Goal: Transaction & Acquisition: Book appointment/travel/reservation

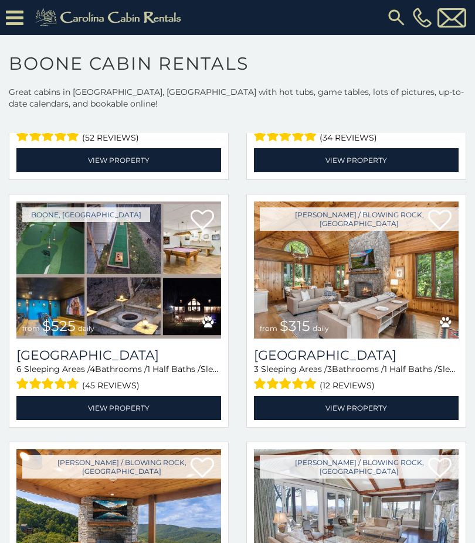
scroll to position [271, 0]
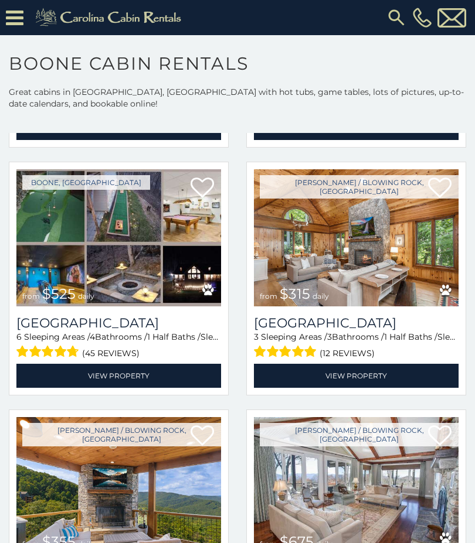
click at [106, 245] on img at bounding box center [118, 237] width 205 height 137
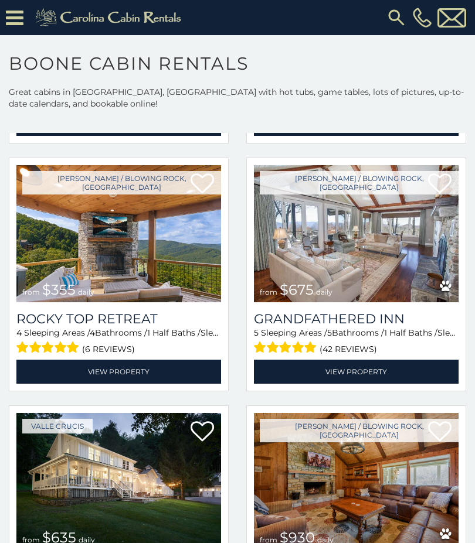
scroll to position [516, 0]
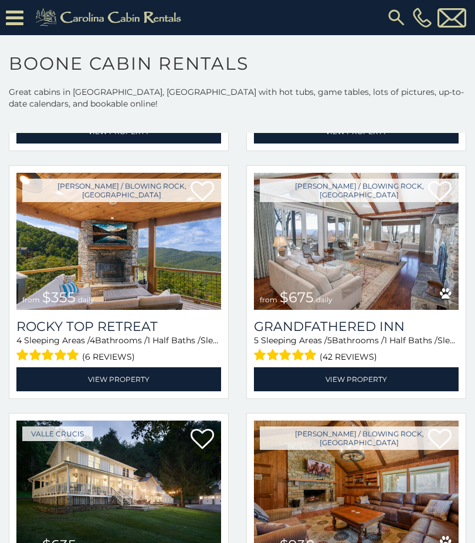
click at [74, 260] on img at bounding box center [118, 241] width 205 height 137
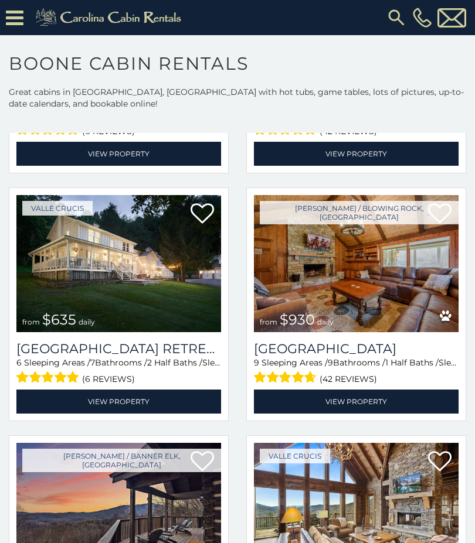
scroll to position [742, 0]
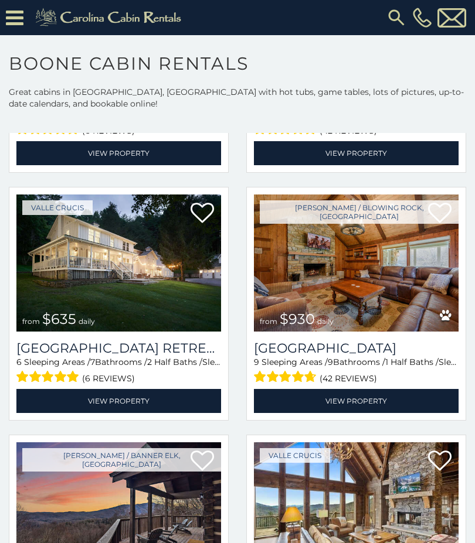
click at [403, 294] on img at bounding box center [356, 263] width 205 height 137
click at [414, 298] on img at bounding box center [356, 263] width 205 height 137
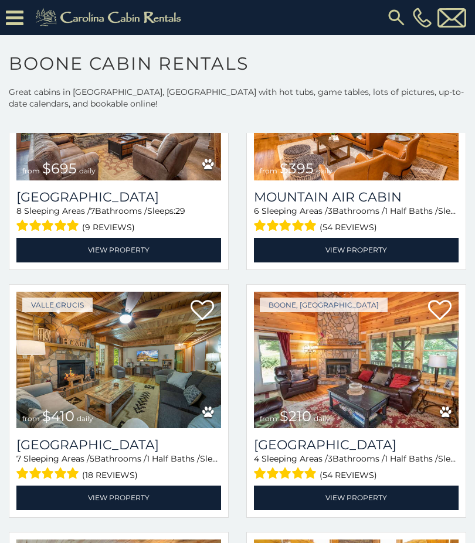
scroll to position [3125, 0]
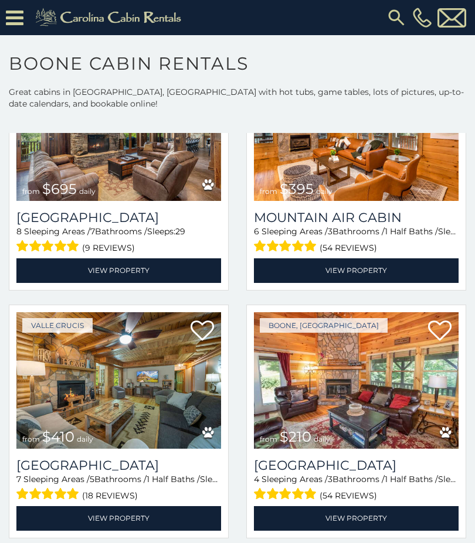
scroll to position [3105, 0]
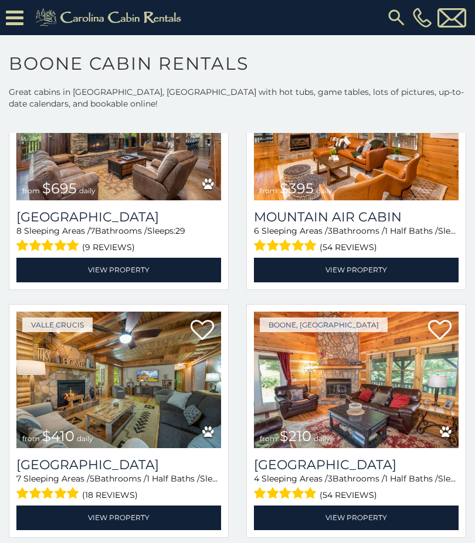
click at [137, 383] on img at bounding box center [118, 380] width 205 height 137
click at [135, 390] on img at bounding box center [118, 380] width 205 height 137
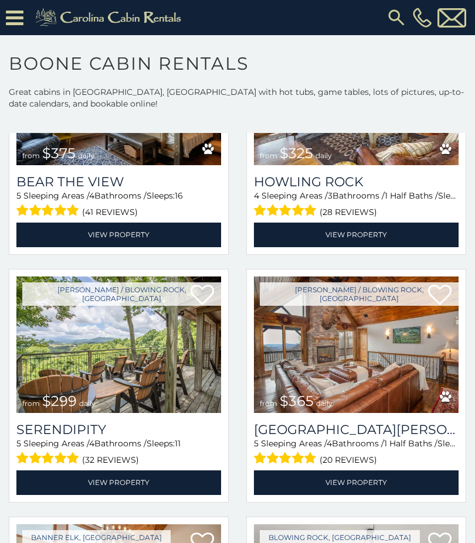
scroll to position [3637, 0]
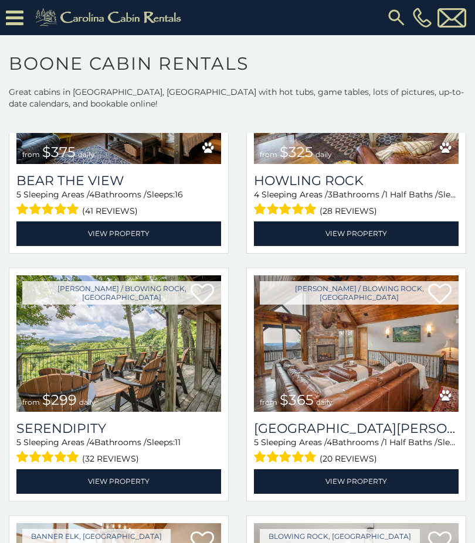
click at [100, 338] on img at bounding box center [118, 344] width 205 height 137
click at [96, 349] on img at bounding box center [118, 344] width 205 height 137
click at [74, 432] on h3 "Serendipity" at bounding box center [118, 429] width 205 height 16
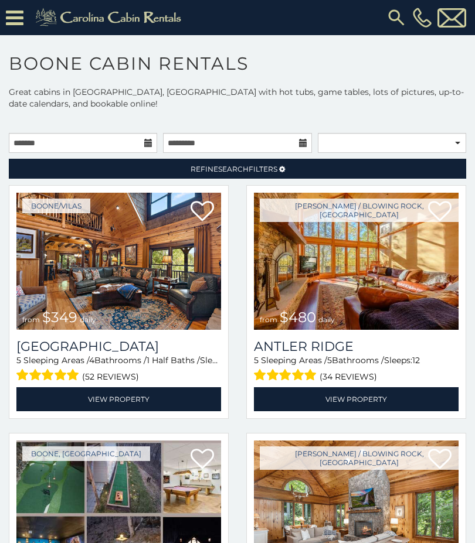
scroll to position [0, 0]
click at [162, 270] on img at bounding box center [118, 261] width 205 height 137
click at [178, 293] on img at bounding box center [118, 261] width 205 height 137
click at [165, 354] on h3 "[GEOGRAPHIC_DATA]" at bounding box center [118, 347] width 205 height 16
click at [343, 286] on img at bounding box center [356, 261] width 205 height 137
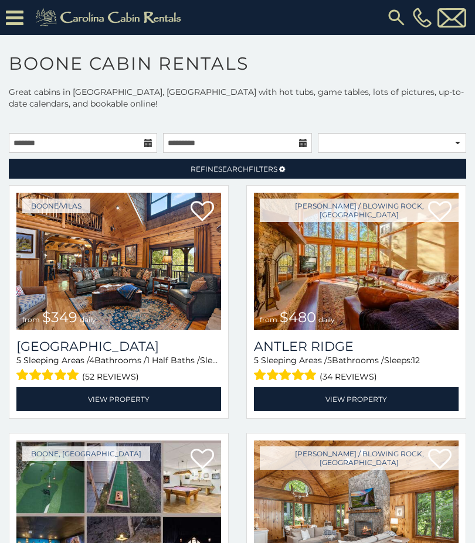
click at [366, 267] on img at bounding box center [356, 261] width 205 height 137
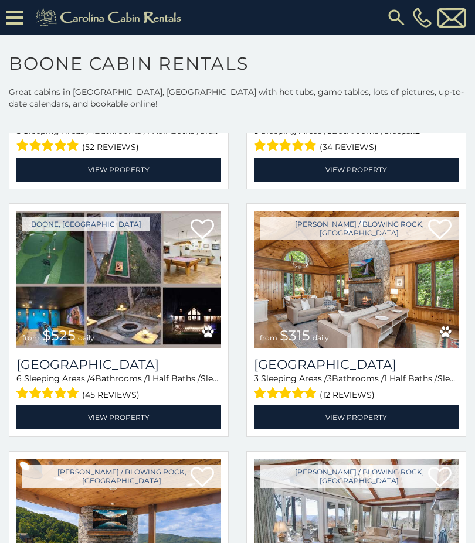
scroll to position [236, 0]
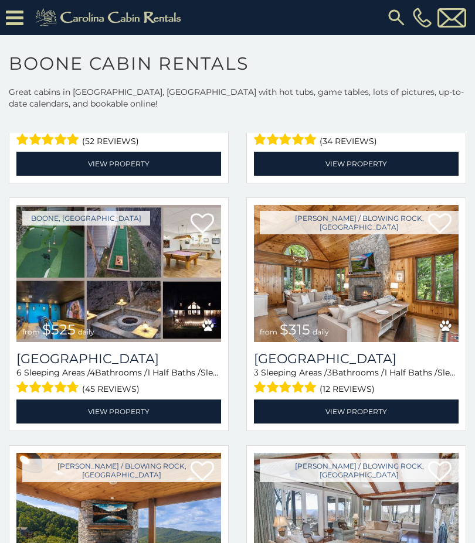
click at [408, 295] on img at bounding box center [356, 273] width 205 height 137
click at [402, 303] on img at bounding box center [356, 273] width 205 height 137
click at [407, 303] on img at bounding box center [356, 273] width 205 height 137
click at [362, 356] on h3 "Chimney Island" at bounding box center [356, 359] width 205 height 16
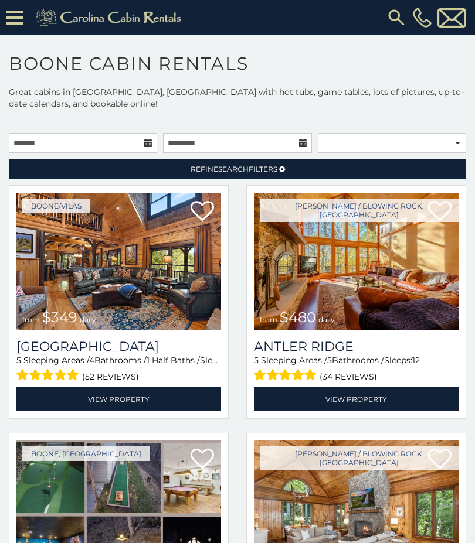
scroll to position [0, 0]
click at [149, 260] on img at bounding box center [118, 261] width 205 height 137
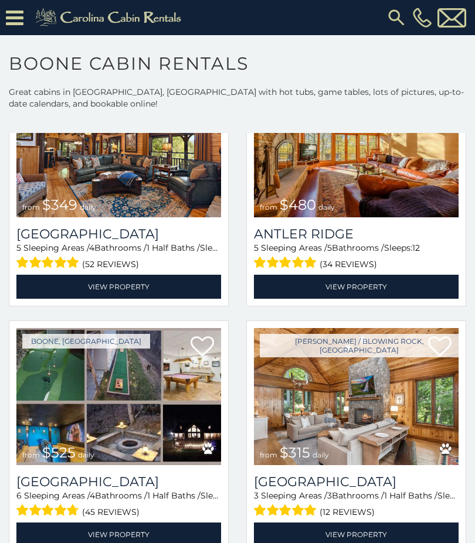
scroll to position [111, 0]
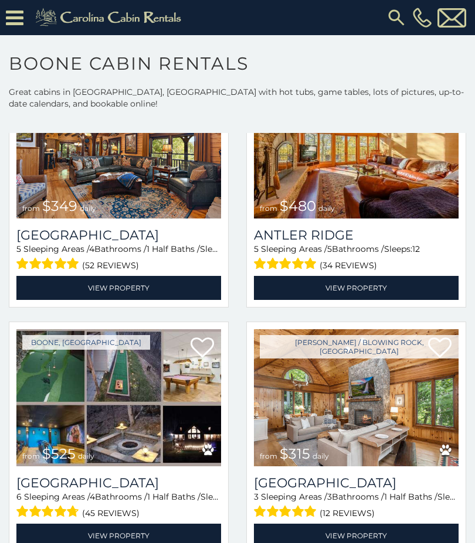
click at [153, 399] on img at bounding box center [118, 397] width 205 height 137
click at [154, 385] on img at bounding box center [118, 397] width 205 height 137
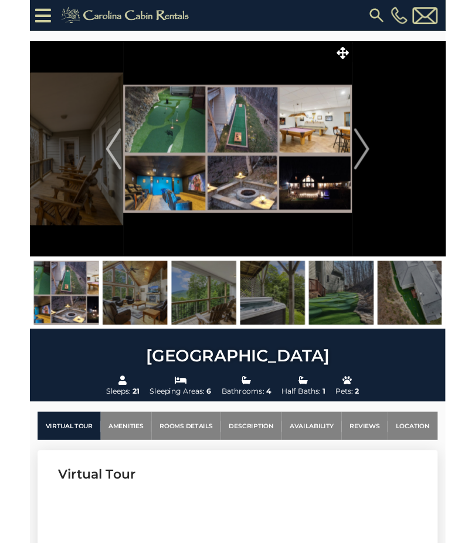
scroll to position [682, 0]
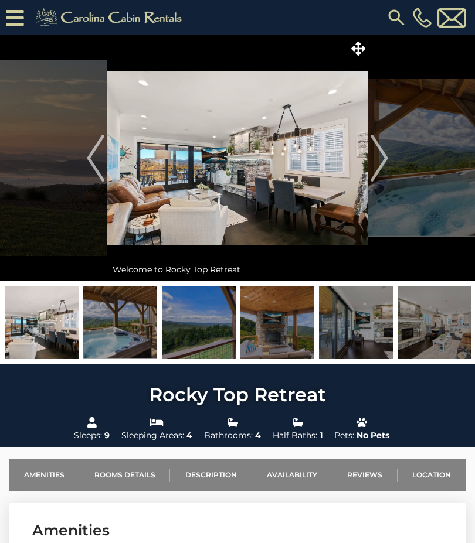
click at [361, 45] on icon at bounding box center [358, 49] width 14 height 14
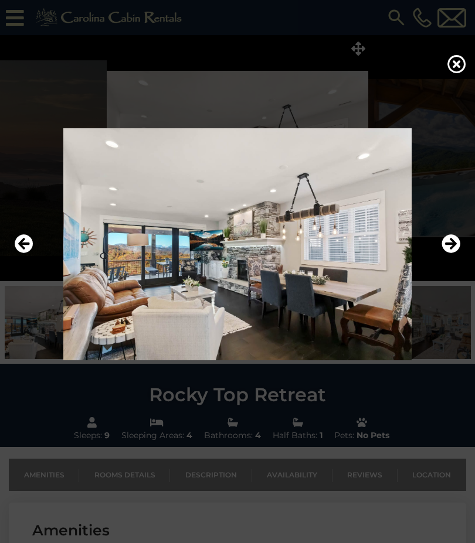
click at [456, 253] on icon "Next" at bounding box center [450, 243] width 19 height 19
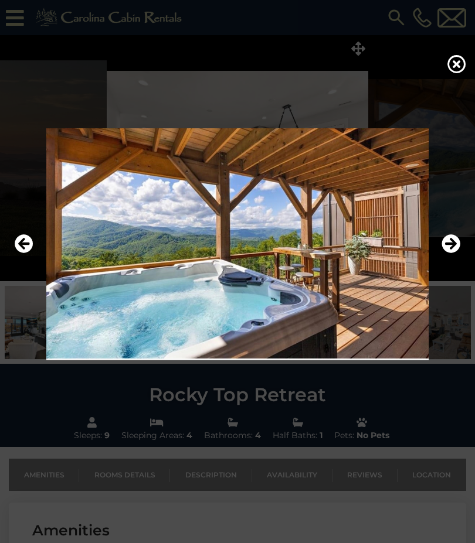
click at [453, 253] on icon "Next" at bounding box center [450, 243] width 19 height 19
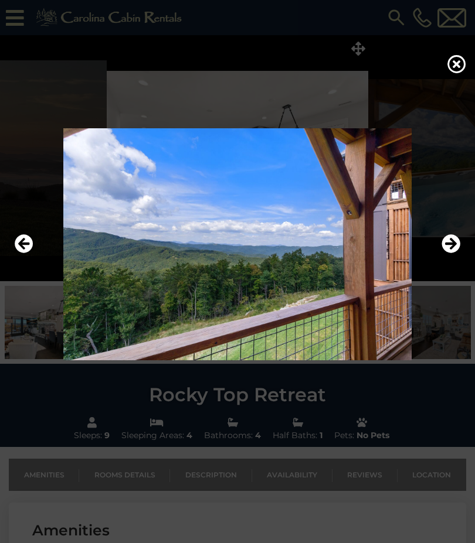
click at [450, 253] on icon "Next" at bounding box center [450, 243] width 19 height 19
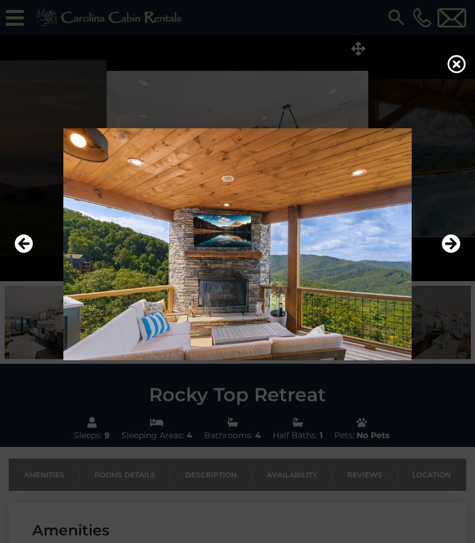
click at [451, 253] on icon "Next" at bounding box center [450, 243] width 19 height 19
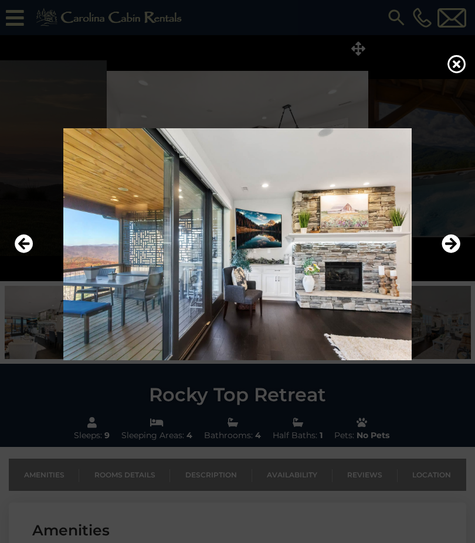
click at [451, 253] on icon "Next" at bounding box center [450, 243] width 19 height 19
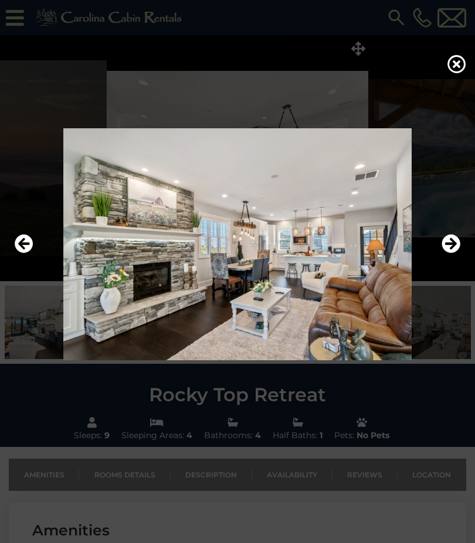
click at [448, 253] on icon "Next" at bounding box center [450, 243] width 19 height 19
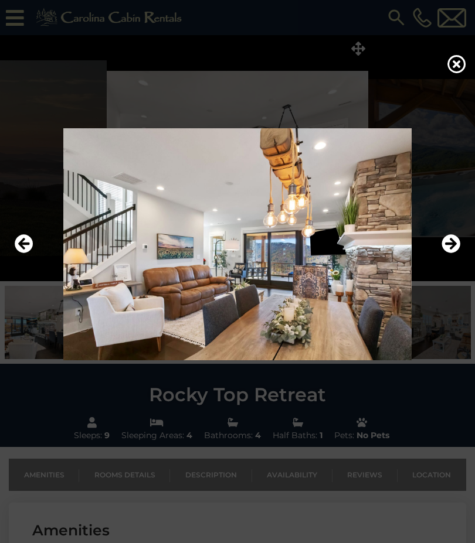
click at [438, 263] on img at bounding box center [237, 244] width 451 height 232
click at [443, 253] on icon "Next" at bounding box center [450, 243] width 19 height 19
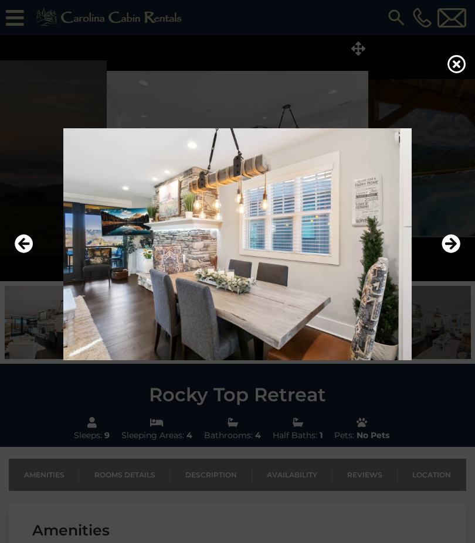
click at [449, 253] on icon "Next" at bounding box center [450, 243] width 19 height 19
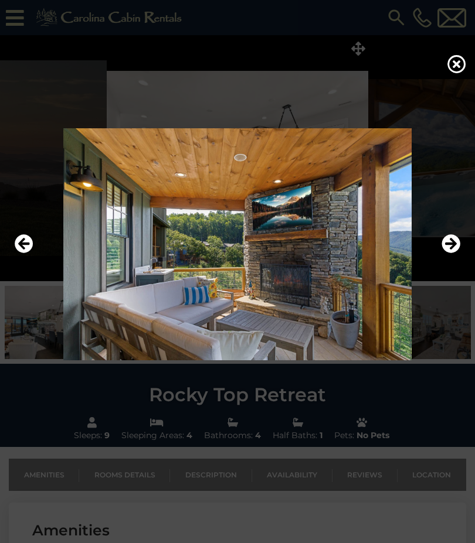
click at [452, 253] on icon "Next" at bounding box center [450, 243] width 19 height 19
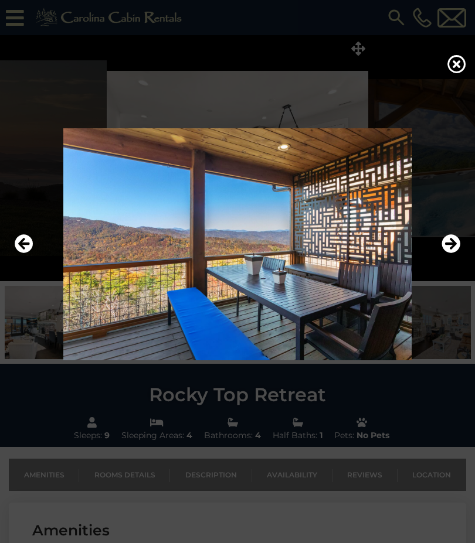
click at [446, 253] on icon "Next" at bounding box center [450, 243] width 19 height 19
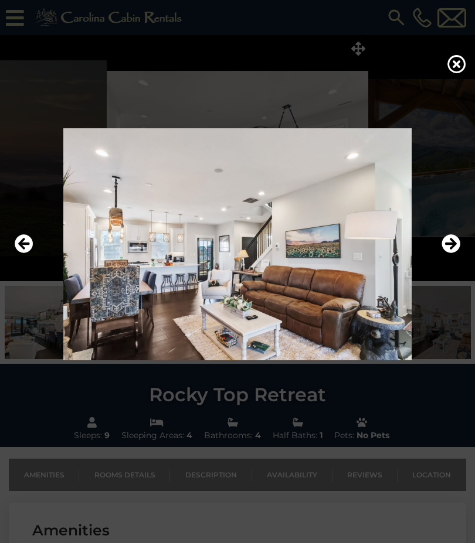
click at [447, 253] on icon "Next" at bounding box center [450, 243] width 19 height 19
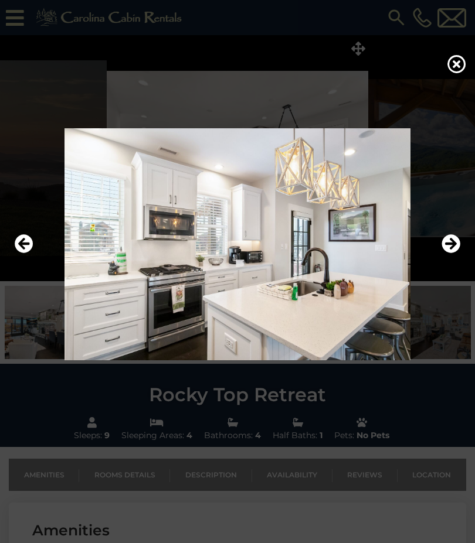
click at [448, 253] on icon "Next" at bounding box center [450, 243] width 19 height 19
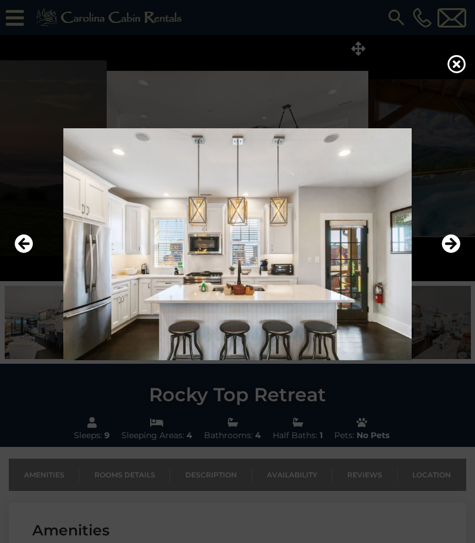
click at [450, 253] on icon "Next" at bounding box center [450, 243] width 19 height 19
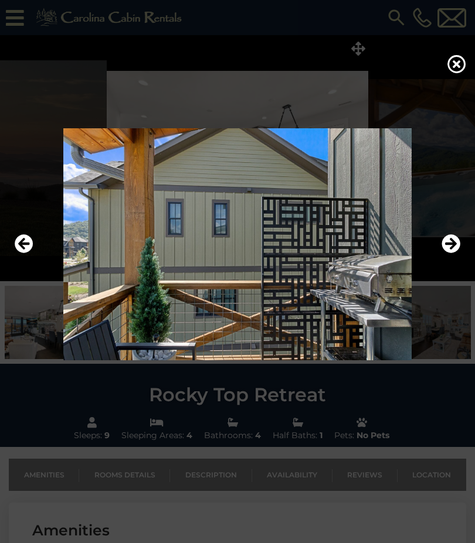
click at [452, 253] on icon "Next" at bounding box center [450, 243] width 19 height 19
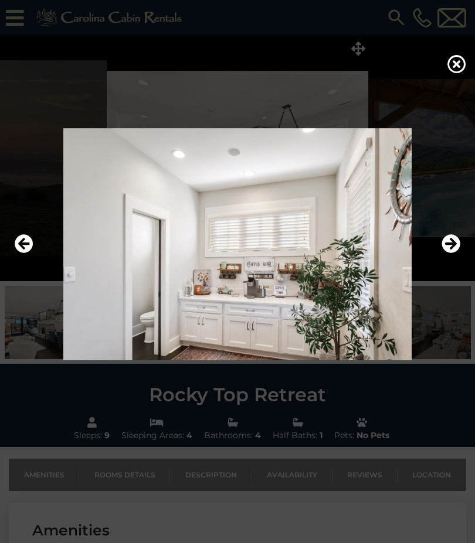
click at [450, 253] on icon "Next" at bounding box center [450, 243] width 19 height 19
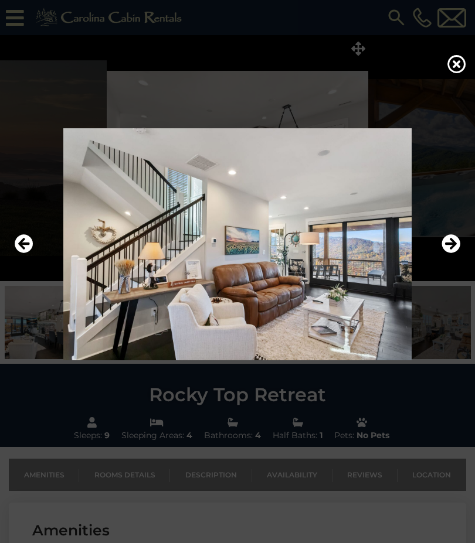
click at [452, 258] on button "Next" at bounding box center [450, 244] width 19 height 27
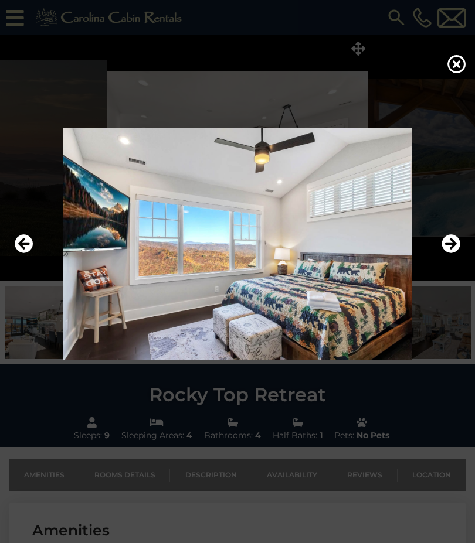
click at [453, 253] on icon "Next" at bounding box center [450, 243] width 19 height 19
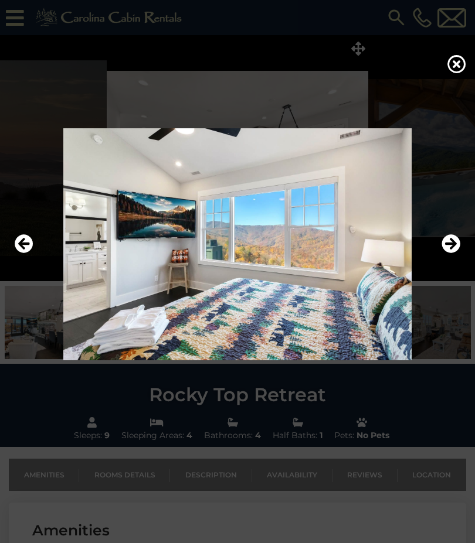
click at [457, 253] on icon "Next" at bounding box center [450, 243] width 19 height 19
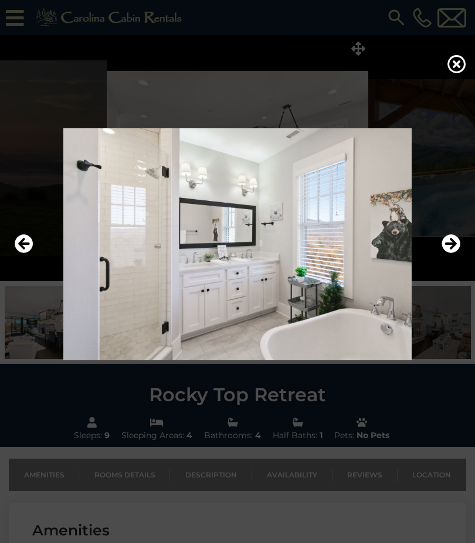
click at [452, 253] on icon "Next" at bounding box center [450, 243] width 19 height 19
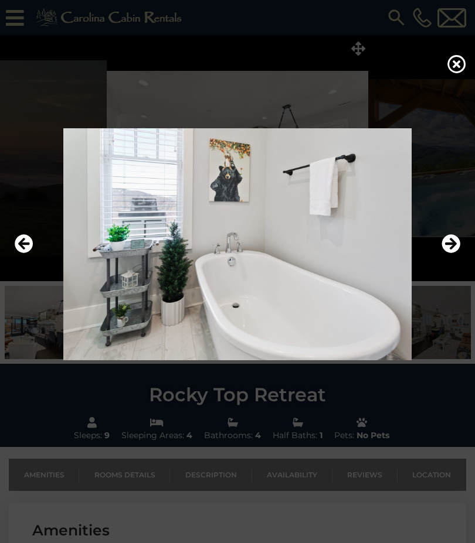
click at [451, 253] on icon "Next" at bounding box center [450, 243] width 19 height 19
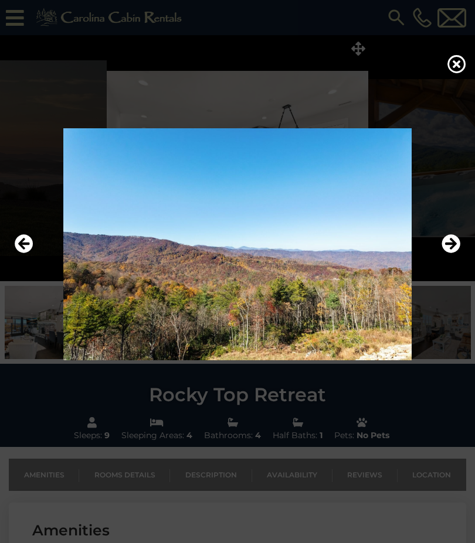
click at [456, 253] on icon "Next" at bounding box center [450, 243] width 19 height 19
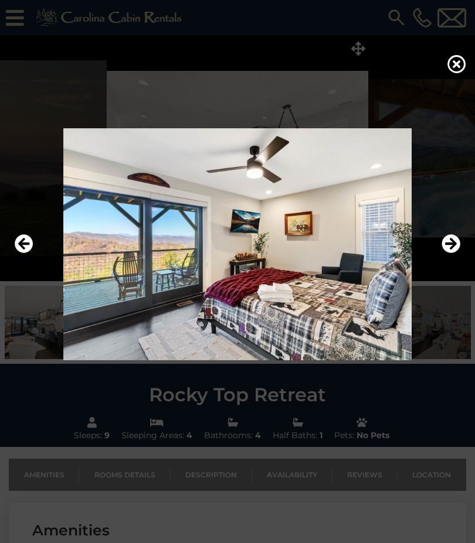
click at [442, 253] on icon "Next" at bounding box center [450, 243] width 19 height 19
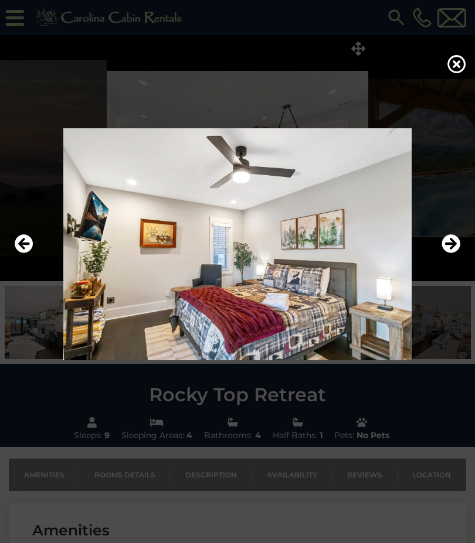
click at [454, 253] on icon "Next" at bounding box center [450, 243] width 19 height 19
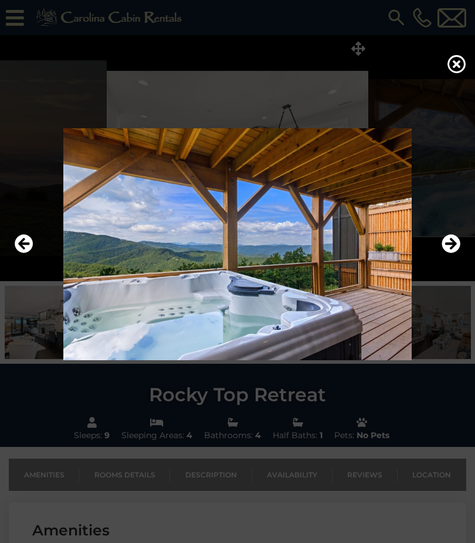
click at [458, 73] on icon at bounding box center [456, 64] width 19 height 19
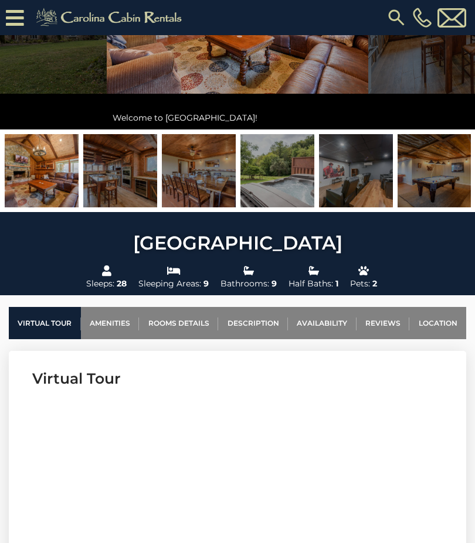
click at [335, 327] on link "Availability" at bounding box center [322, 323] width 69 height 32
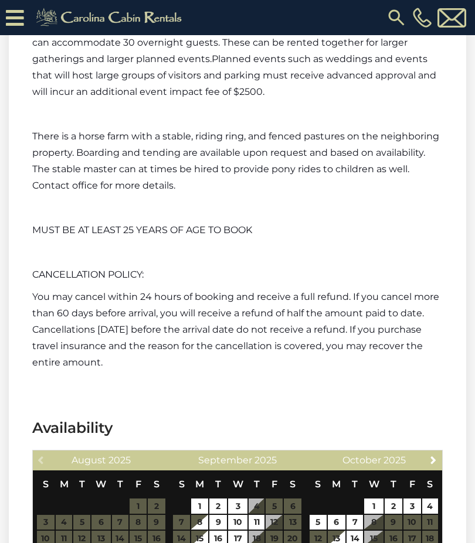
scroll to position [5321, 0]
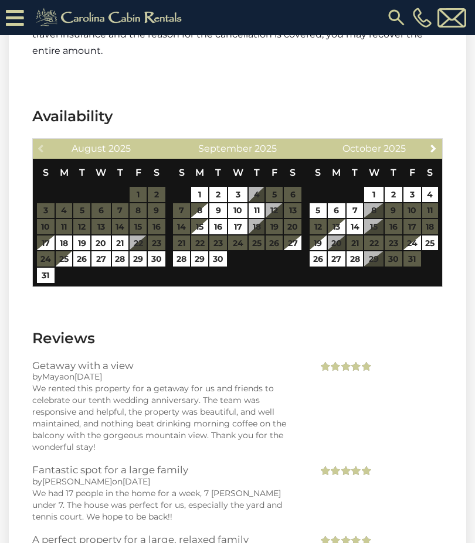
click at [433, 151] on span "Next" at bounding box center [433, 148] width 9 height 9
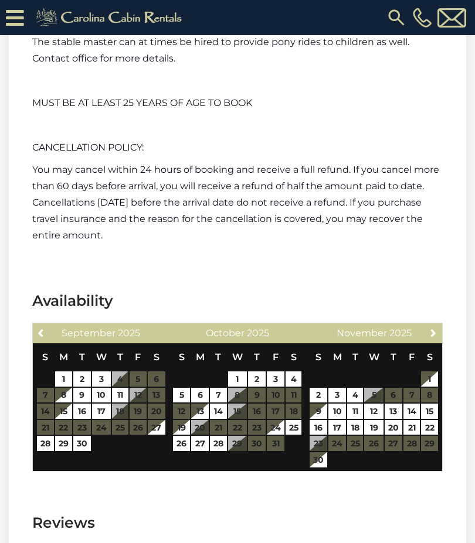
scroll to position [5116, 0]
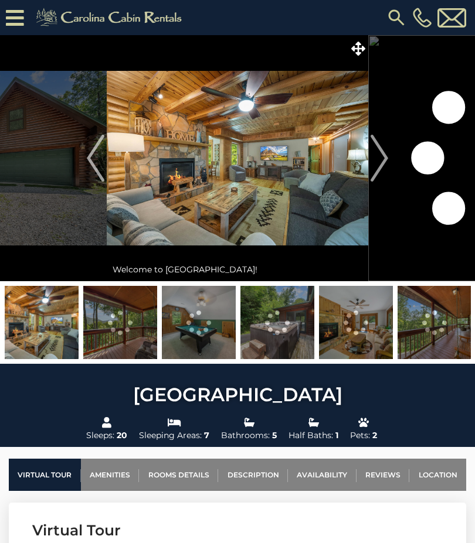
click at [361, 52] on icon at bounding box center [358, 49] width 14 height 14
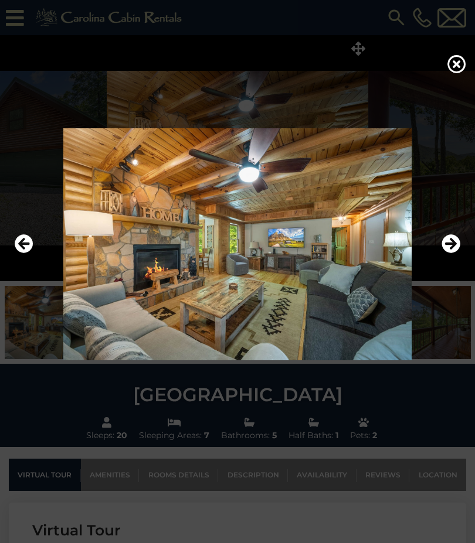
click at [453, 253] on icon "Next" at bounding box center [450, 243] width 19 height 19
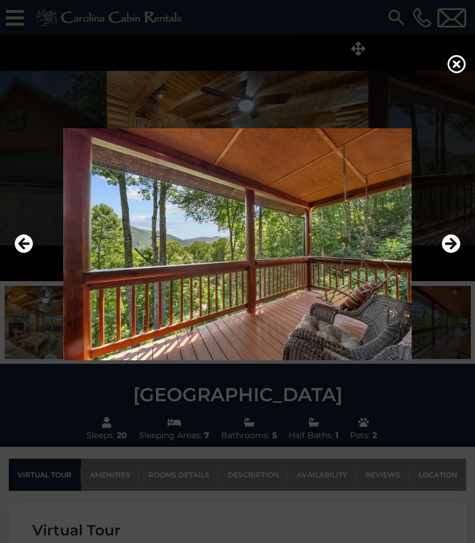
click at [450, 253] on icon "Next" at bounding box center [450, 243] width 19 height 19
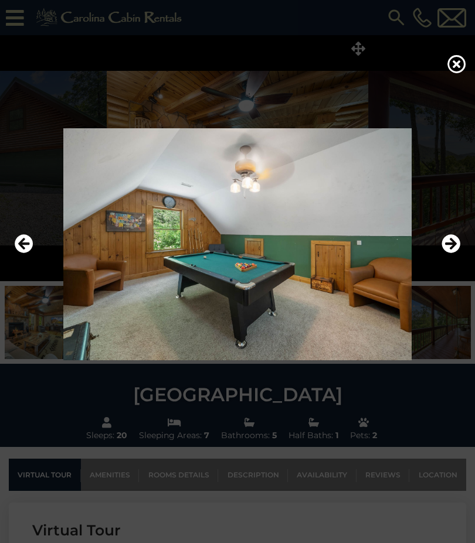
click at [25, 253] on icon "Previous" at bounding box center [24, 243] width 19 height 19
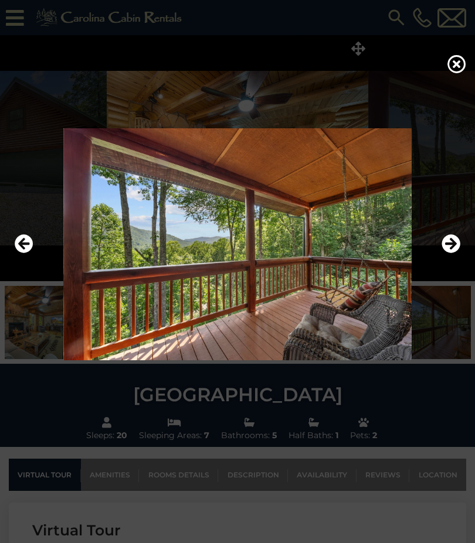
click at [455, 253] on icon "Next" at bounding box center [450, 243] width 19 height 19
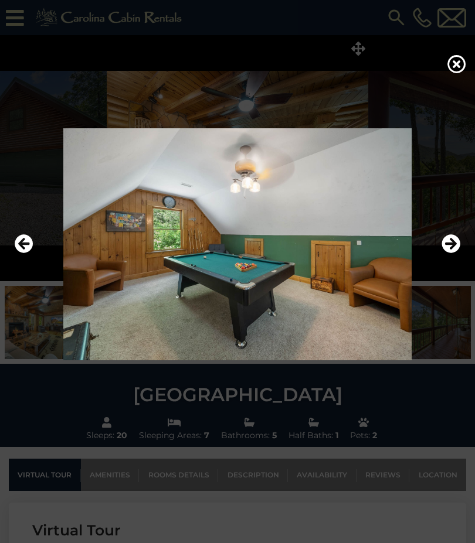
click at [447, 253] on icon "Next" at bounding box center [450, 243] width 19 height 19
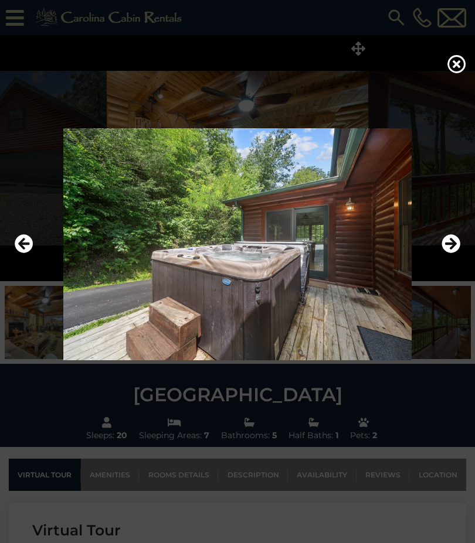
click at [454, 253] on icon "Next" at bounding box center [450, 243] width 19 height 19
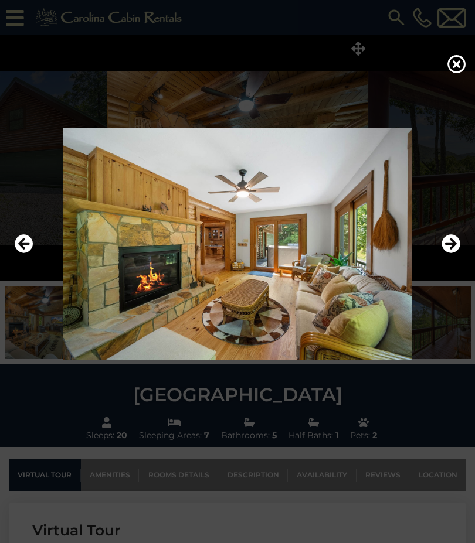
click at [454, 253] on icon "Next" at bounding box center [450, 243] width 19 height 19
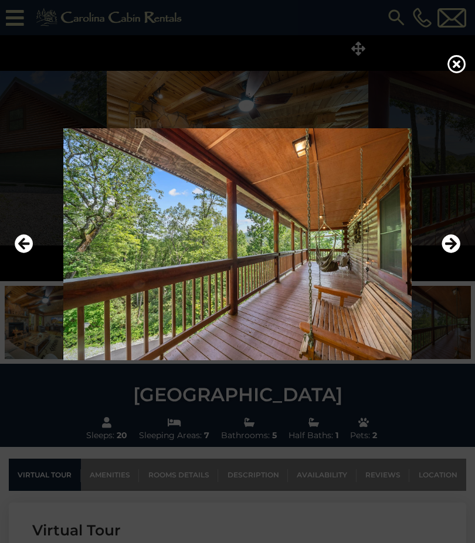
click at [450, 253] on icon "Next" at bounding box center [450, 243] width 19 height 19
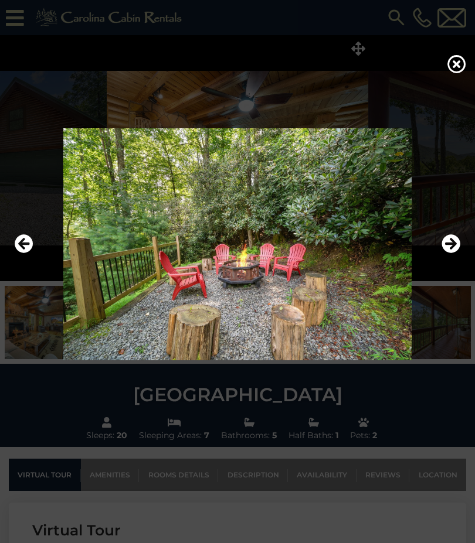
click at [451, 253] on icon "Next" at bounding box center [450, 243] width 19 height 19
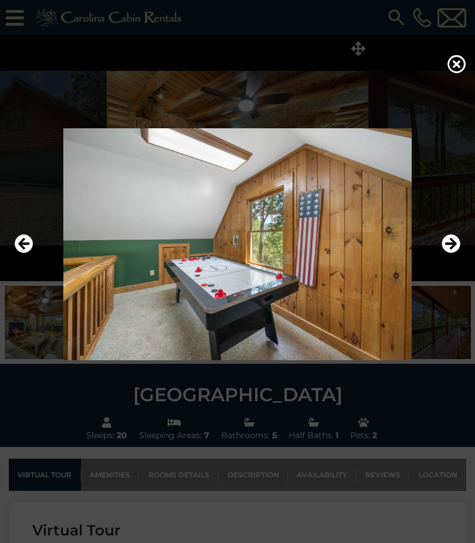
click at [448, 253] on icon "Next" at bounding box center [450, 243] width 19 height 19
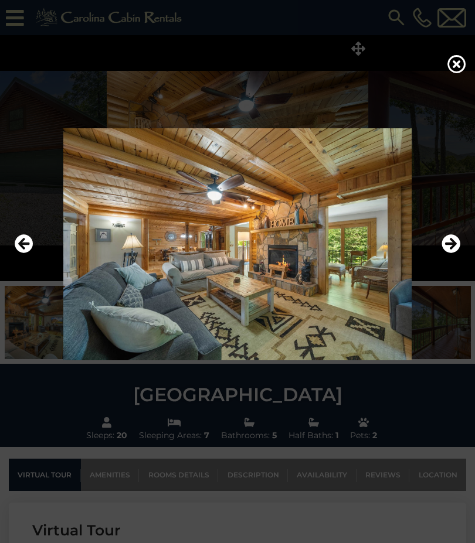
click at [444, 253] on icon "Next" at bounding box center [450, 243] width 19 height 19
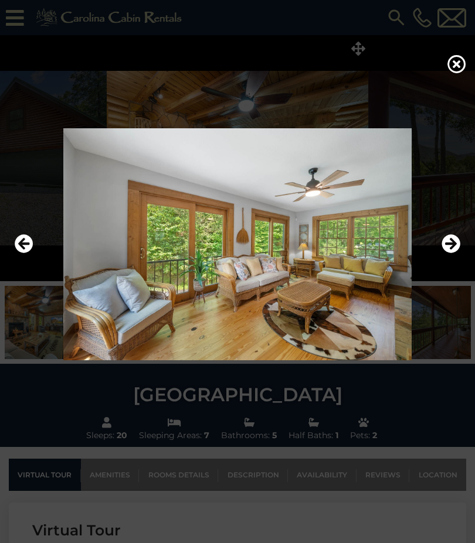
click at [444, 253] on icon "Next" at bounding box center [450, 243] width 19 height 19
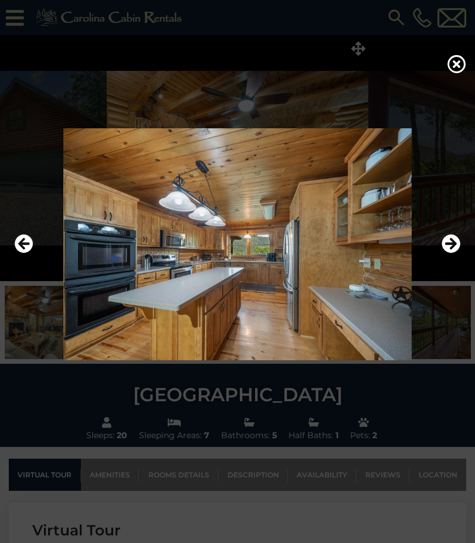
click at [443, 253] on icon "Next" at bounding box center [450, 243] width 19 height 19
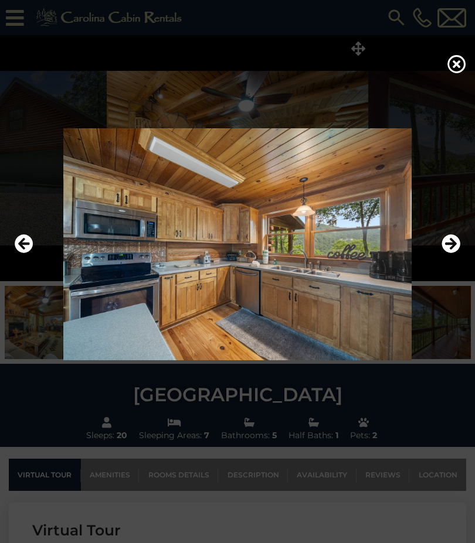
click at [447, 253] on icon "Next" at bounding box center [450, 243] width 19 height 19
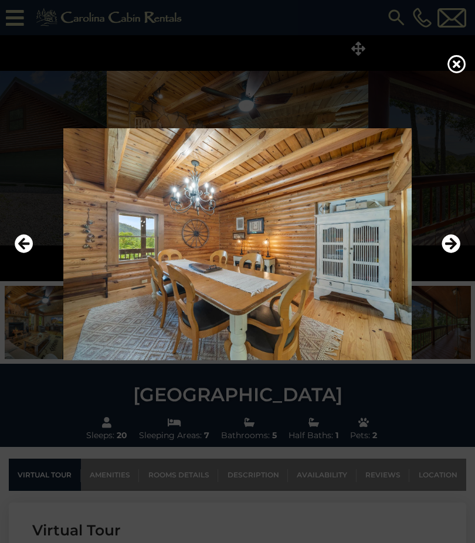
click at [439, 271] on img at bounding box center [237, 244] width 451 height 232
click at [448, 253] on icon "Next" at bounding box center [450, 243] width 19 height 19
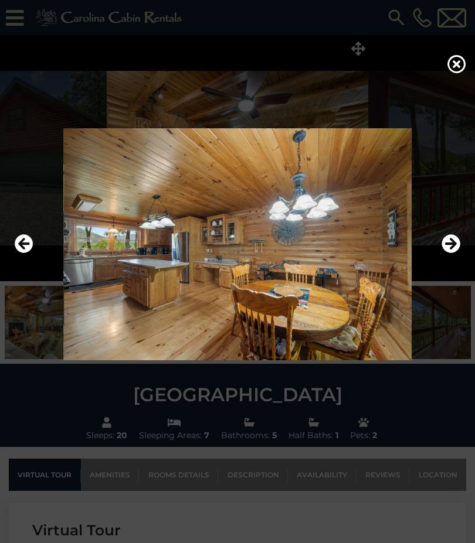
click at [448, 253] on icon "Next" at bounding box center [450, 243] width 19 height 19
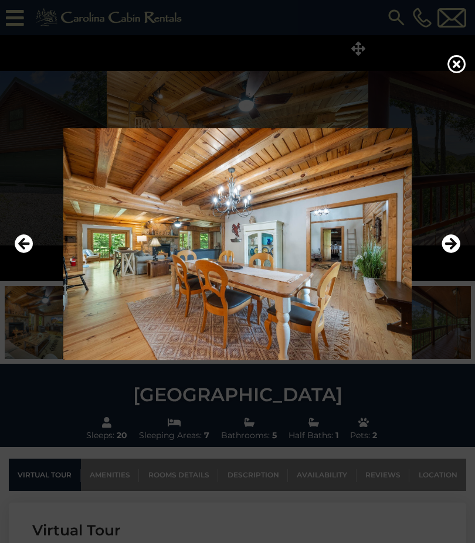
click at [451, 253] on icon "Next" at bounding box center [450, 243] width 19 height 19
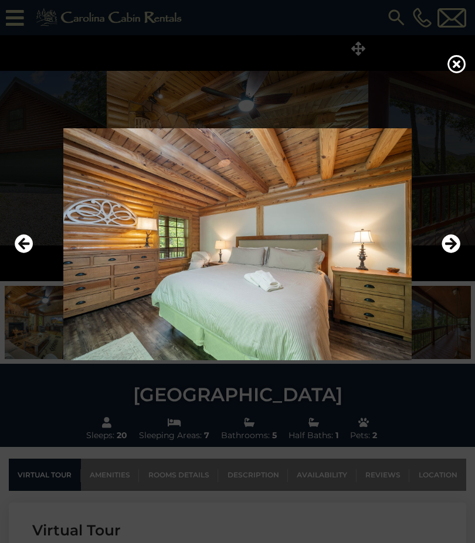
click at [455, 253] on icon "Next" at bounding box center [450, 243] width 19 height 19
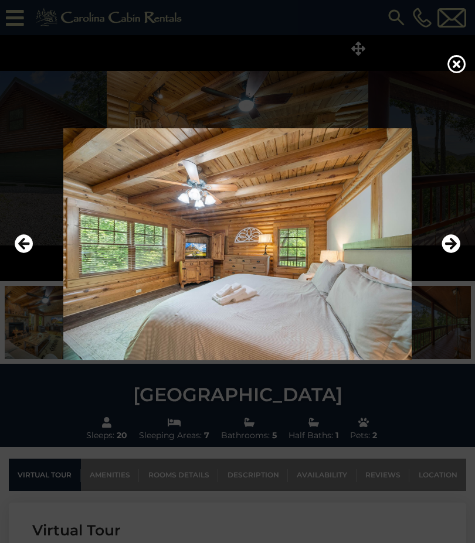
click at [449, 253] on icon "Next" at bounding box center [450, 243] width 19 height 19
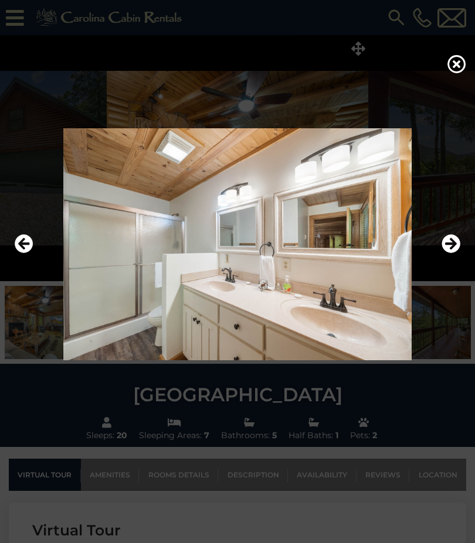
click at [450, 253] on icon "Next" at bounding box center [450, 243] width 19 height 19
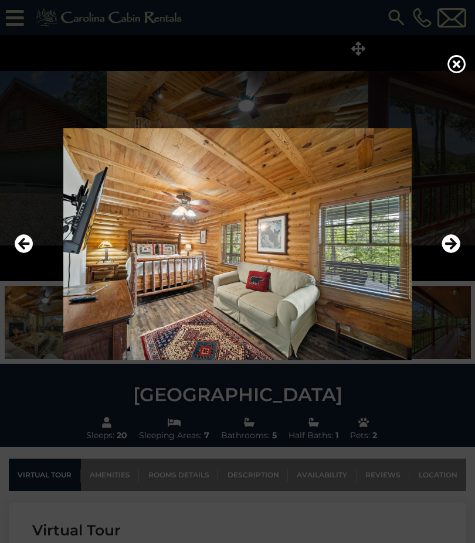
click at [448, 253] on icon "Next" at bounding box center [450, 243] width 19 height 19
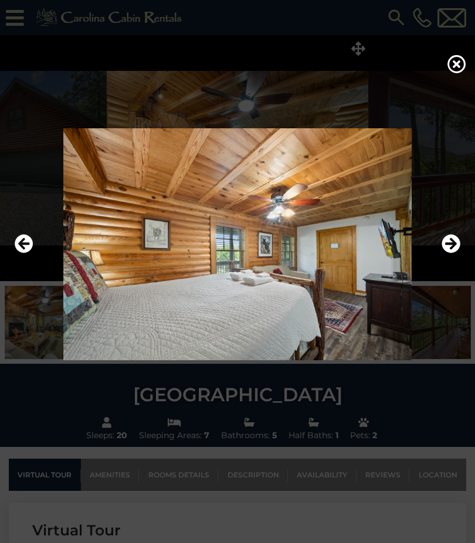
click at [457, 253] on icon "Next" at bounding box center [450, 243] width 19 height 19
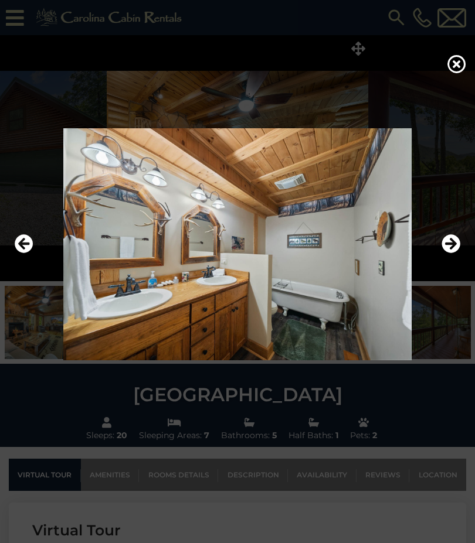
click at [19, 253] on icon "Previous" at bounding box center [24, 243] width 19 height 19
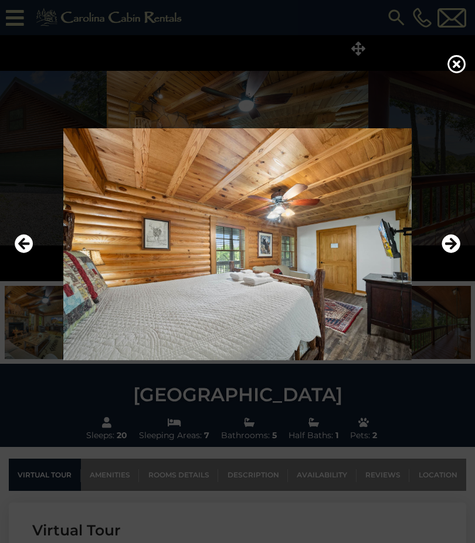
click at [19, 253] on icon "Previous" at bounding box center [24, 243] width 19 height 19
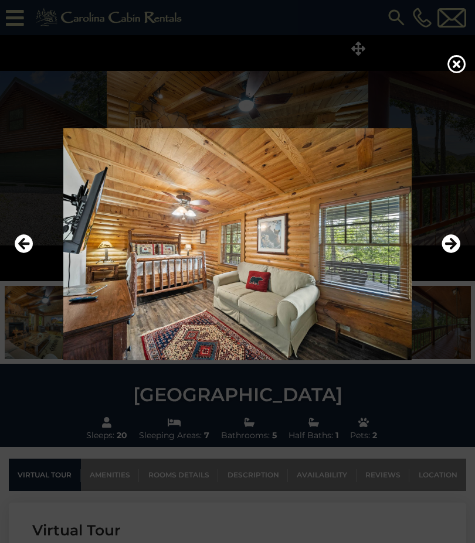
click at [457, 253] on icon "Next" at bounding box center [450, 243] width 19 height 19
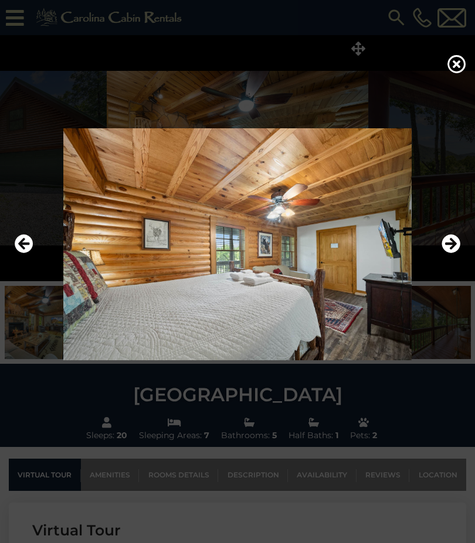
click at [453, 253] on icon "Next" at bounding box center [450, 243] width 19 height 19
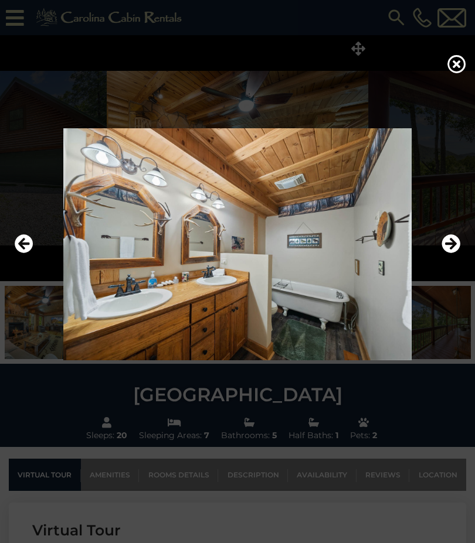
click at [451, 253] on icon "Next" at bounding box center [450, 243] width 19 height 19
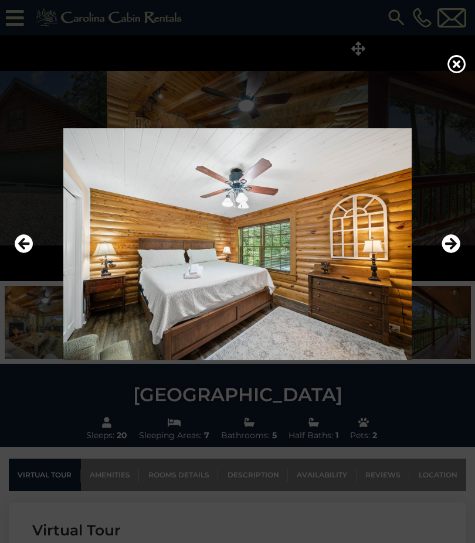
click at [450, 253] on icon "Next" at bounding box center [450, 243] width 19 height 19
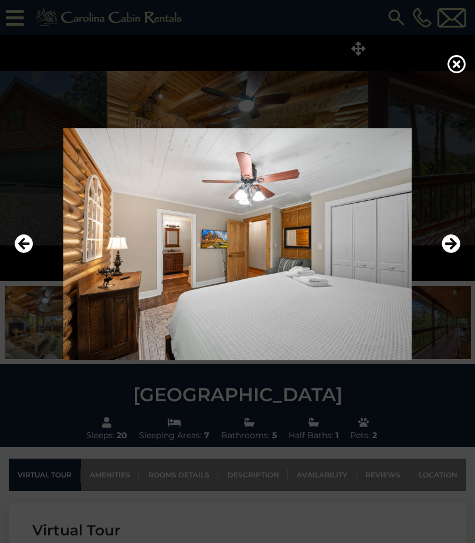
click at [453, 253] on icon "Next" at bounding box center [450, 243] width 19 height 19
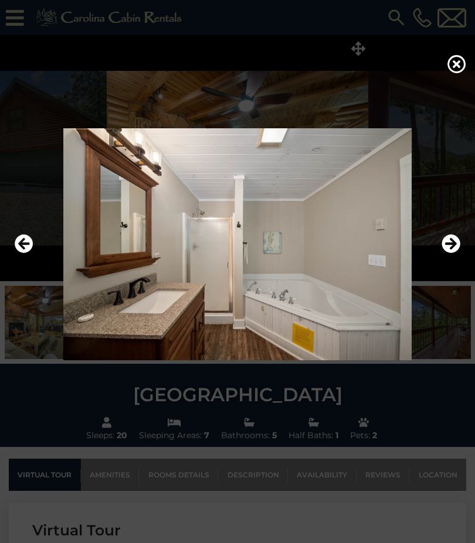
click at [456, 253] on icon "Next" at bounding box center [450, 243] width 19 height 19
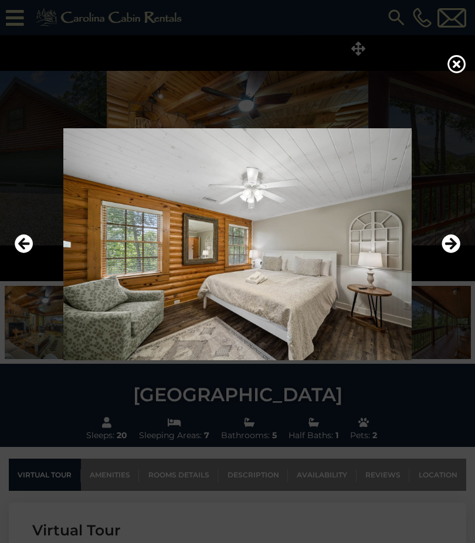
click at [454, 253] on icon "Next" at bounding box center [450, 243] width 19 height 19
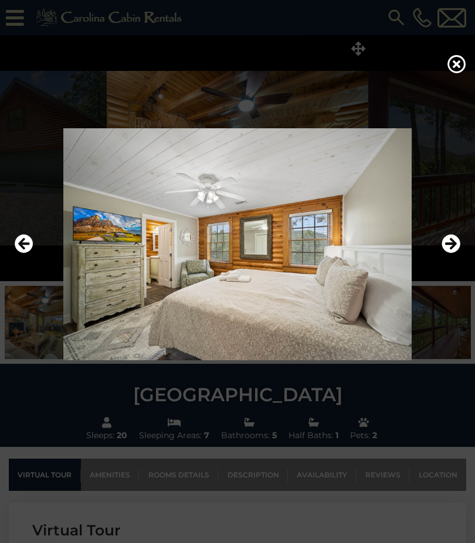
click at [454, 253] on icon "Next" at bounding box center [450, 243] width 19 height 19
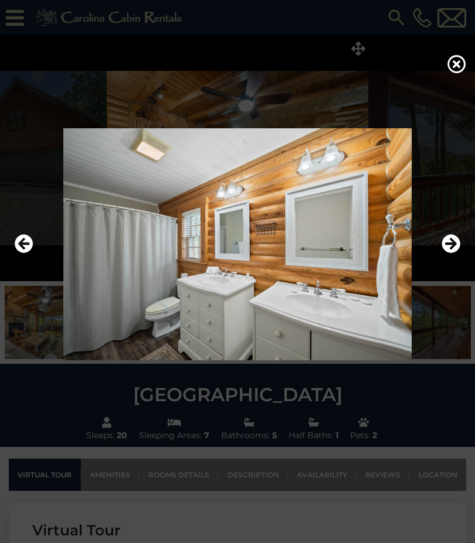
click at [451, 253] on icon "Next" at bounding box center [450, 243] width 19 height 19
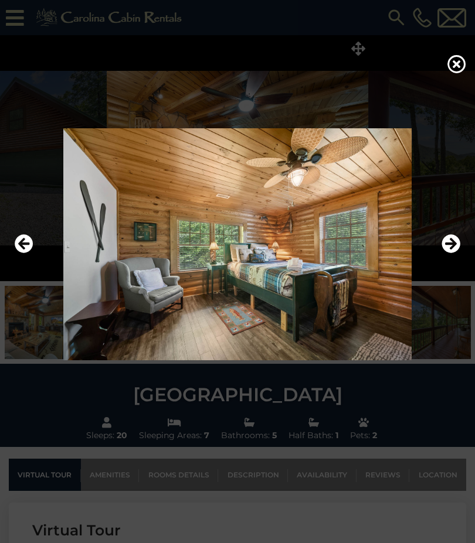
click at [455, 253] on icon "Next" at bounding box center [450, 243] width 19 height 19
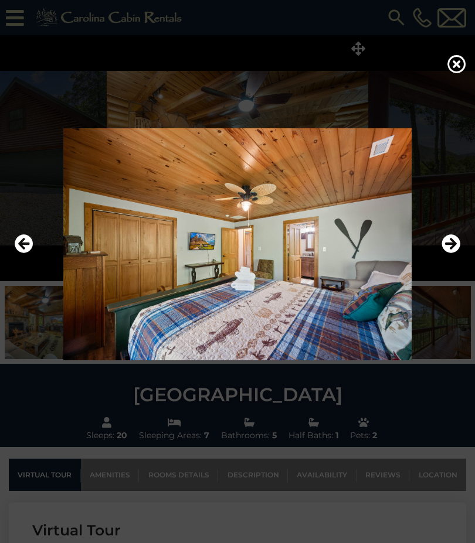
click at [453, 253] on icon "Next" at bounding box center [450, 243] width 19 height 19
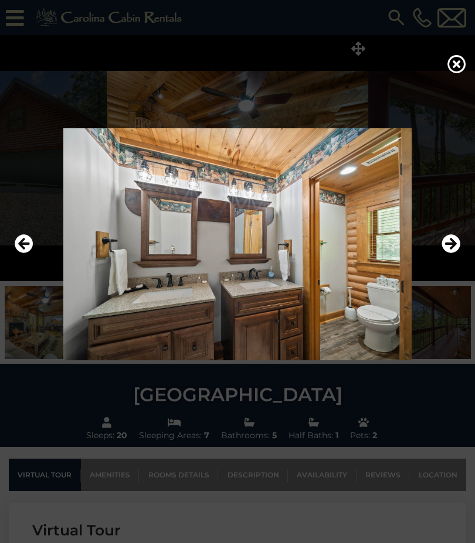
click at [456, 253] on icon "Next" at bounding box center [450, 243] width 19 height 19
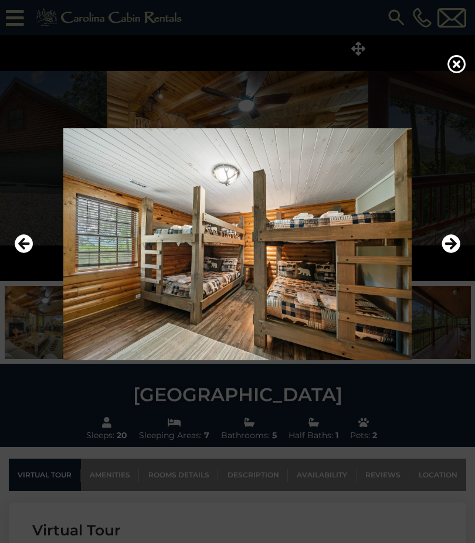
click at [449, 253] on icon "Next" at bounding box center [450, 243] width 19 height 19
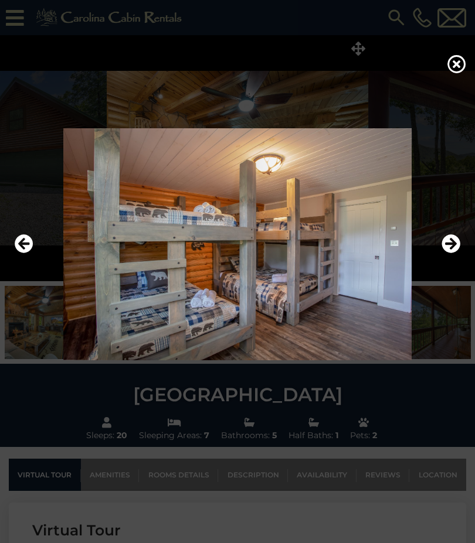
click at [459, 253] on icon "Next" at bounding box center [450, 243] width 19 height 19
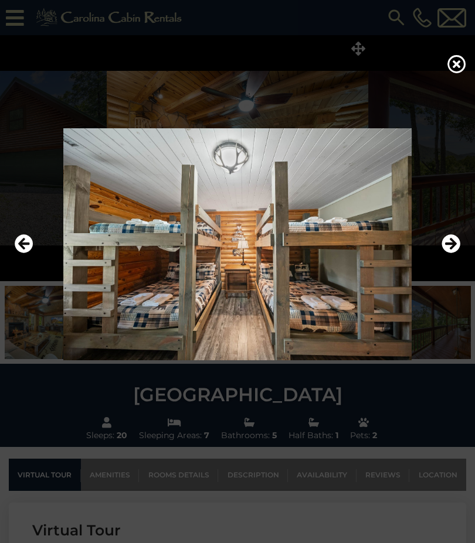
click at [456, 258] on button "Next" at bounding box center [450, 244] width 19 height 27
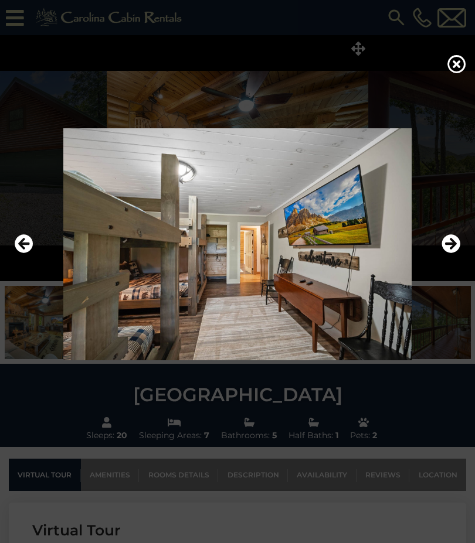
click at [450, 253] on icon "Next" at bounding box center [450, 243] width 19 height 19
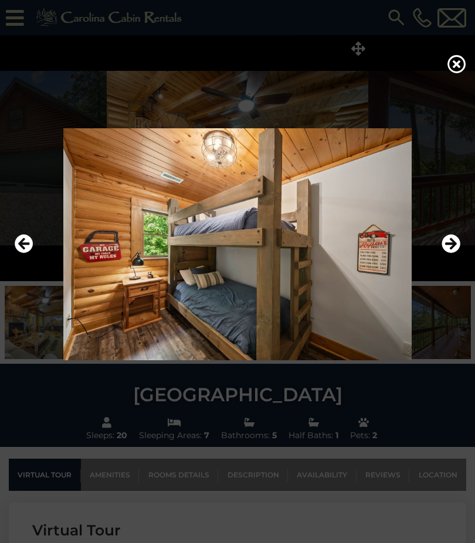
click at [445, 253] on icon "Next" at bounding box center [450, 243] width 19 height 19
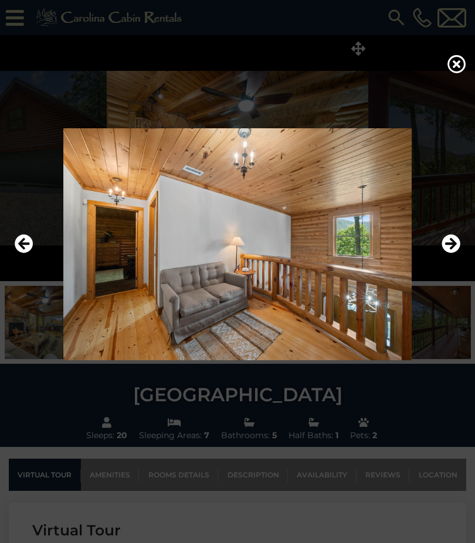
click at [444, 253] on icon "Next" at bounding box center [450, 243] width 19 height 19
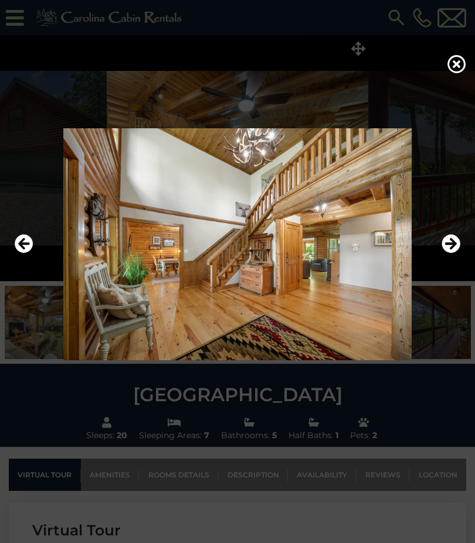
click at [442, 253] on icon "Next" at bounding box center [450, 243] width 19 height 19
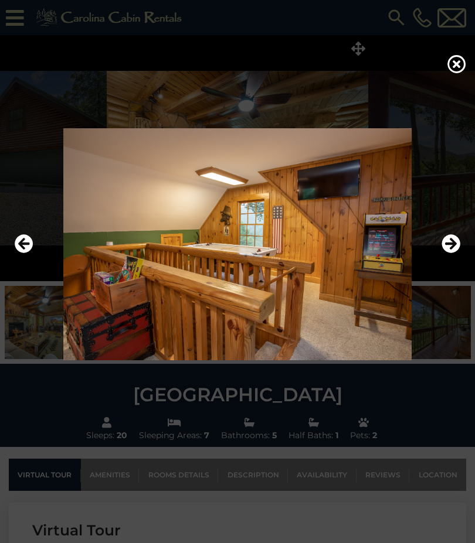
click at [453, 253] on icon "Next" at bounding box center [450, 243] width 19 height 19
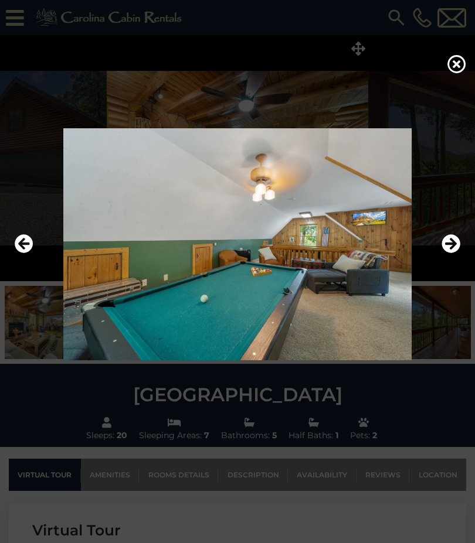
click at [454, 253] on icon "Next" at bounding box center [450, 243] width 19 height 19
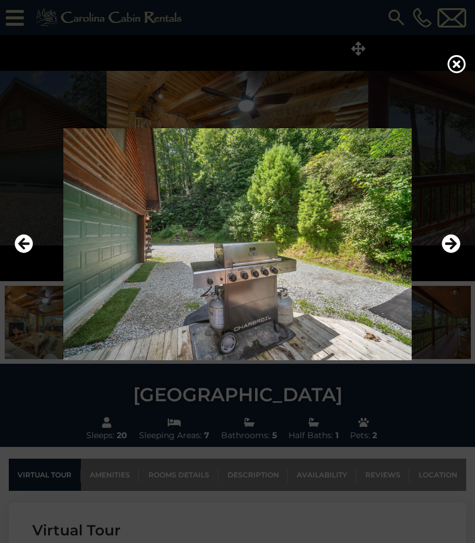
click at [447, 253] on icon "Next" at bounding box center [450, 243] width 19 height 19
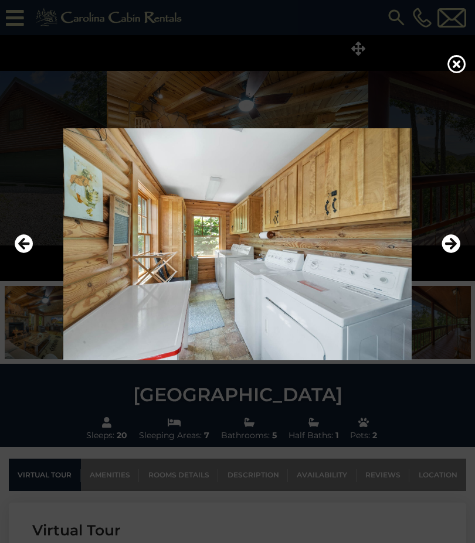
click at [454, 253] on icon "Next" at bounding box center [450, 243] width 19 height 19
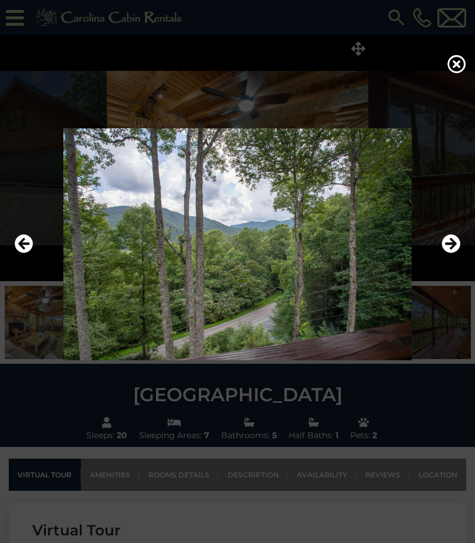
click at [451, 253] on icon "Next" at bounding box center [450, 243] width 19 height 19
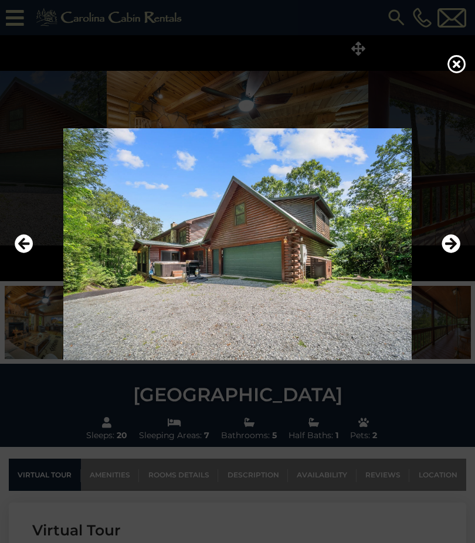
click at [445, 253] on icon "Next" at bounding box center [450, 243] width 19 height 19
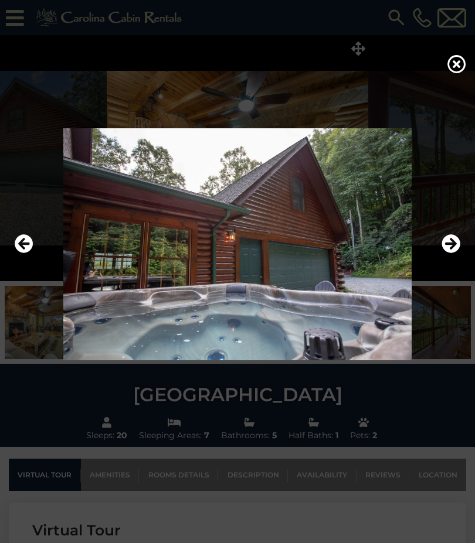
click at [409, 339] on img at bounding box center [237, 244] width 451 height 232
click at [459, 253] on icon "Next" at bounding box center [450, 243] width 19 height 19
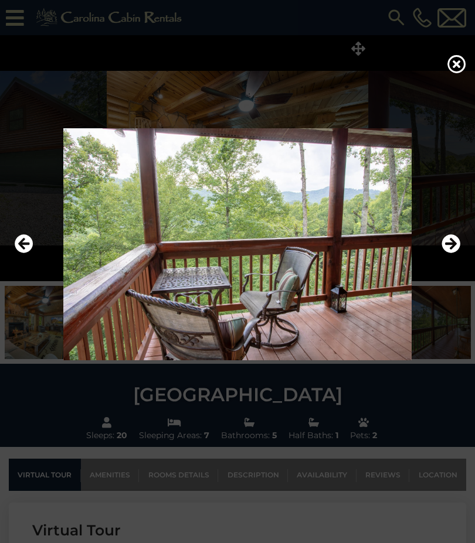
click at [453, 253] on icon "Next" at bounding box center [450, 243] width 19 height 19
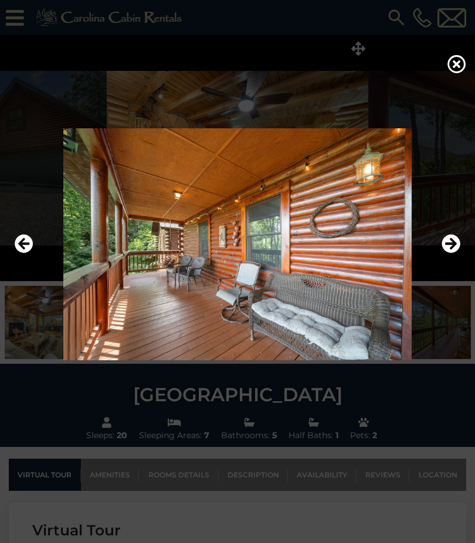
click at [455, 253] on icon "Next" at bounding box center [450, 243] width 19 height 19
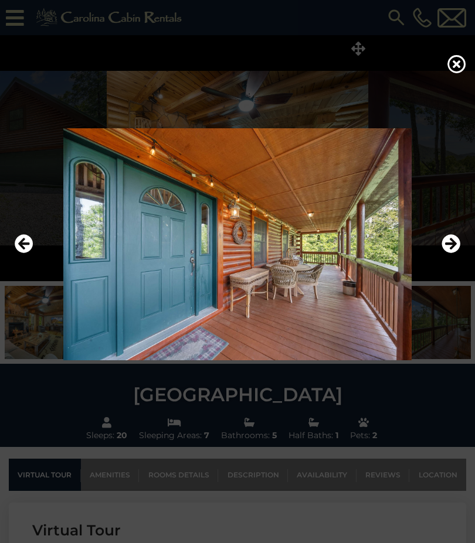
click at [459, 253] on icon "Next" at bounding box center [450, 243] width 19 height 19
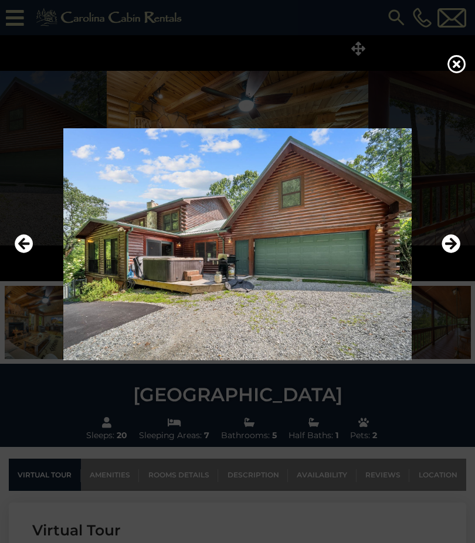
click at [451, 253] on icon "Next" at bounding box center [450, 243] width 19 height 19
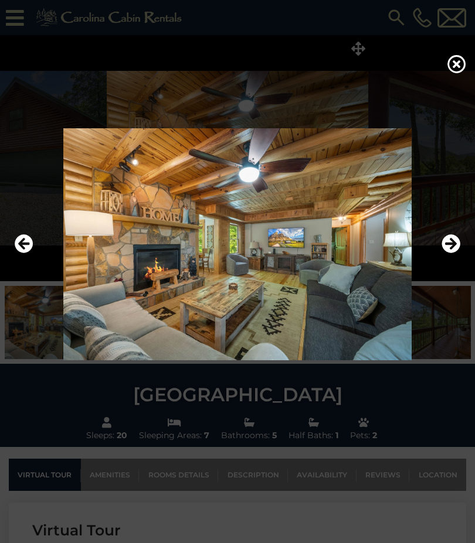
click at [29, 253] on icon "Previous" at bounding box center [24, 243] width 19 height 19
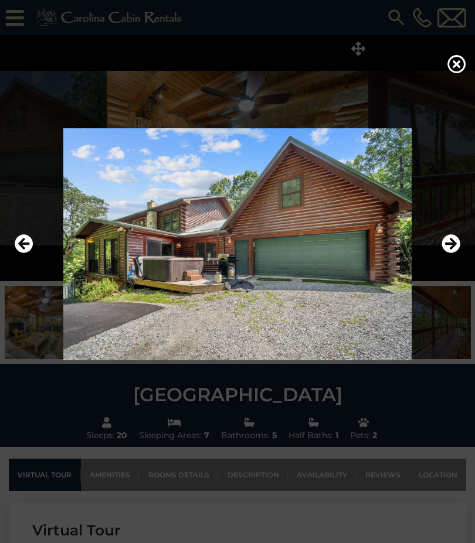
click at [451, 253] on icon "Next" at bounding box center [450, 243] width 19 height 19
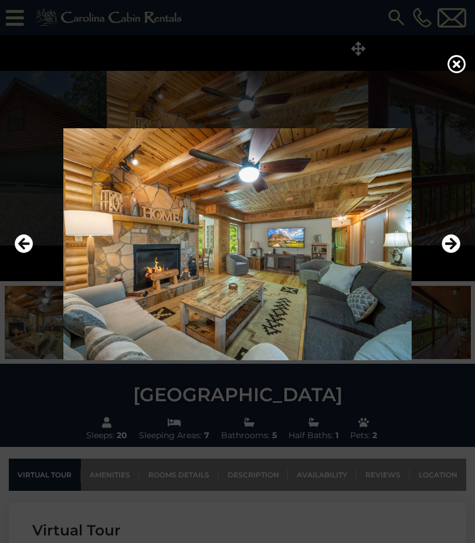
click at [436, 265] on img at bounding box center [237, 244] width 451 height 232
click at [433, 267] on img at bounding box center [237, 244] width 451 height 232
click at [452, 253] on icon "Next" at bounding box center [450, 243] width 19 height 19
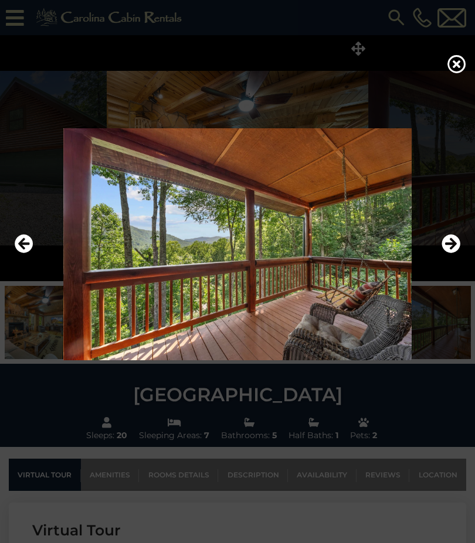
click at [457, 253] on icon "Next" at bounding box center [450, 243] width 19 height 19
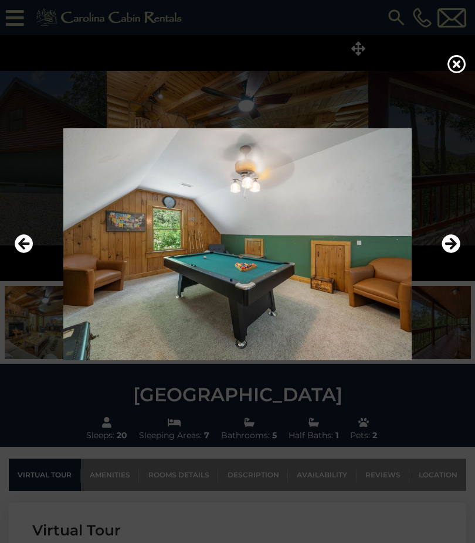
click at [459, 253] on icon "Next" at bounding box center [450, 243] width 19 height 19
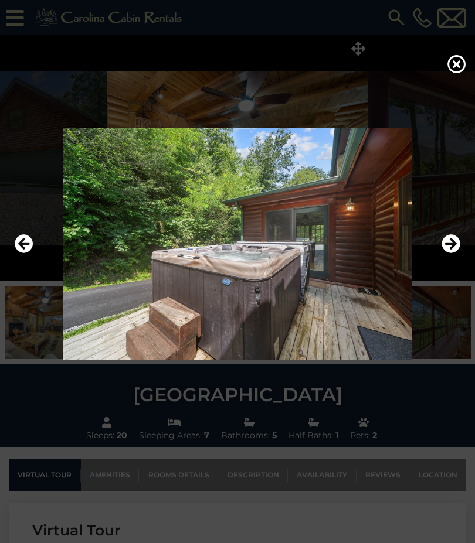
click at [452, 73] on icon at bounding box center [456, 64] width 19 height 19
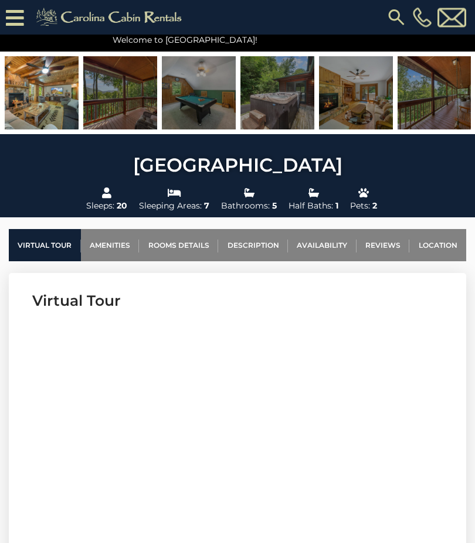
scroll to position [253, 0]
click at [325, 248] on link "Availability" at bounding box center [322, 245] width 69 height 32
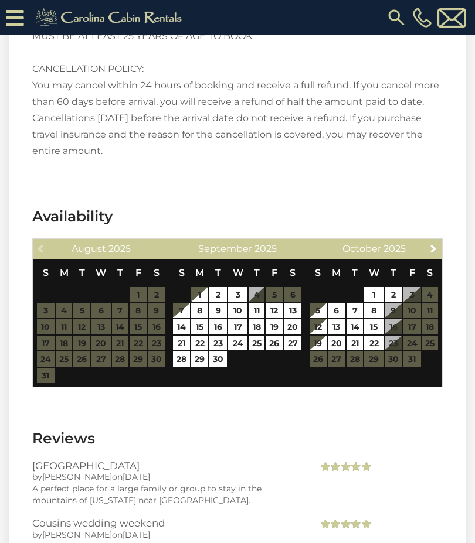
scroll to position [2768, 0]
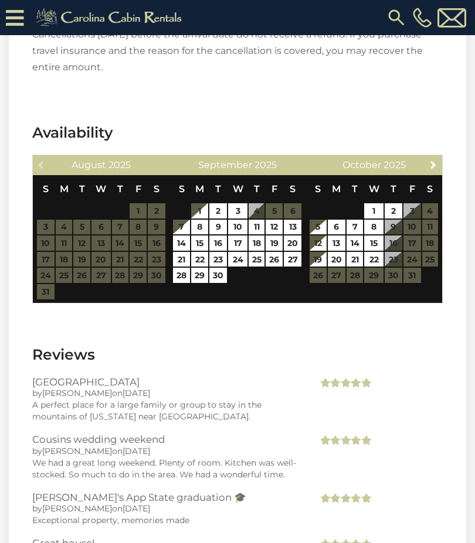
click at [434, 160] on span "Next" at bounding box center [433, 164] width 9 height 9
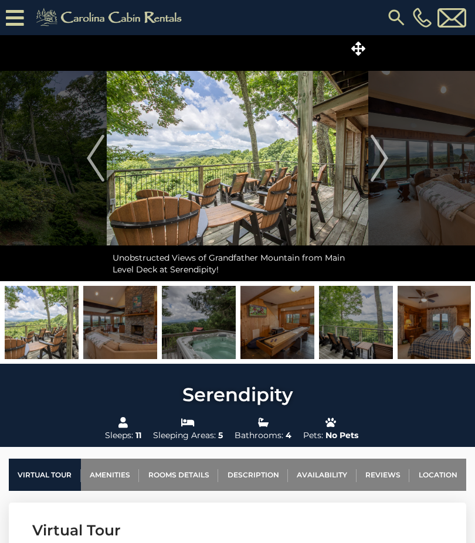
click at [360, 49] on icon at bounding box center [358, 49] width 14 height 14
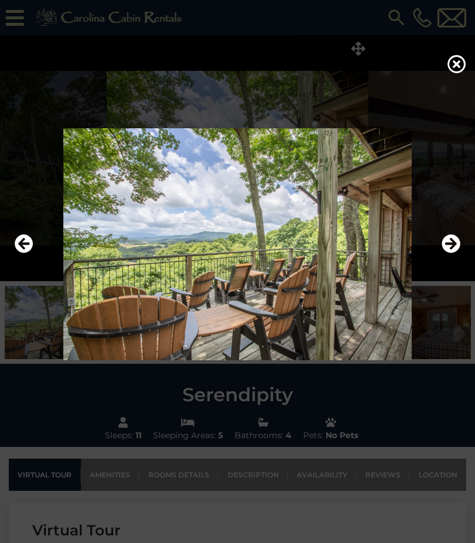
click at [448, 253] on icon "Next" at bounding box center [450, 243] width 19 height 19
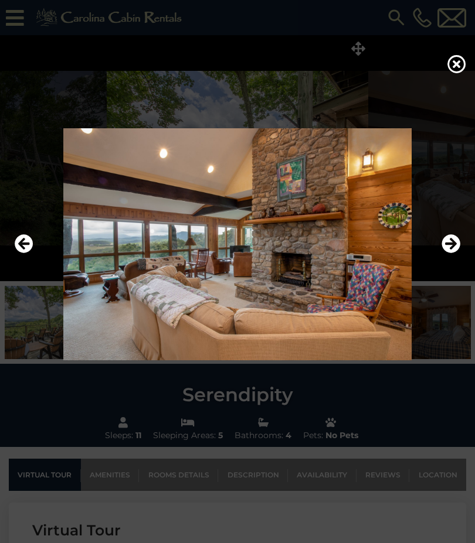
click at [445, 253] on icon "Next" at bounding box center [450, 243] width 19 height 19
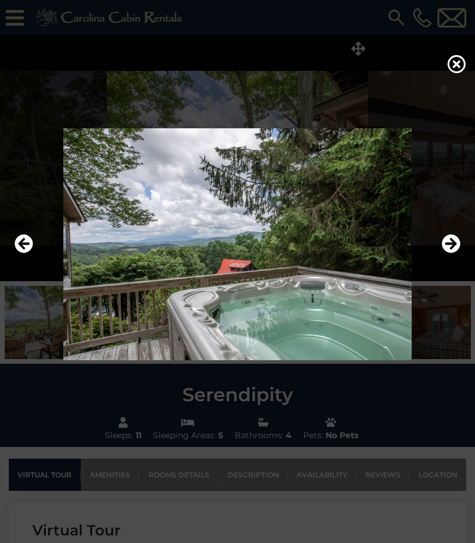
click at [447, 253] on icon "Next" at bounding box center [450, 243] width 19 height 19
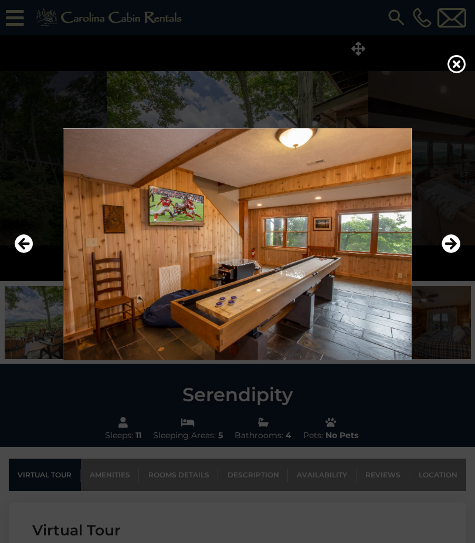
click at [453, 253] on icon "Next" at bounding box center [450, 243] width 19 height 19
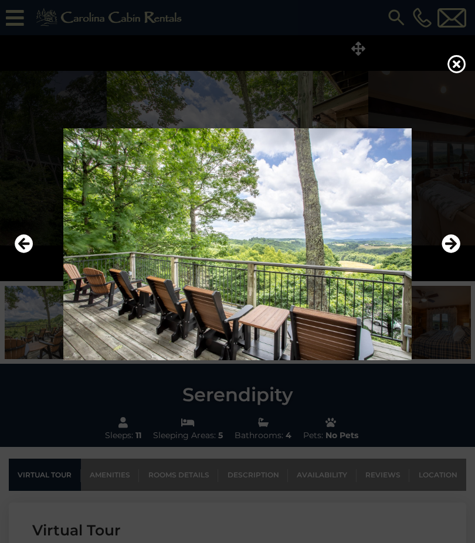
click at [447, 253] on icon "Next" at bounding box center [450, 243] width 19 height 19
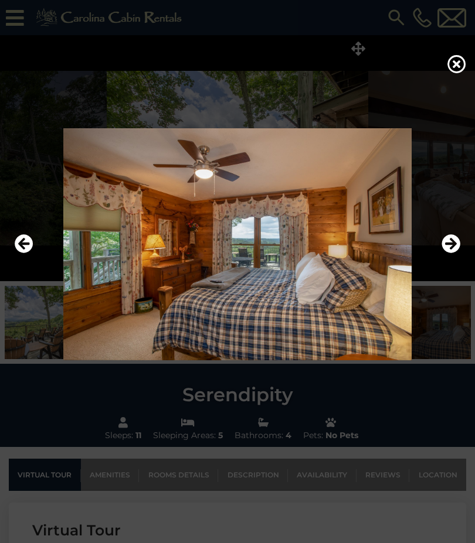
click at [450, 253] on icon "Next" at bounding box center [450, 243] width 19 height 19
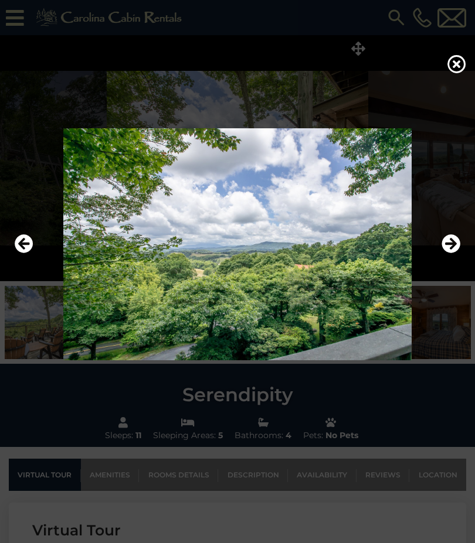
click at [450, 253] on icon "Next" at bounding box center [450, 243] width 19 height 19
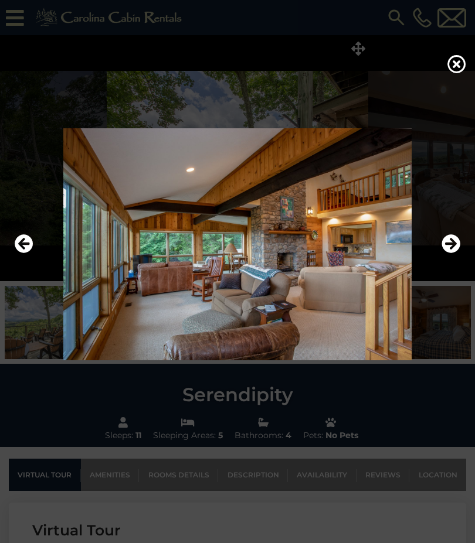
click at [453, 253] on icon "Next" at bounding box center [450, 243] width 19 height 19
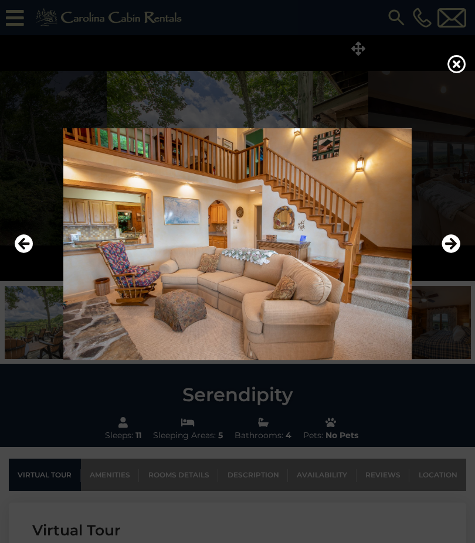
click at [451, 253] on icon "Next" at bounding box center [450, 243] width 19 height 19
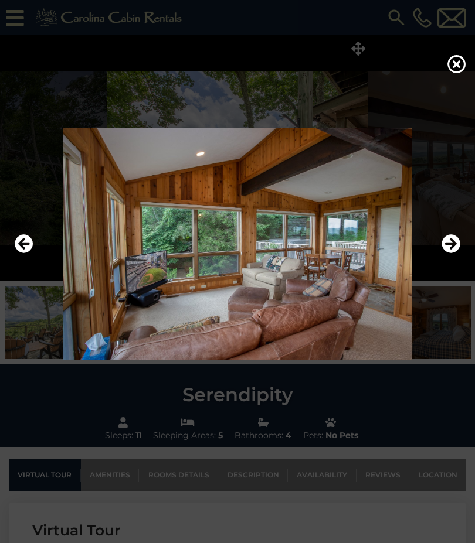
click at [457, 253] on icon "Next" at bounding box center [450, 243] width 19 height 19
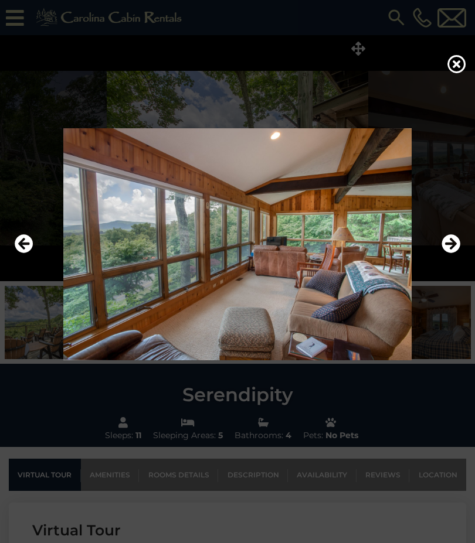
click at [456, 253] on icon "Next" at bounding box center [450, 243] width 19 height 19
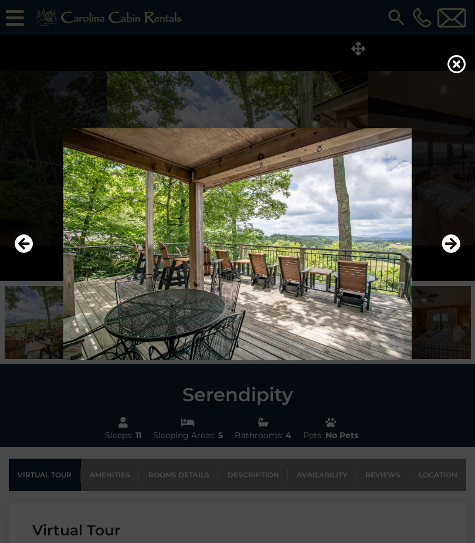
click at [453, 253] on icon "Next" at bounding box center [450, 243] width 19 height 19
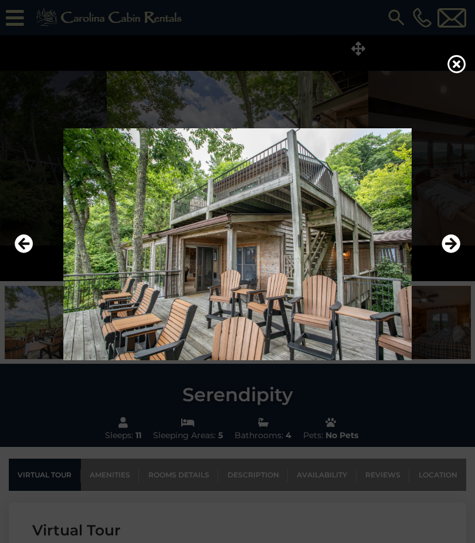
click at [456, 253] on icon "Next" at bounding box center [450, 243] width 19 height 19
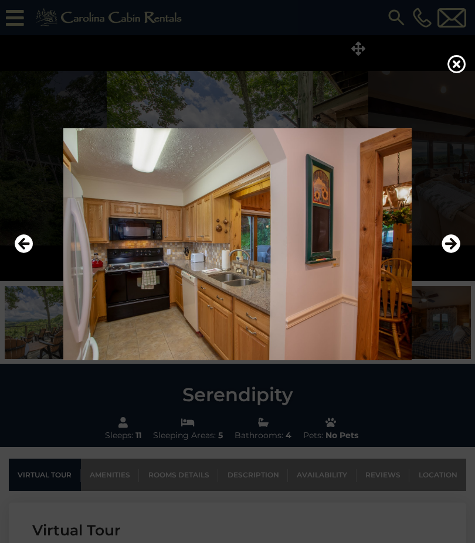
click at [456, 253] on icon "Next" at bounding box center [450, 243] width 19 height 19
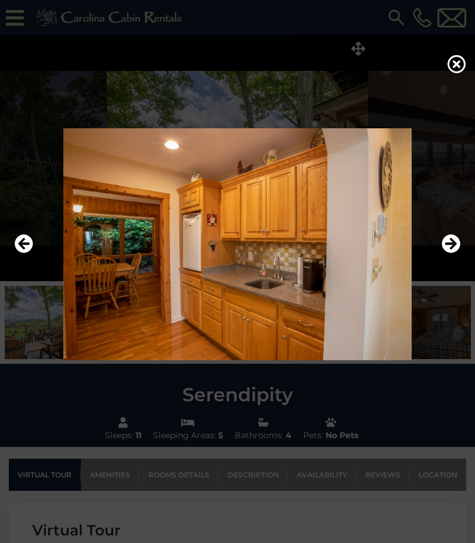
click at [455, 253] on icon "Next" at bounding box center [450, 243] width 19 height 19
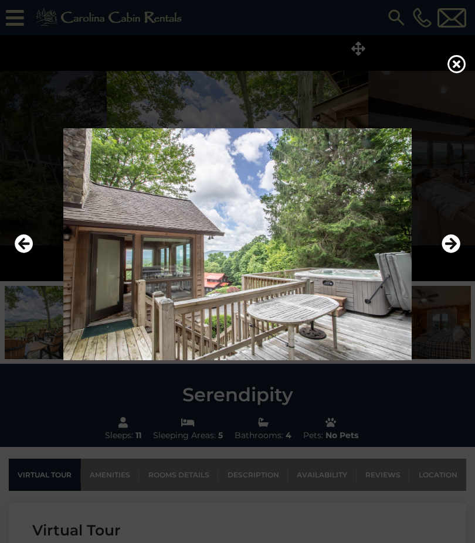
click at [453, 253] on icon "Next" at bounding box center [450, 243] width 19 height 19
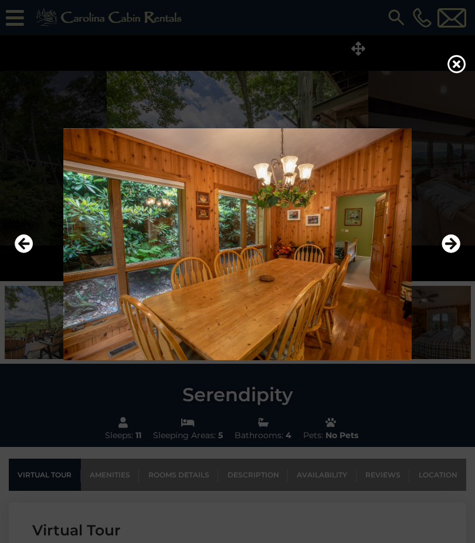
click at [451, 253] on icon "Next" at bounding box center [450, 243] width 19 height 19
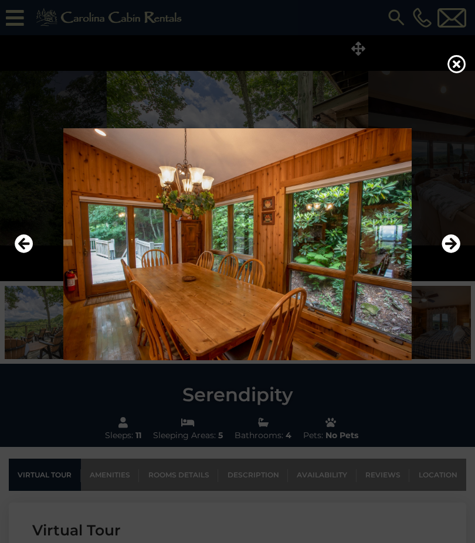
click at [451, 253] on icon "Next" at bounding box center [450, 243] width 19 height 19
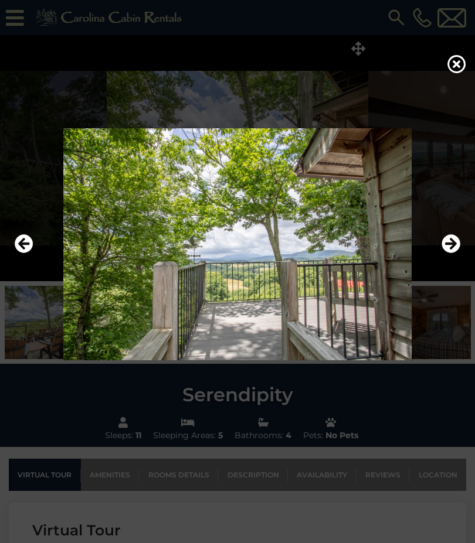
click at [452, 253] on icon "Next" at bounding box center [450, 243] width 19 height 19
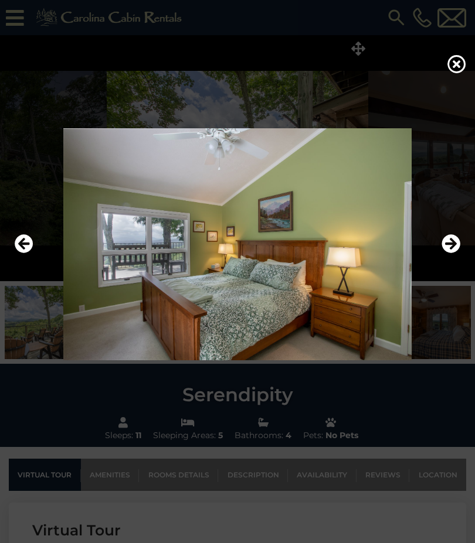
click at [456, 253] on icon "Next" at bounding box center [450, 243] width 19 height 19
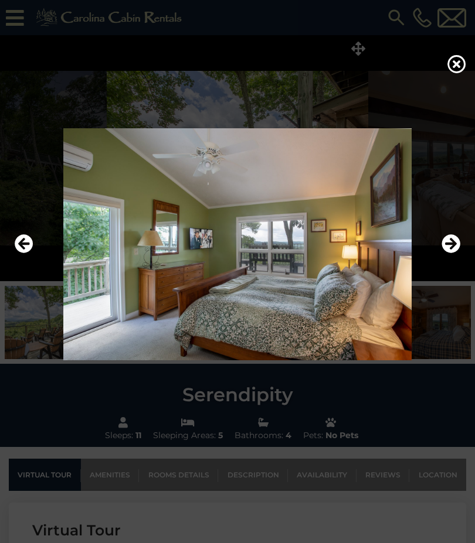
click at [452, 253] on icon "Next" at bounding box center [450, 243] width 19 height 19
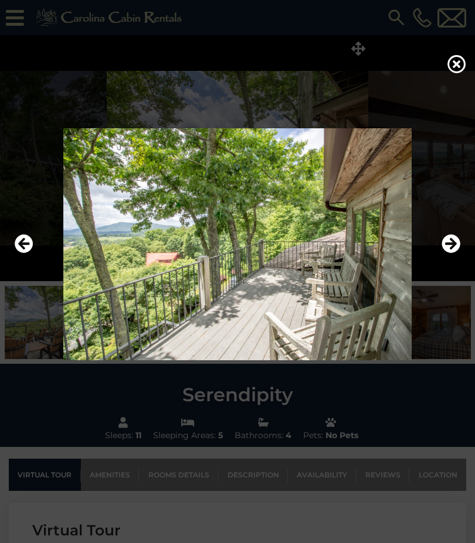
click at [451, 253] on icon "Next" at bounding box center [450, 243] width 19 height 19
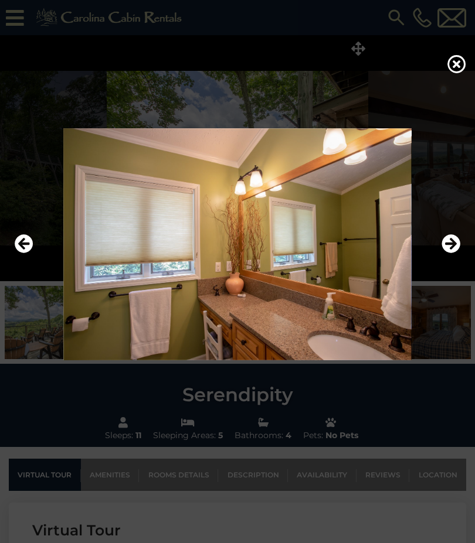
click at [450, 253] on icon "Next" at bounding box center [450, 243] width 19 height 19
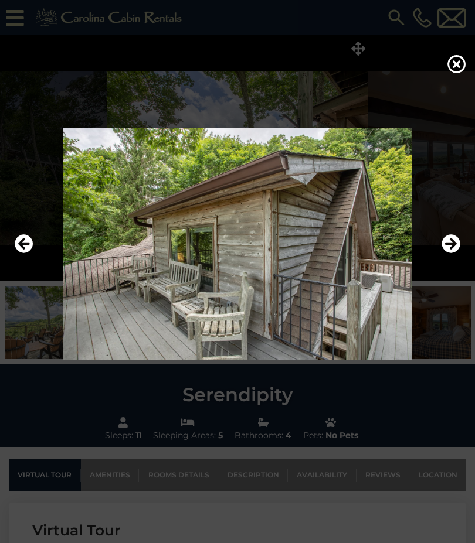
click at [446, 253] on icon "Next" at bounding box center [450, 243] width 19 height 19
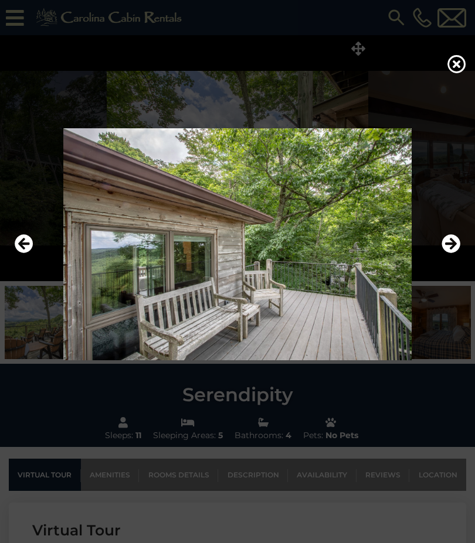
click at [460, 253] on icon "Next" at bounding box center [450, 243] width 19 height 19
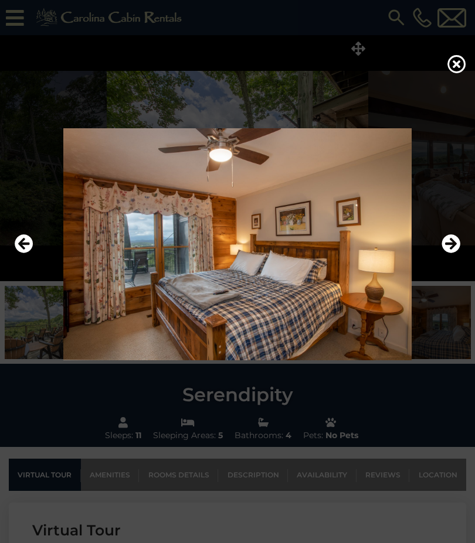
click at [455, 253] on icon "Next" at bounding box center [450, 243] width 19 height 19
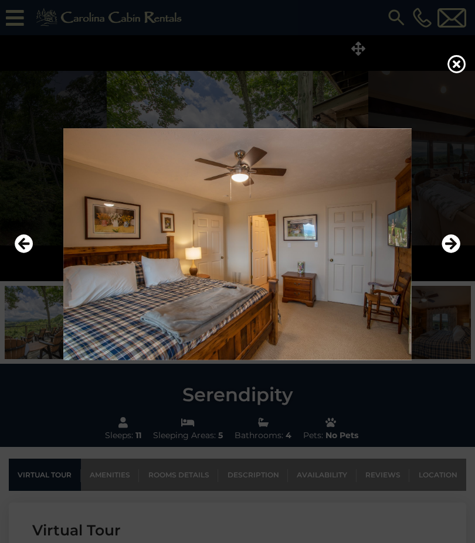
click at [459, 253] on icon "Next" at bounding box center [450, 243] width 19 height 19
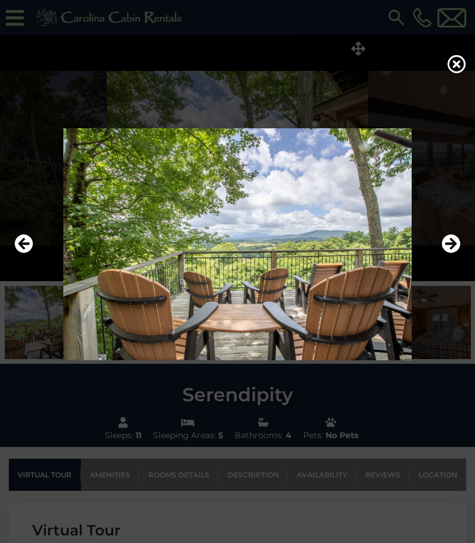
click at [454, 253] on icon "Next" at bounding box center [450, 243] width 19 height 19
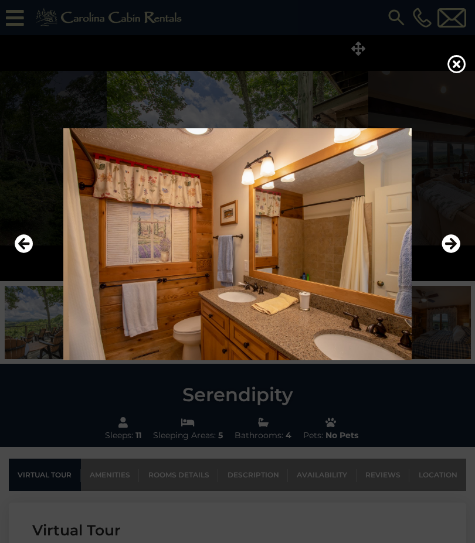
click at [452, 253] on icon "Next" at bounding box center [450, 243] width 19 height 19
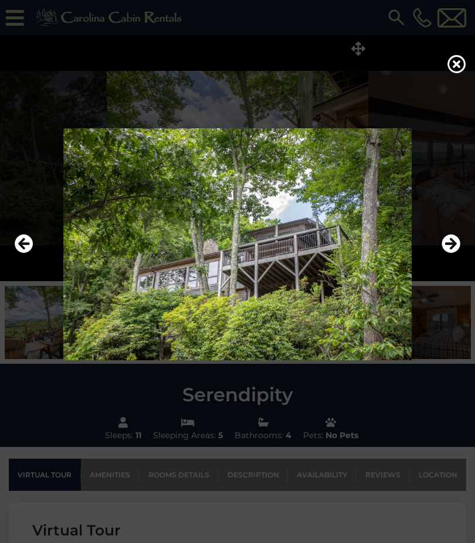
click at [454, 253] on icon "Next" at bounding box center [450, 243] width 19 height 19
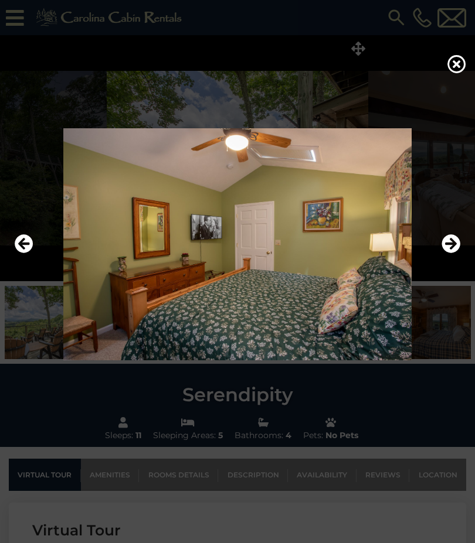
click at [453, 253] on icon "Next" at bounding box center [450, 243] width 19 height 19
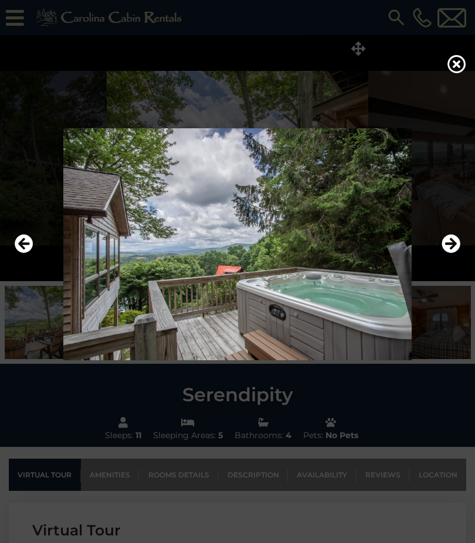
click at [452, 253] on icon "Next" at bounding box center [450, 243] width 19 height 19
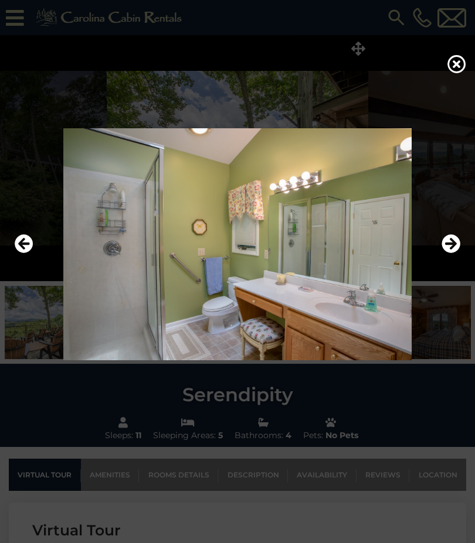
click at [447, 253] on icon "Next" at bounding box center [450, 243] width 19 height 19
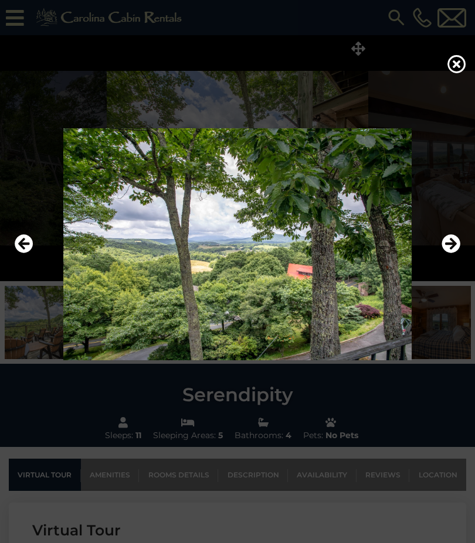
click at [452, 253] on icon "Next" at bounding box center [450, 243] width 19 height 19
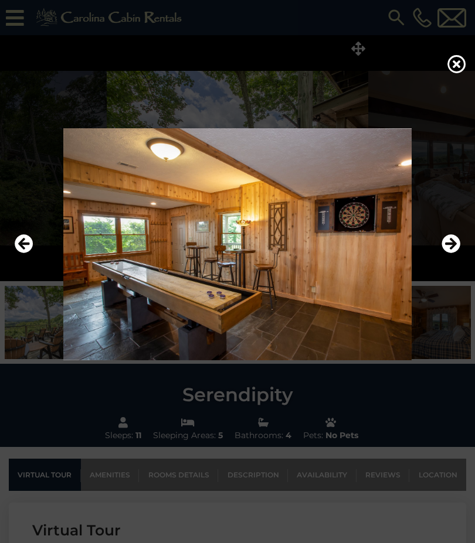
click at [456, 253] on icon "Next" at bounding box center [450, 243] width 19 height 19
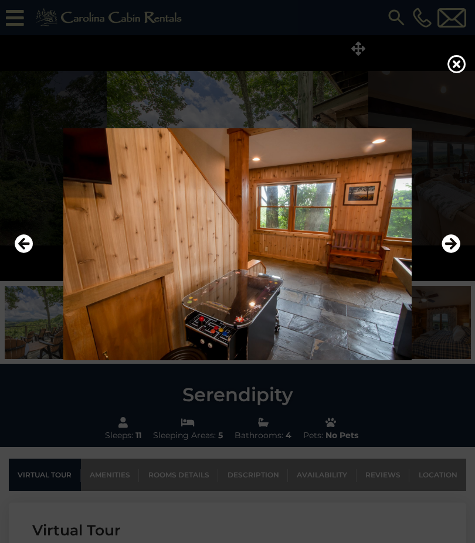
click at [446, 253] on icon "Next" at bounding box center [450, 243] width 19 height 19
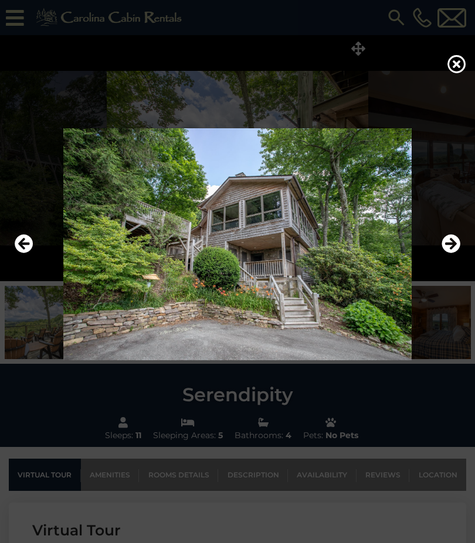
click at [457, 72] on icon at bounding box center [456, 64] width 19 height 19
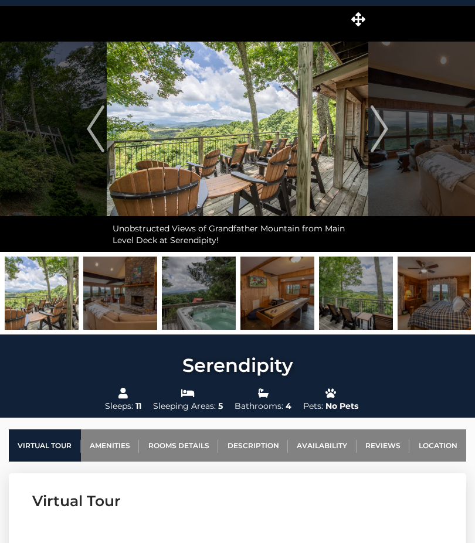
scroll to position [29, 0]
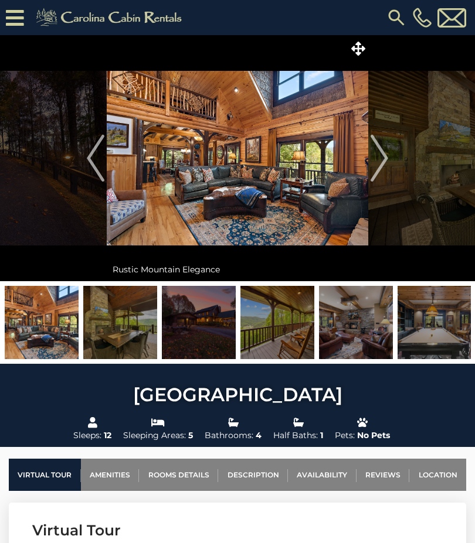
click at [359, 47] on icon at bounding box center [358, 49] width 14 height 14
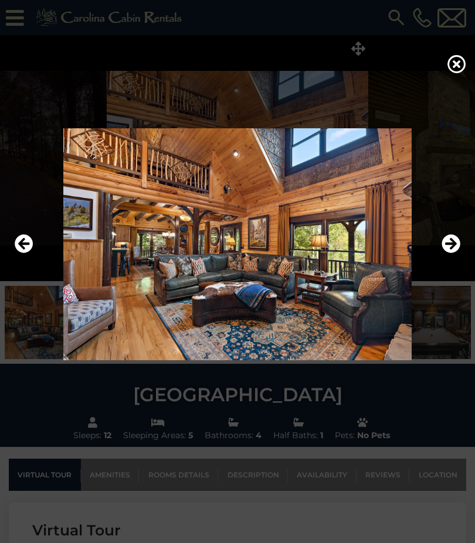
click at [453, 253] on icon "Next" at bounding box center [450, 243] width 19 height 19
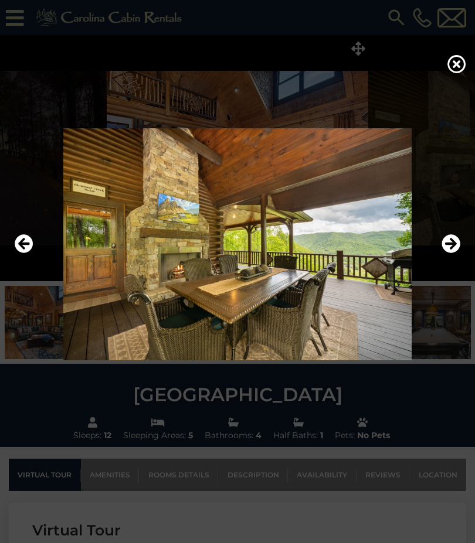
click at [451, 253] on icon "Next" at bounding box center [450, 243] width 19 height 19
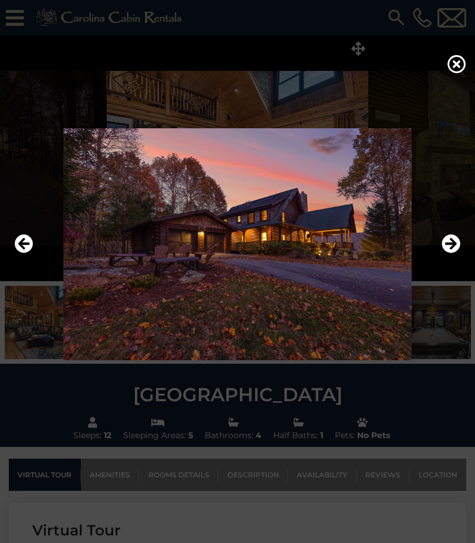
click at [450, 253] on icon "Next" at bounding box center [450, 243] width 19 height 19
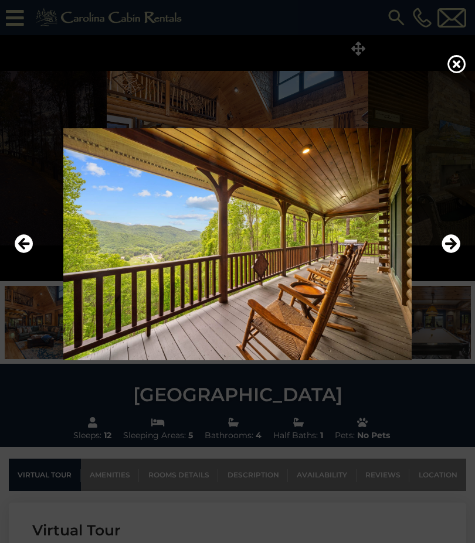
click at [450, 253] on icon "Next" at bounding box center [450, 243] width 19 height 19
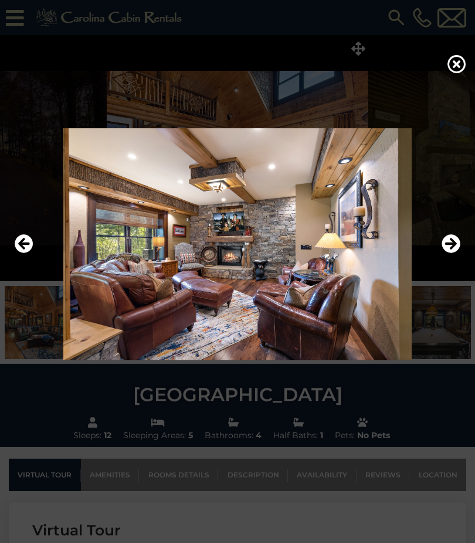
click at [443, 253] on icon "Next" at bounding box center [450, 243] width 19 height 19
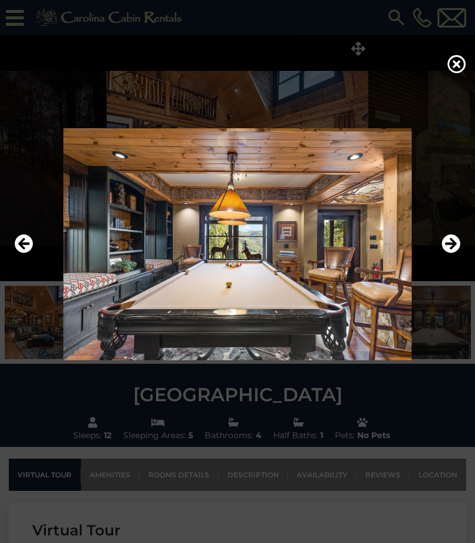
click at [447, 253] on icon "Next" at bounding box center [450, 243] width 19 height 19
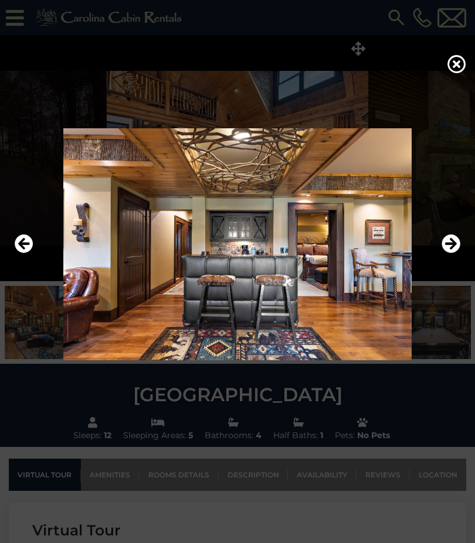
click at [26, 253] on icon "Previous" at bounding box center [24, 243] width 19 height 19
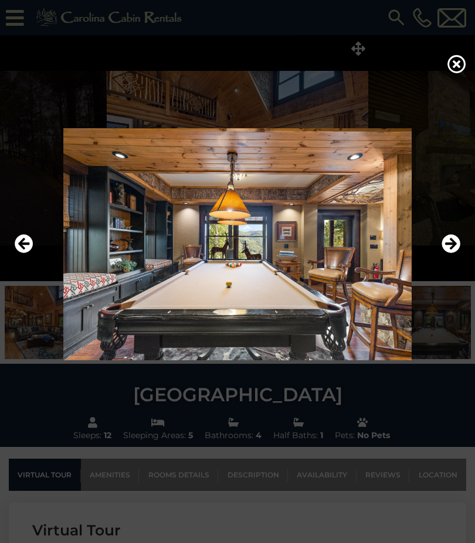
click at [19, 253] on icon "Previous" at bounding box center [24, 243] width 19 height 19
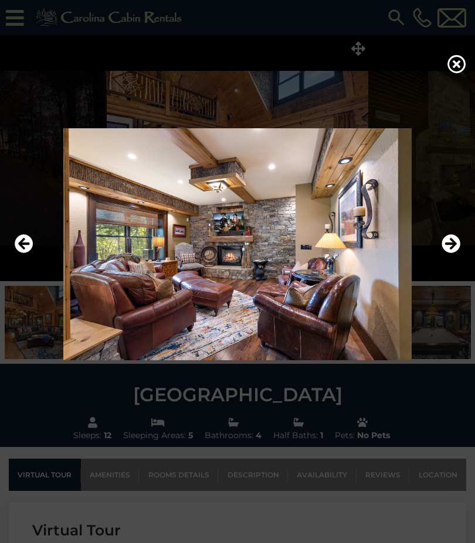
click at [455, 253] on icon "Next" at bounding box center [450, 243] width 19 height 19
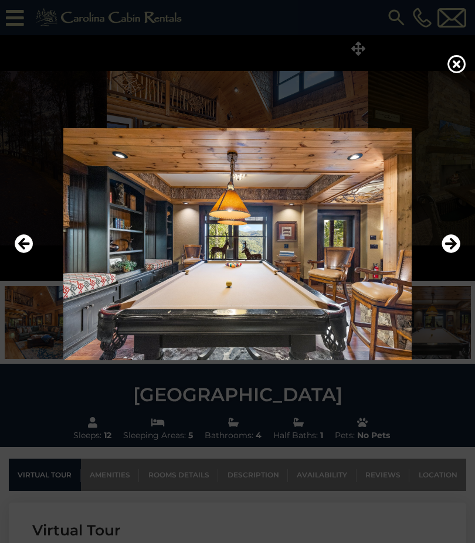
click at [458, 253] on icon "Next" at bounding box center [450, 243] width 19 height 19
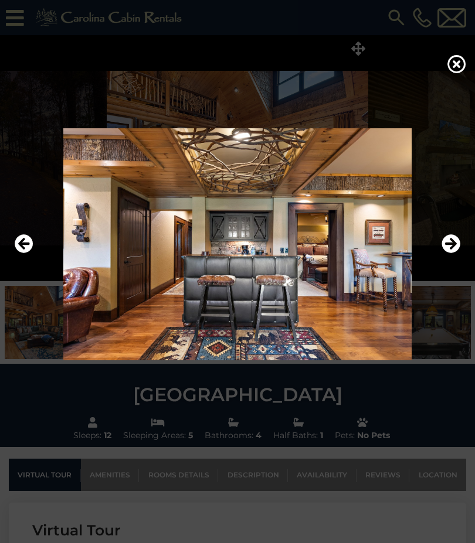
click at [448, 253] on icon "Next" at bounding box center [450, 243] width 19 height 19
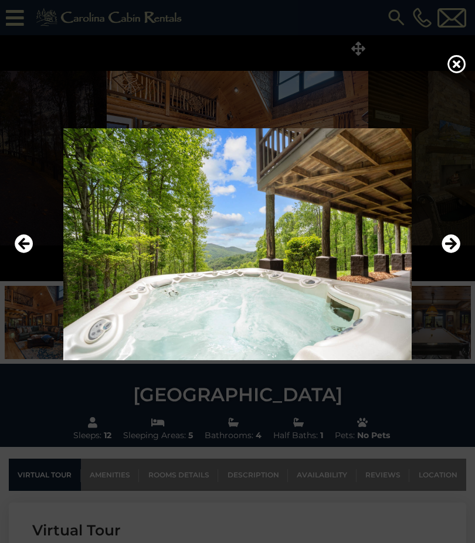
click at [445, 253] on icon "Next" at bounding box center [450, 243] width 19 height 19
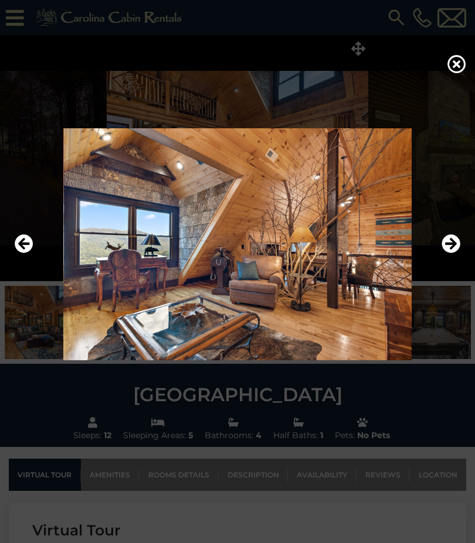
click at [21, 253] on icon "Previous" at bounding box center [24, 243] width 19 height 19
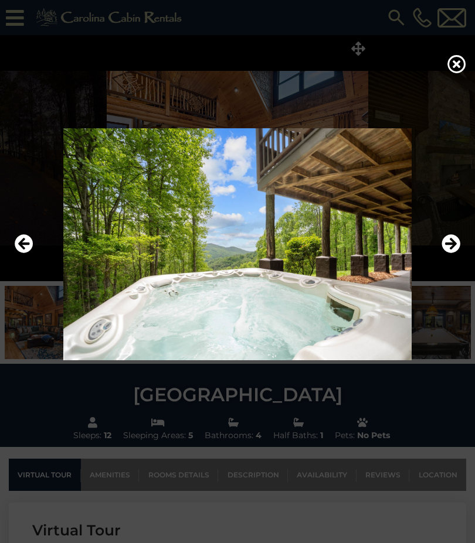
click at [453, 253] on icon "Next" at bounding box center [450, 243] width 19 height 19
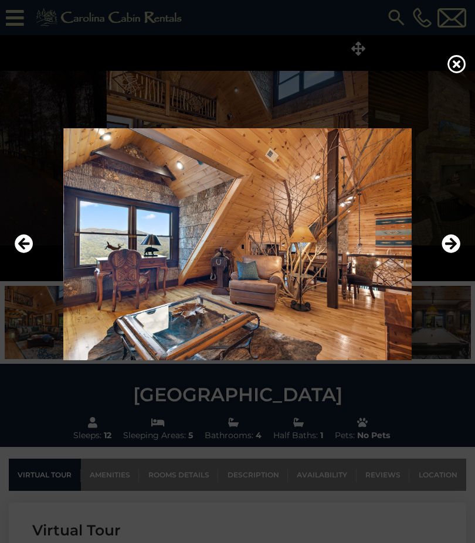
click at [449, 253] on icon "Next" at bounding box center [450, 243] width 19 height 19
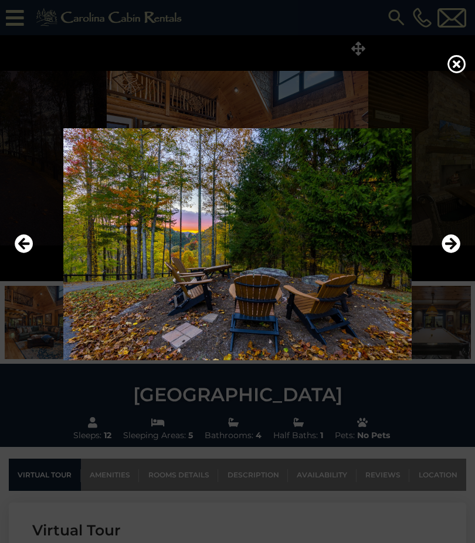
click at [28, 253] on icon "Previous" at bounding box center [24, 243] width 19 height 19
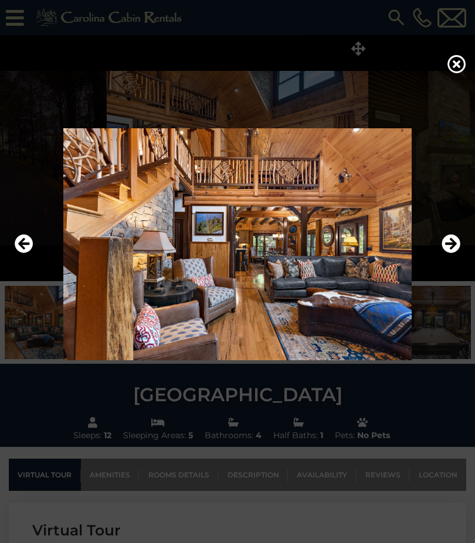
click at [454, 56] on div at bounding box center [237, 271] width 475 height 543
click at [458, 63] on icon at bounding box center [456, 64] width 19 height 19
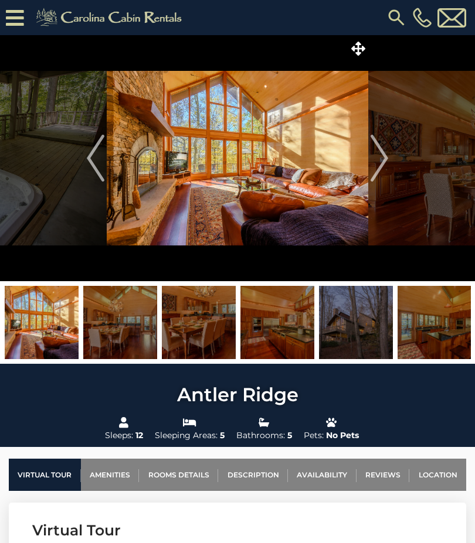
click at [388, 157] on img "Next" at bounding box center [380, 158] width 18 height 47
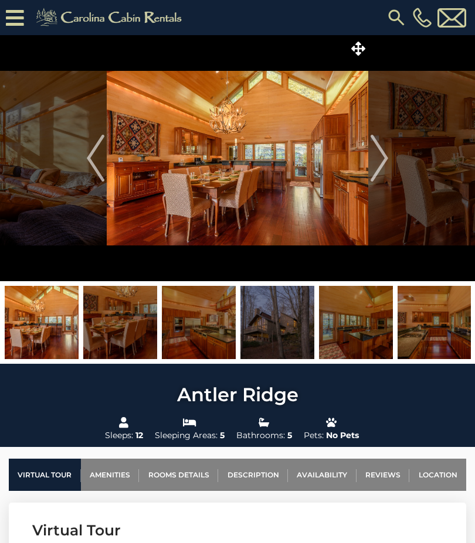
click at [359, 49] on icon at bounding box center [358, 49] width 14 height 14
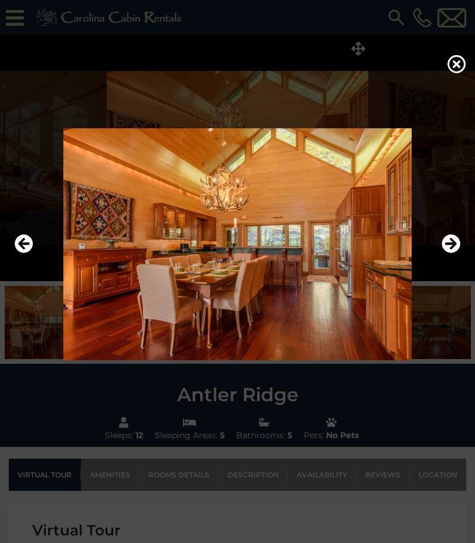
click at [457, 253] on icon "Next" at bounding box center [450, 243] width 19 height 19
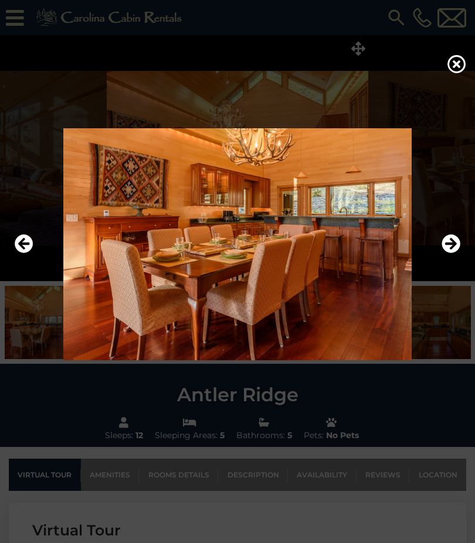
click at [447, 253] on icon "Next" at bounding box center [450, 243] width 19 height 19
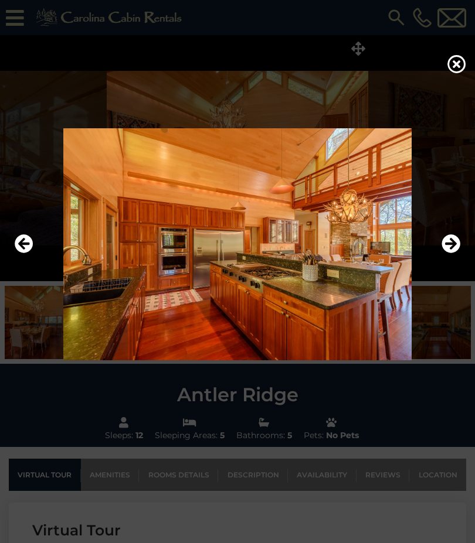
click at [441, 268] on img at bounding box center [237, 244] width 451 height 232
click at [446, 253] on icon "Next" at bounding box center [450, 243] width 19 height 19
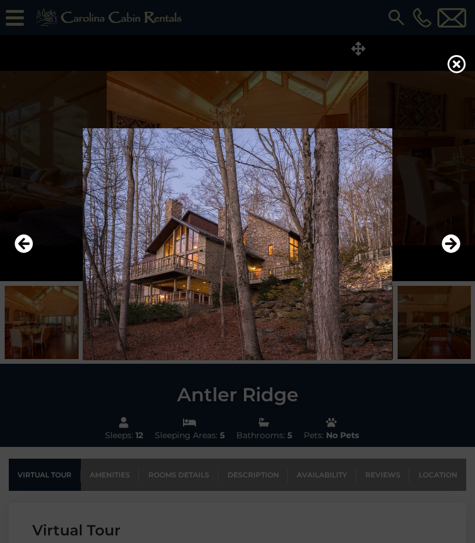
click at [451, 253] on icon "Next" at bounding box center [450, 243] width 19 height 19
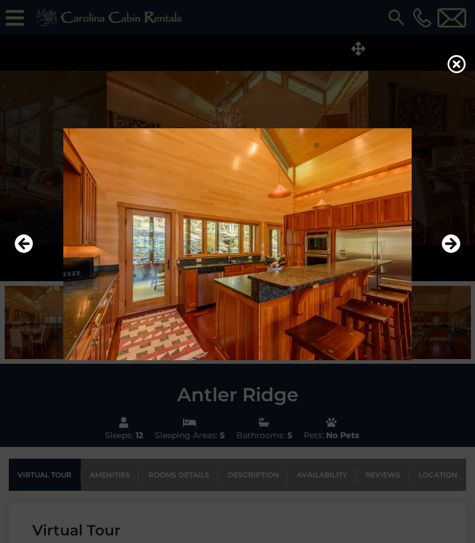
click at [447, 253] on icon "Next" at bounding box center [450, 243] width 19 height 19
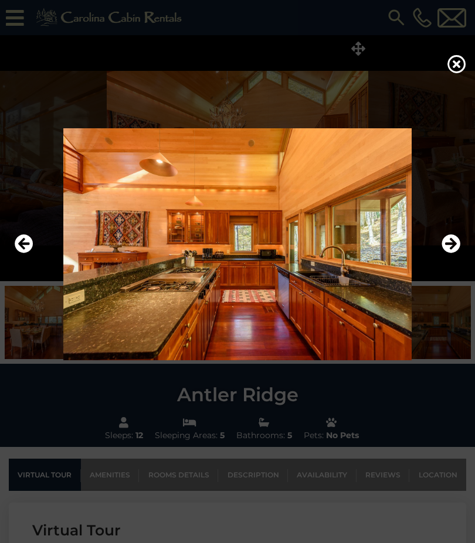
click at [433, 273] on img at bounding box center [237, 244] width 451 height 232
click at [449, 253] on icon "Next" at bounding box center [450, 243] width 19 height 19
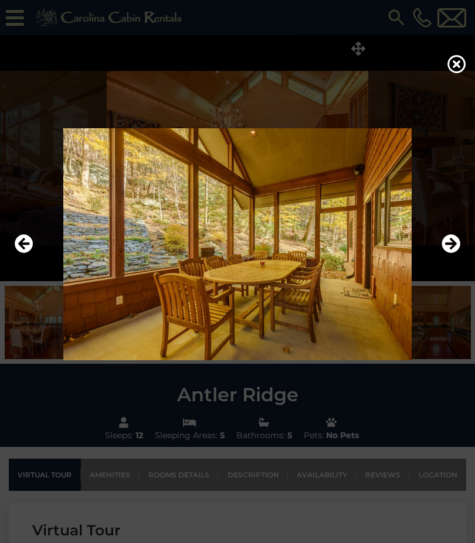
click at [450, 253] on icon "Next" at bounding box center [450, 243] width 19 height 19
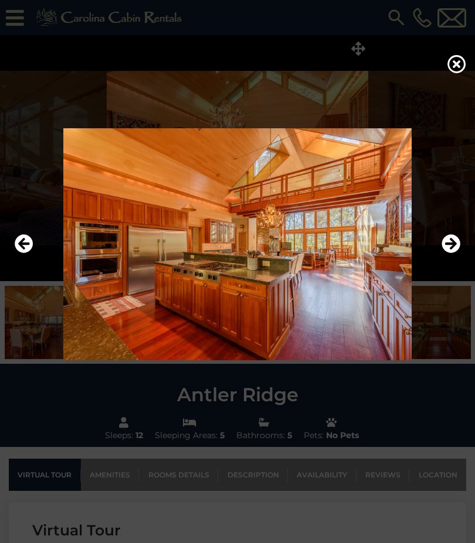
click at [451, 253] on icon "Next" at bounding box center [450, 243] width 19 height 19
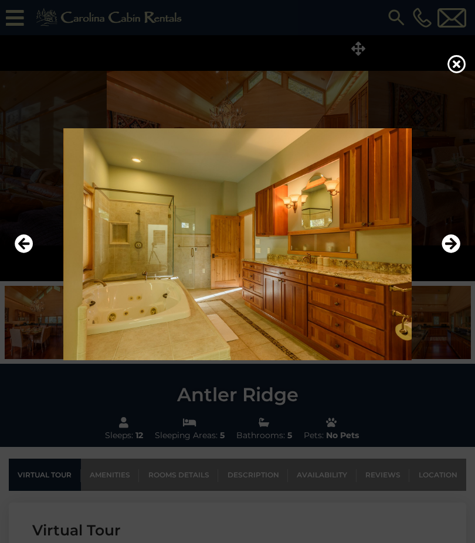
click at [453, 253] on icon "Next" at bounding box center [450, 243] width 19 height 19
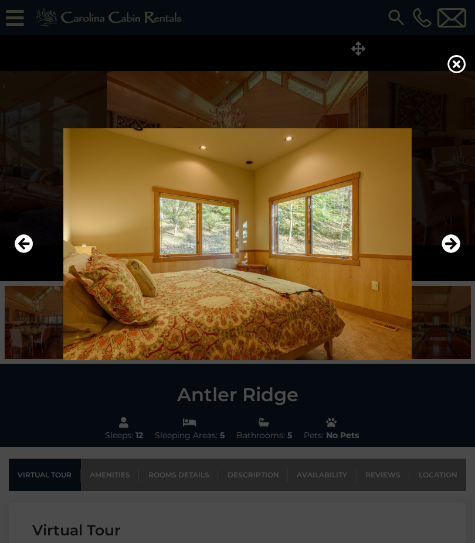
click at [451, 253] on icon "Next" at bounding box center [450, 243] width 19 height 19
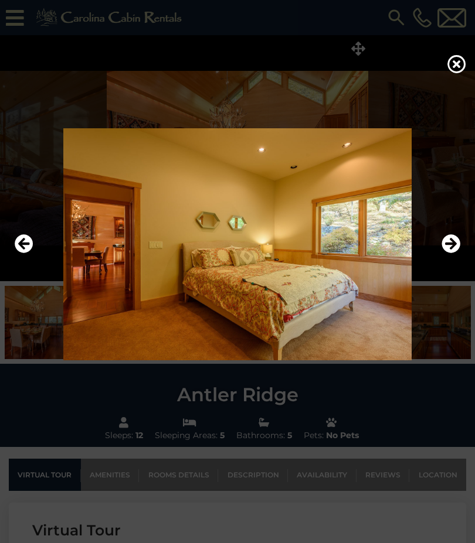
click at [457, 253] on icon "Next" at bounding box center [450, 243] width 19 height 19
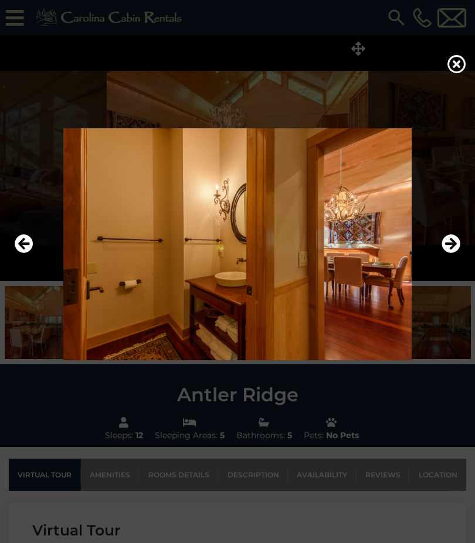
click at [456, 253] on icon "Next" at bounding box center [450, 243] width 19 height 19
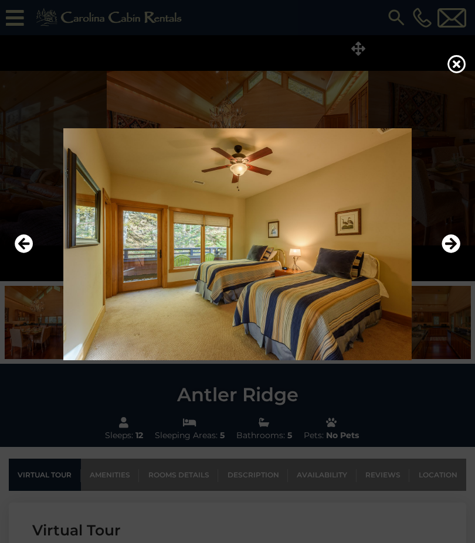
click at [451, 253] on icon "Next" at bounding box center [450, 243] width 19 height 19
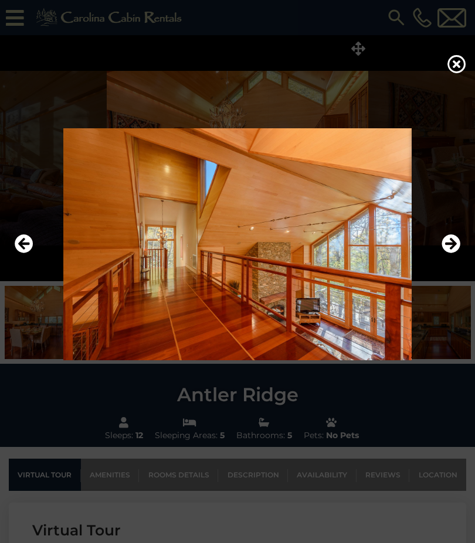
click at [447, 253] on icon "Next" at bounding box center [450, 243] width 19 height 19
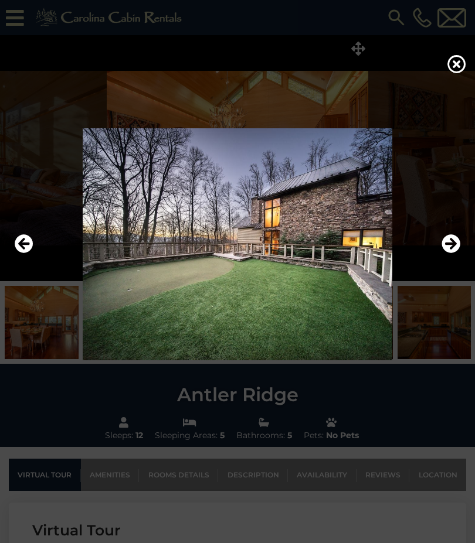
click at [97, 295] on img at bounding box center [237, 244] width 451 height 232
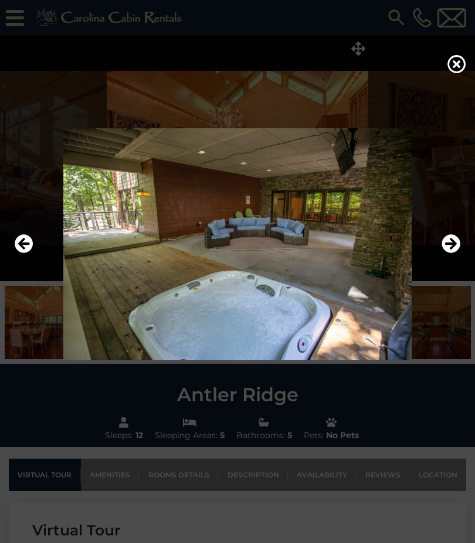
click at [448, 253] on icon "Next" at bounding box center [450, 243] width 19 height 19
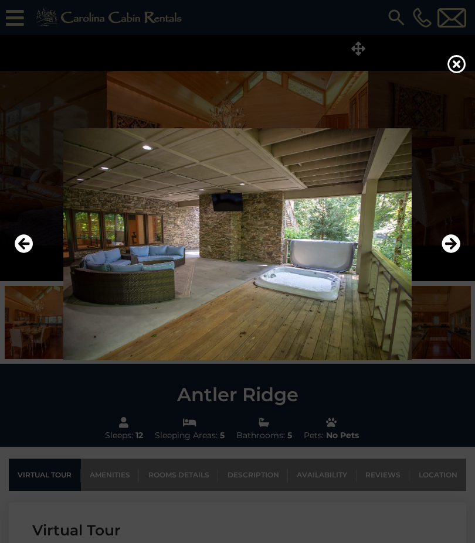
click at [456, 253] on icon "Next" at bounding box center [450, 243] width 19 height 19
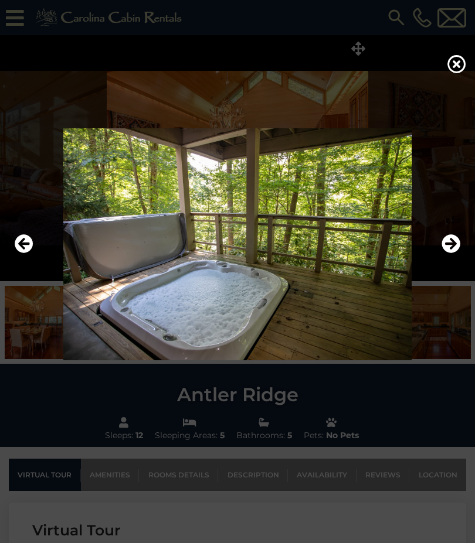
click at [458, 253] on icon "Next" at bounding box center [450, 243] width 19 height 19
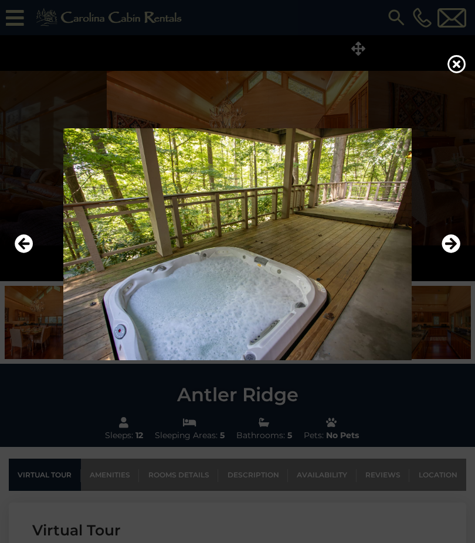
click at [465, 70] on icon at bounding box center [456, 64] width 19 height 19
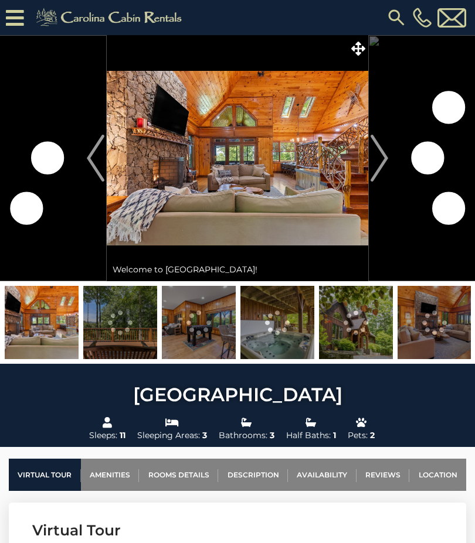
click at [362, 56] on span at bounding box center [358, 48] width 21 height 21
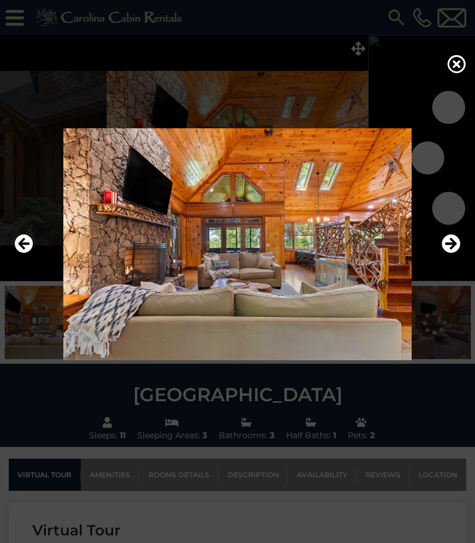
click at [453, 253] on icon "Next" at bounding box center [450, 243] width 19 height 19
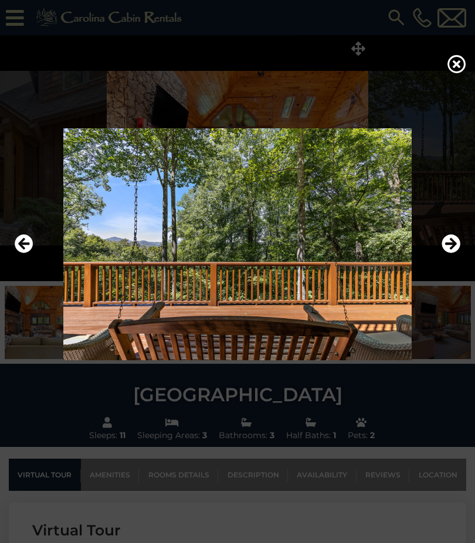
click at [453, 253] on icon "Next" at bounding box center [450, 243] width 19 height 19
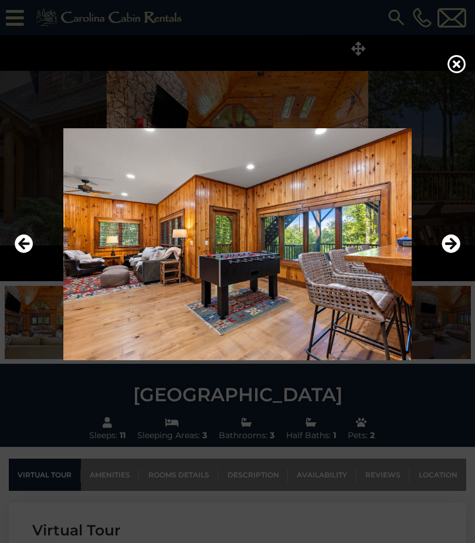
click at [451, 253] on icon "Next" at bounding box center [450, 243] width 19 height 19
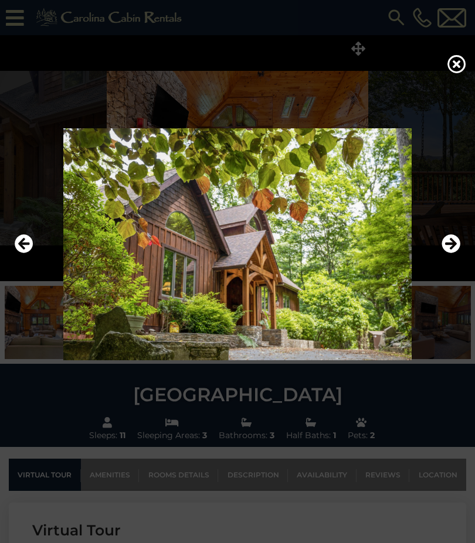
click at [460, 253] on icon "Next" at bounding box center [450, 243] width 19 height 19
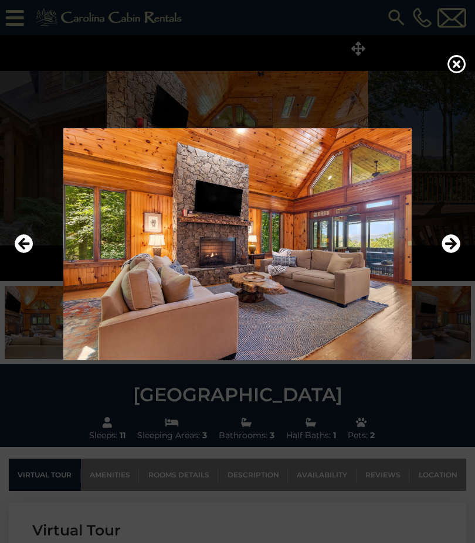
click at [457, 253] on icon "Next" at bounding box center [450, 243] width 19 height 19
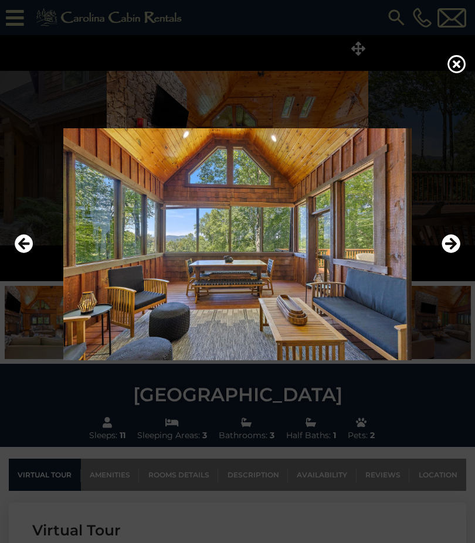
click at [452, 253] on icon "Next" at bounding box center [450, 243] width 19 height 19
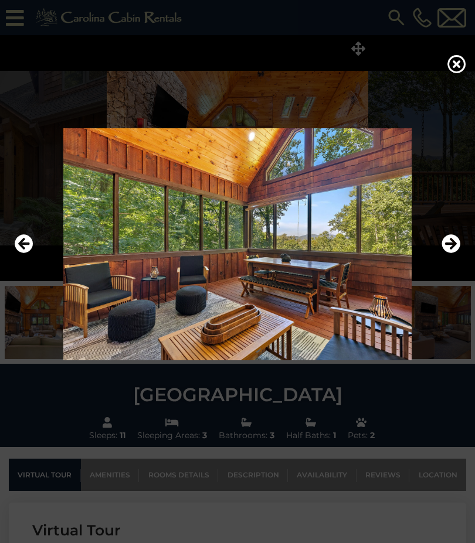
click at [461, 273] on img at bounding box center [237, 244] width 451 height 232
click at [455, 253] on icon "Next" at bounding box center [450, 243] width 19 height 19
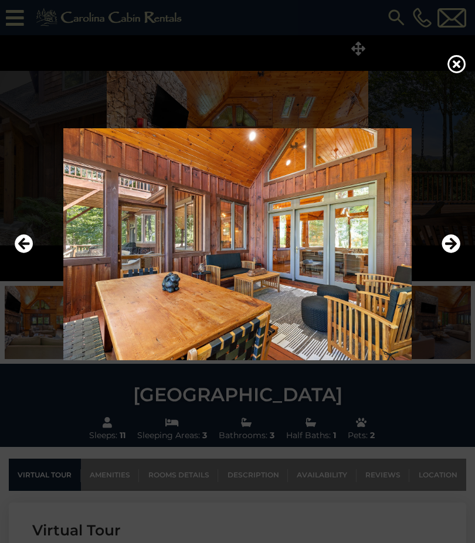
click at [454, 253] on icon "Next" at bounding box center [450, 243] width 19 height 19
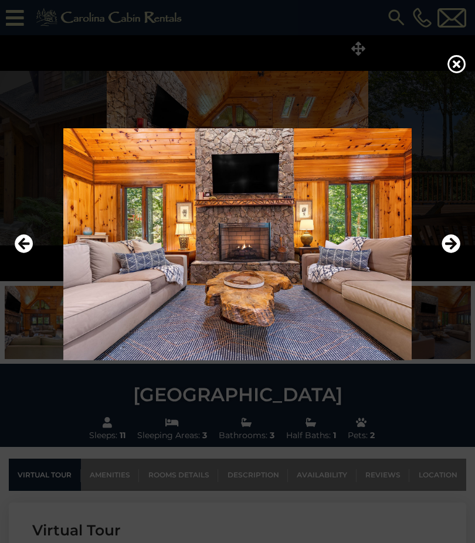
click at [450, 253] on icon "Next" at bounding box center [450, 243] width 19 height 19
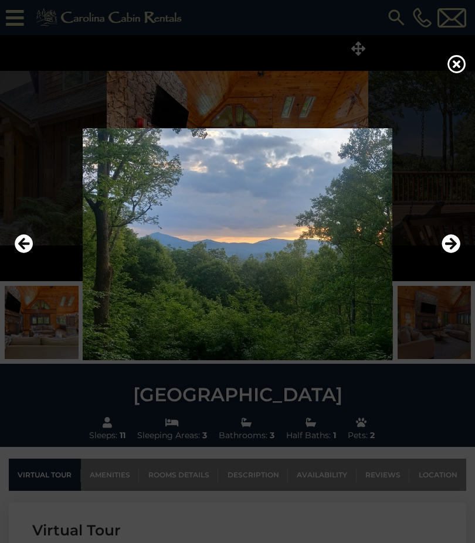
click at [454, 253] on icon "Next" at bounding box center [450, 243] width 19 height 19
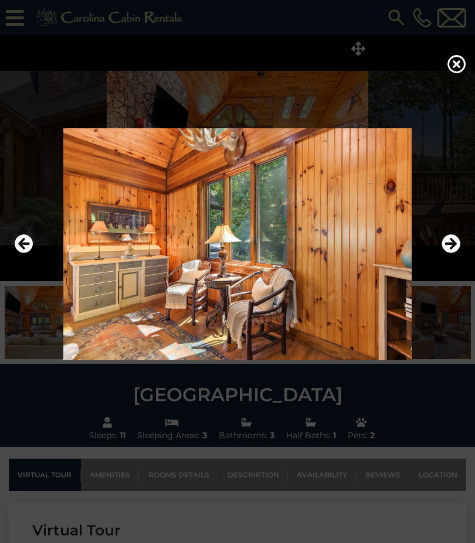
click at [457, 253] on icon "Next" at bounding box center [450, 243] width 19 height 19
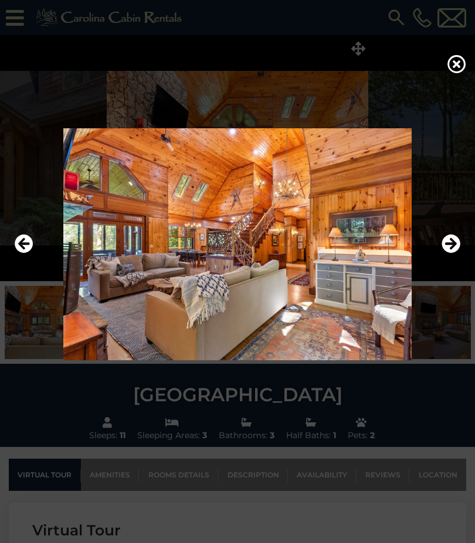
click at [456, 253] on icon "Next" at bounding box center [450, 243] width 19 height 19
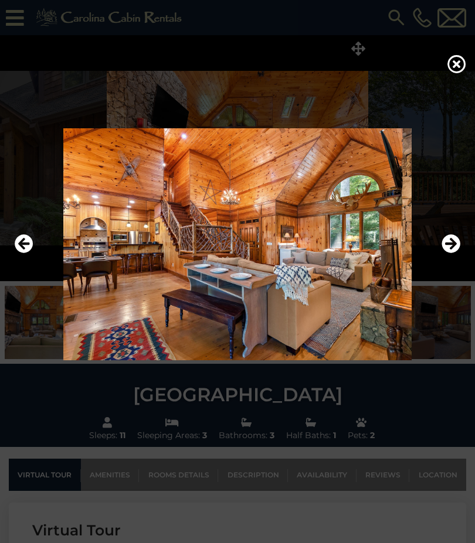
click at [455, 253] on icon "Next" at bounding box center [450, 243] width 19 height 19
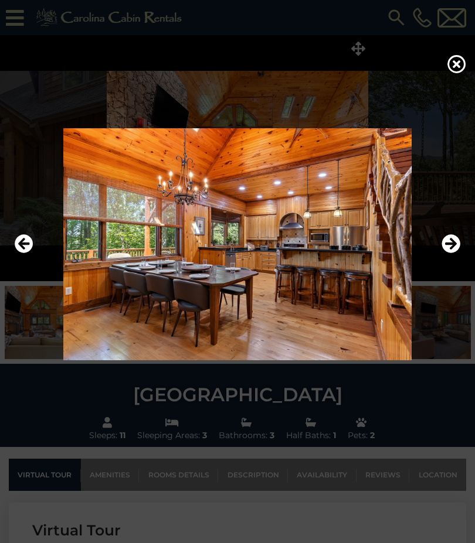
click at [451, 253] on icon "Next" at bounding box center [450, 243] width 19 height 19
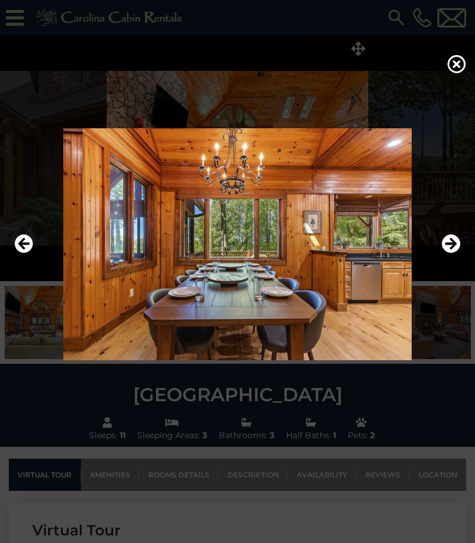
click at [453, 253] on icon "Next" at bounding box center [450, 243] width 19 height 19
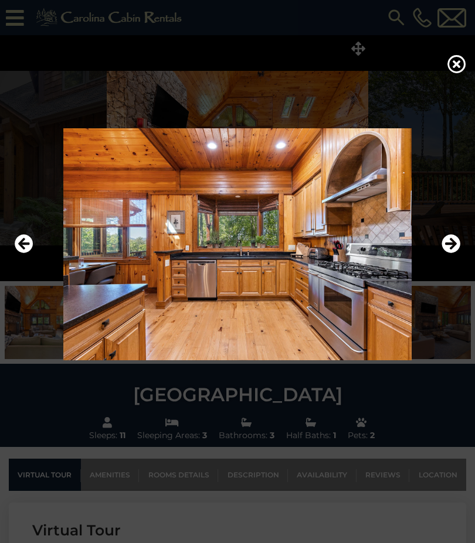
click at [456, 253] on icon "Next" at bounding box center [450, 243] width 19 height 19
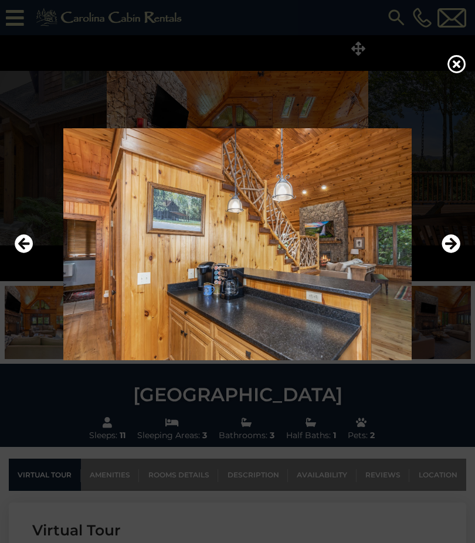
click at [453, 253] on icon "Next" at bounding box center [450, 243] width 19 height 19
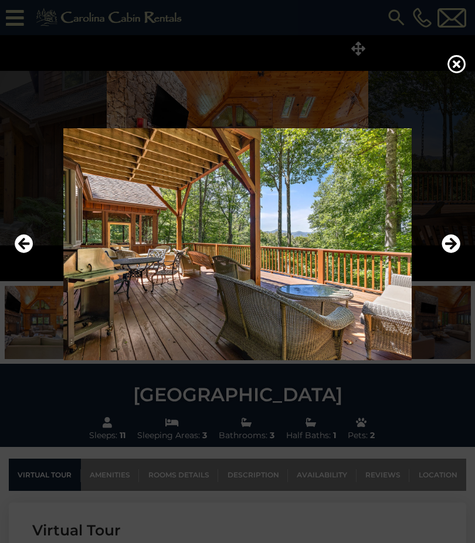
click at [452, 253] on icon "Next" at bounding box center [450, 243] width 19 height 19
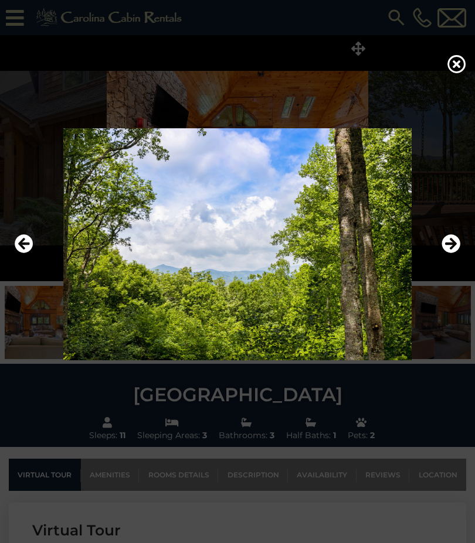
click at [451, 253] on icon "Next" at bounding box center [450, 243] width 19 height 19
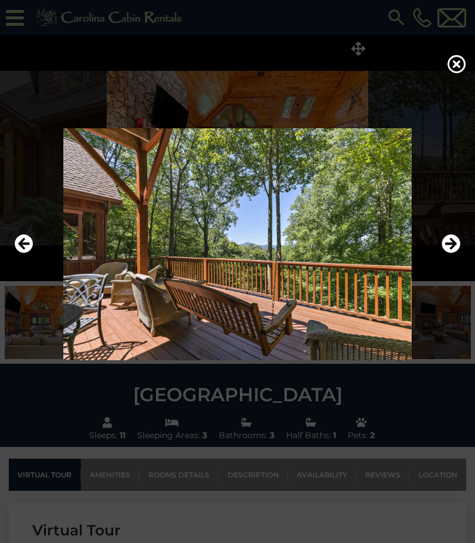
click at [453, 253] on icon "Next" at bounding box center [450, 243] width 19 height 19
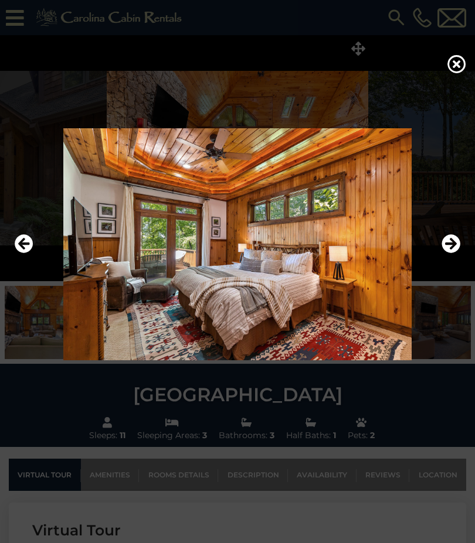
click at [451, 253] on icon "Next" at bounding box center [450, 243] width 19 height 19
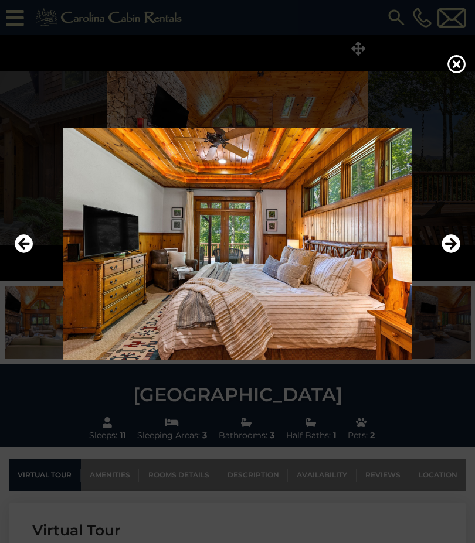
click at [453, 253] on icon "Next" at bounding box center [450, 243] width 19 height 19
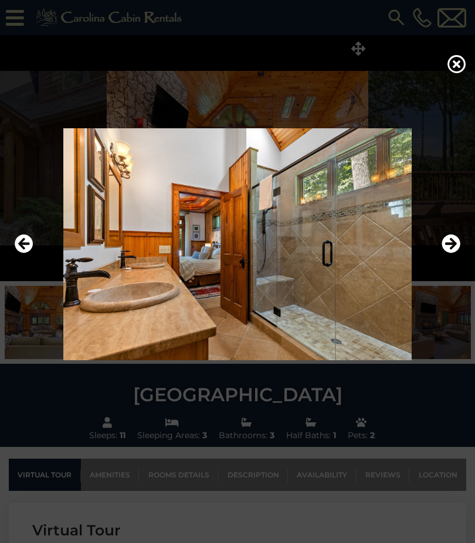
click at [446, 253] on icon "Next" at bounding box center [450, 243] width 19 height 19
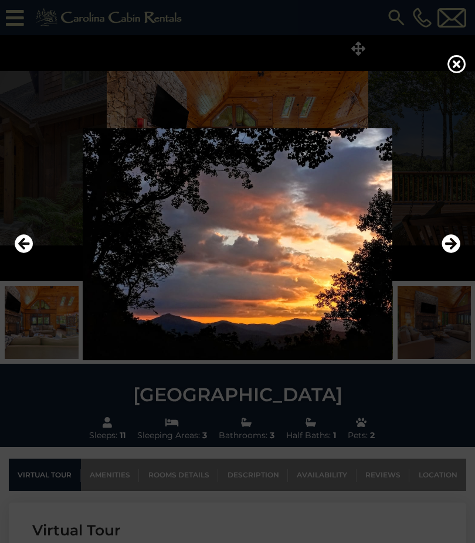
click at [458, 253] on icon "Next" at bounding box center [450, 243] width 19 height 19
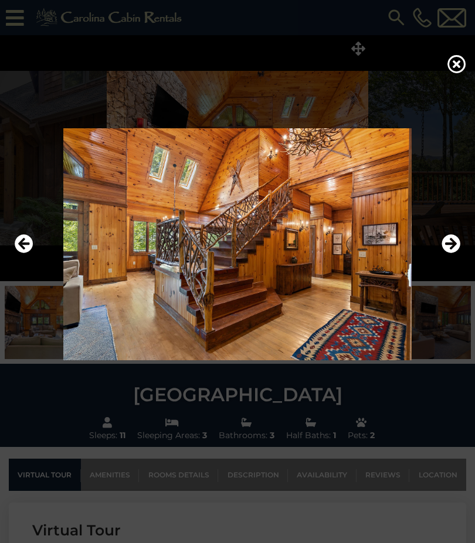
click at [456, 253] on icon "Next" at bounding box center [450, 243] width 19 height 19
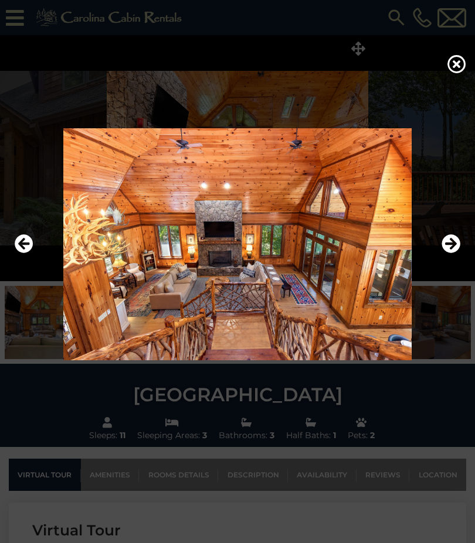
click at [452, 253] on icon "Next" at bounding box center [450, 243] width 19 height 19
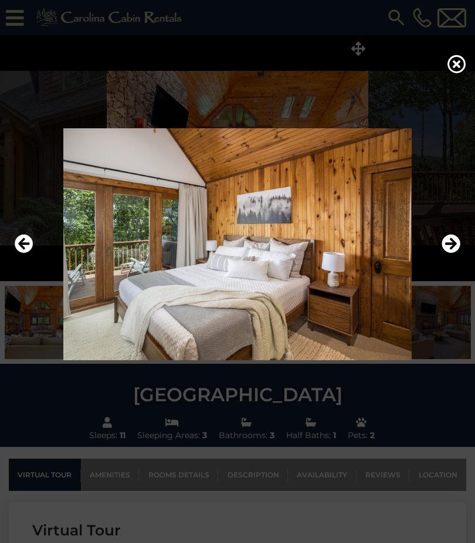
click at [453, 253] on icon "Next" at bounding box center [450, 243] width 19 height 19
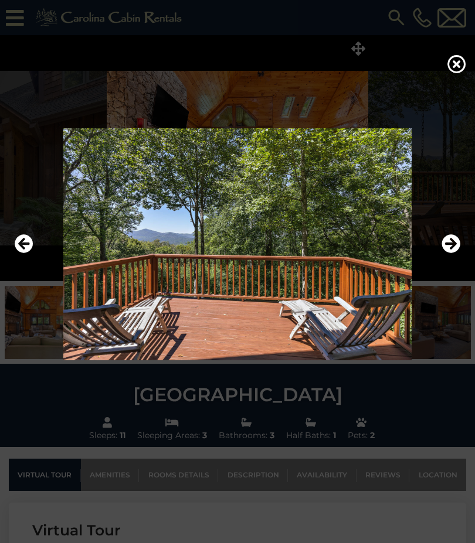
click at [456, 253] on icon "Next" at bounding box center [450, 243] width 19 height 19
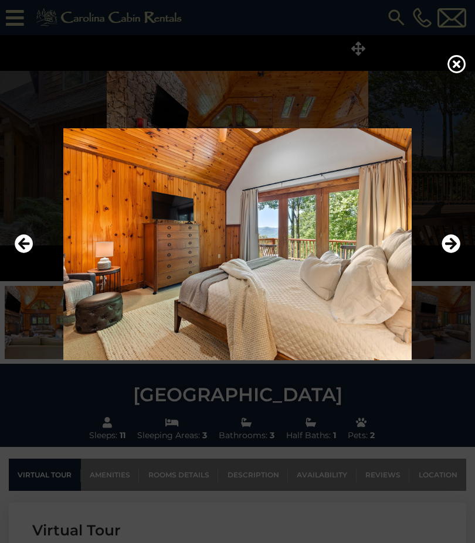
click at [463, 269] on img at bounding box center [237, 244] width 451 height 232
click at [450, 253] on icon "Next" at bounding box center [450, 243] width 19 height 19
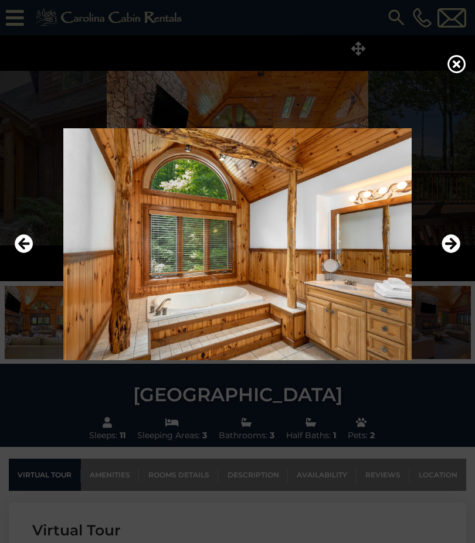
click at [454, 253] on icon "Next" at bounding box center [450, 243] width 19 height 19
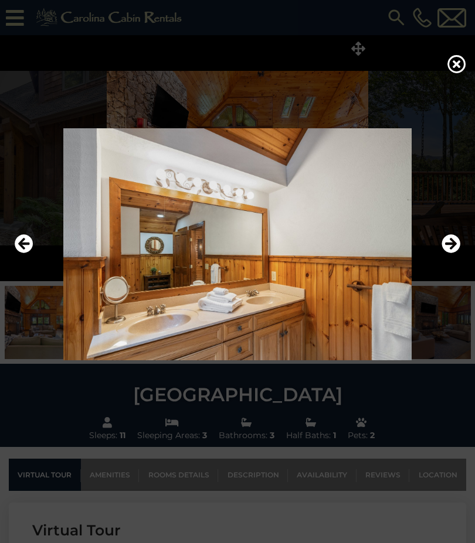
click at [450, 253] on icon "Next" at bounding box center [450, 243] width 19 height 19
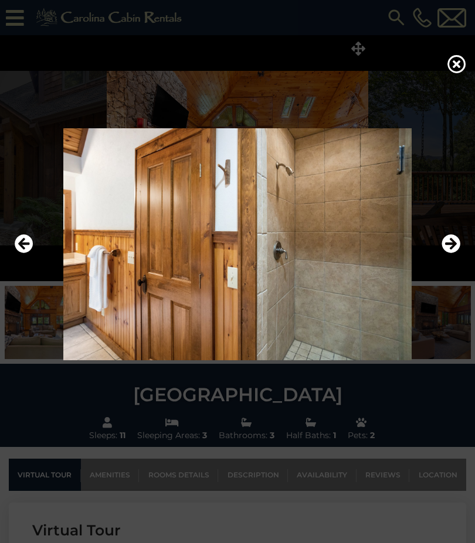
click at [449, 253] on icon "Next" at bounding box center [450, 243] width 19 height 19
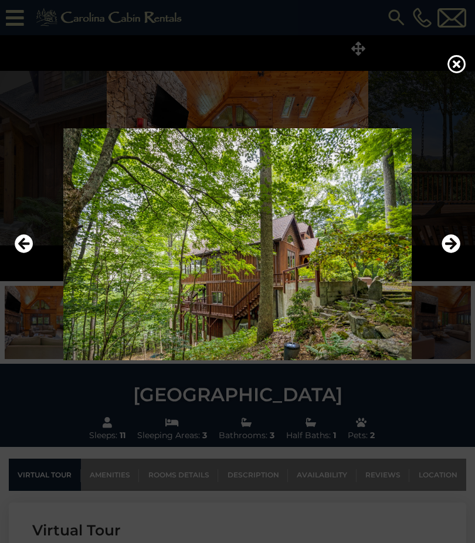
click at [453, 253] on icon "Next" at bounding box center [450, 243] width 19 height 19
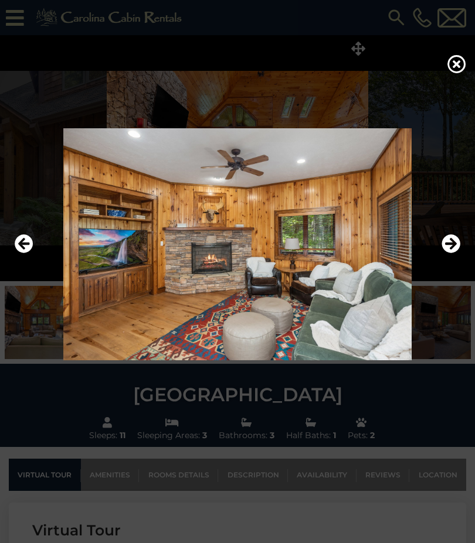
click at [451, 253] on icon "Next" at bounding box center [450, 243] width 19 height 19
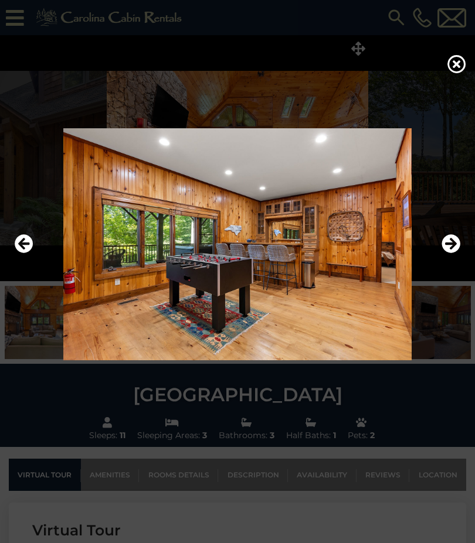
click at [451, 253] on icon "Next" at bounding box center [450, 243] width 19 height 19
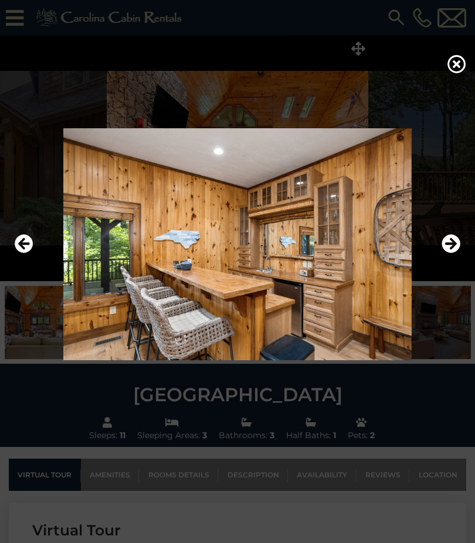
click at [448, 253] on icon "Next" at bounding box center [450, 243] width 19 height 19
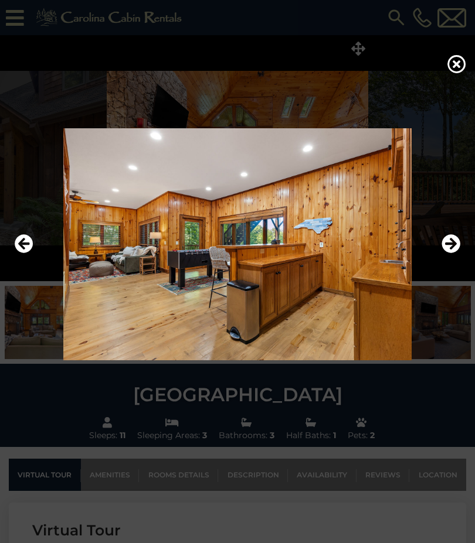
click at [21, 258] on button "Previous" at bounding box center [24, 244] width 19 height 27
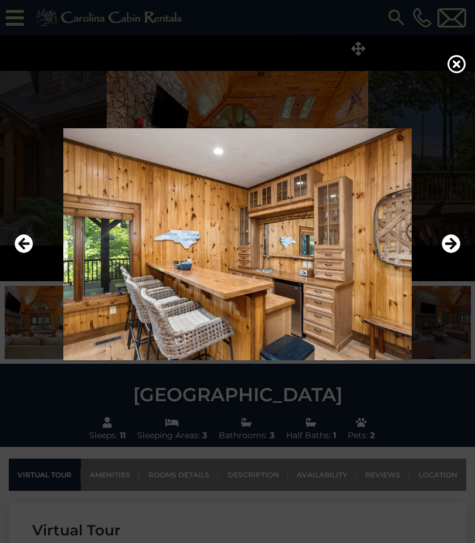
click at [28, 253] on icon "Previous" at bounding box center [24, 243] width 19 height 19
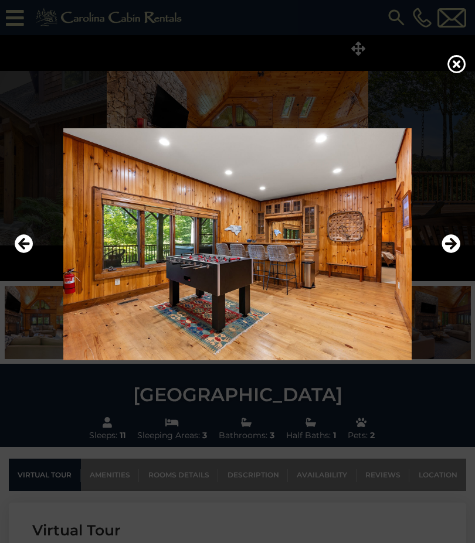
click at [457, 253] on icon "Next" at bounding box center [450, 243] width 19 height 19
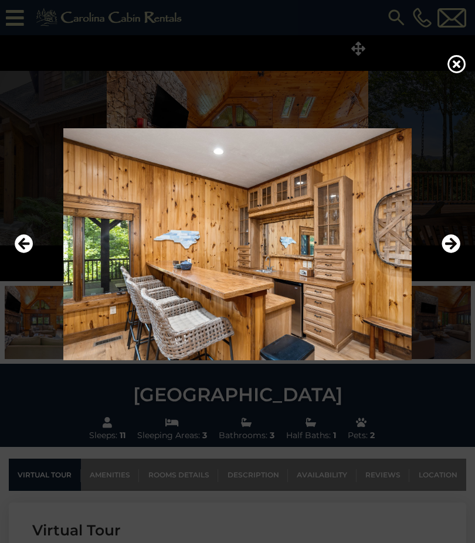
click at [454, 253] on icon "Next" at bounding box center [450, 243] width 19 height 19
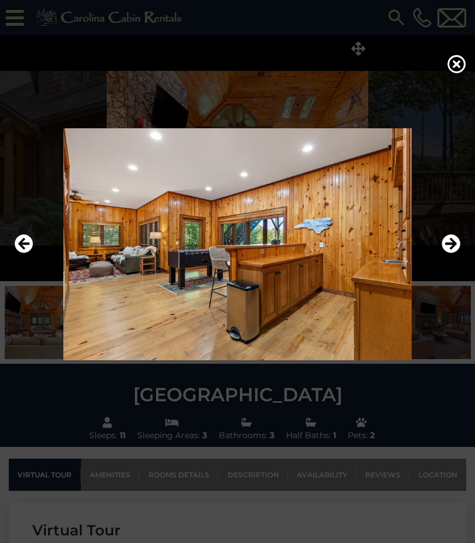
click at [456, 253] on icon "Next" at bounding box center [450, 243] width 19 height 19
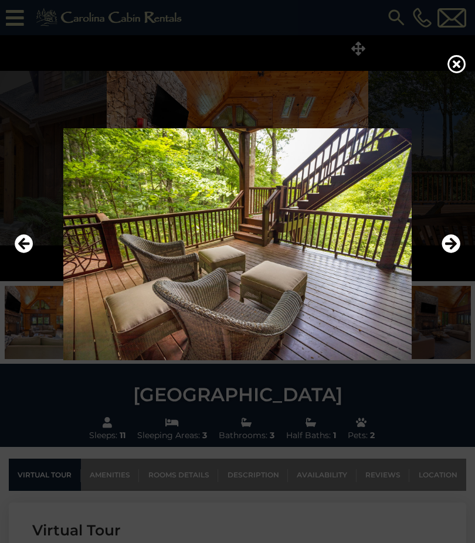
click at [453, 253] on icon "Next" at bounding box center [450, 243] width 19 height 19
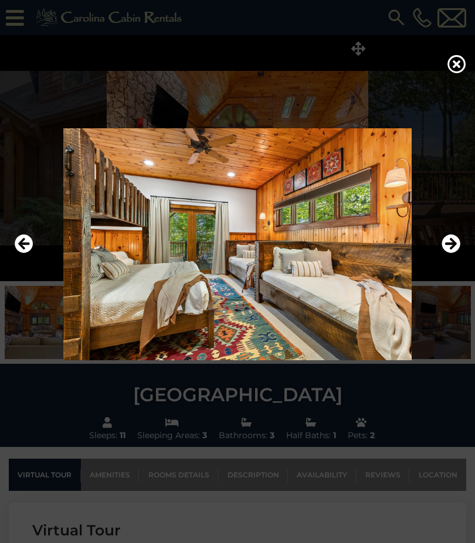
click at [451, 253] on icon "Next" at bounding box center [450, 243] width 19 height 19
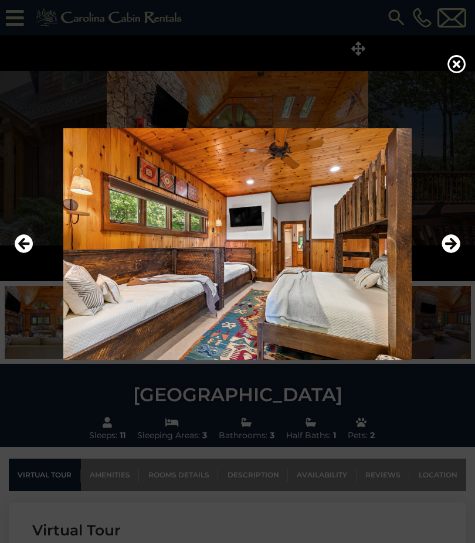
click at [453, 73] on icon at bounding box center [456, 64] width 19 height 19
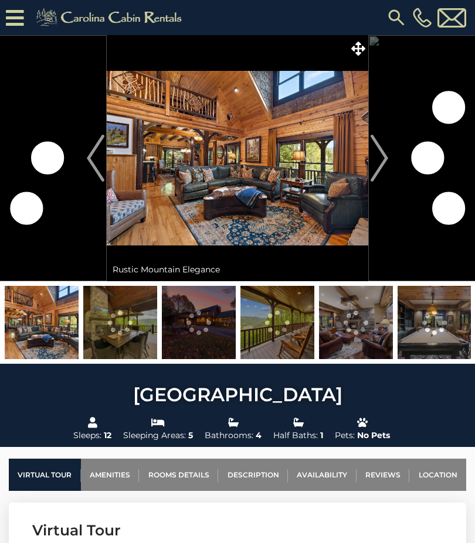
click at [374, 166] on img "Next" at bounding box center [380, 158] width 18 height 47
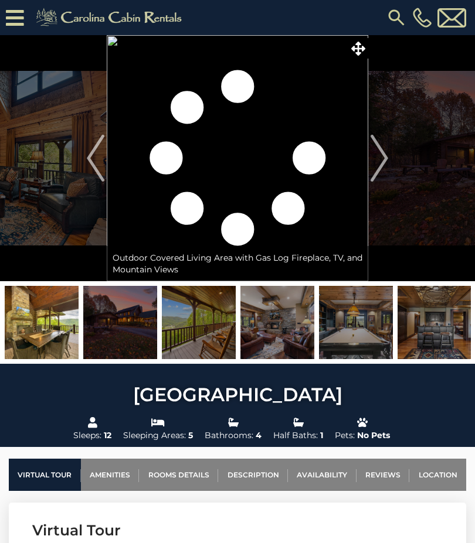
click at [360, 56] on span at bounding box center [358, 48] width 21 height 21
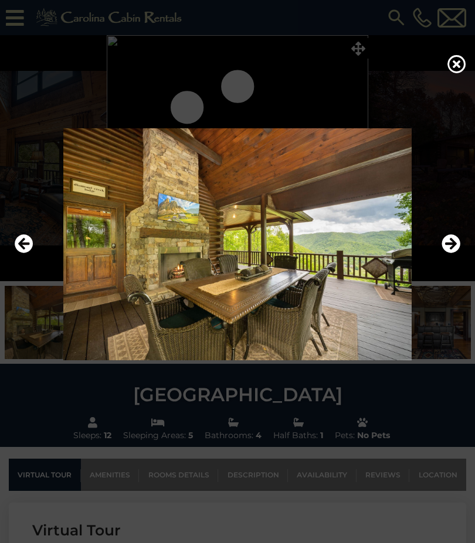
click at [459, 253] on icon "Next" at bounding box center [450, 243] width 19 height 19
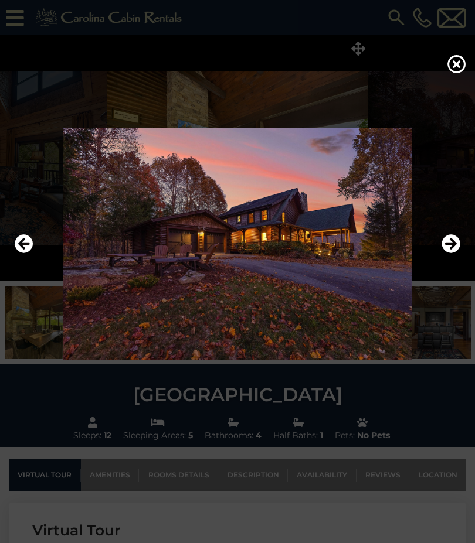
click at [456, 253] on icon "Next" at bounding box center [450, 243] width 19 height 19
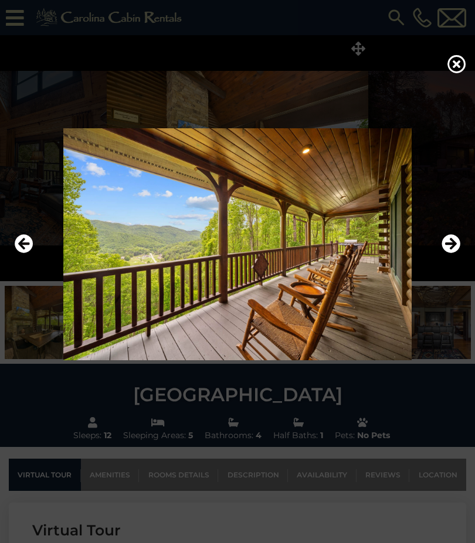
click at [465, 73] on icon at bounding box center [456, 64] width 19 height 19
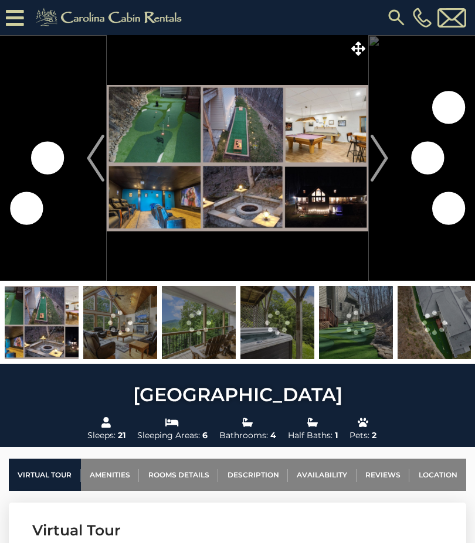
click at [43, 325] on img at bounding box center [42, 322] width 74 height 73
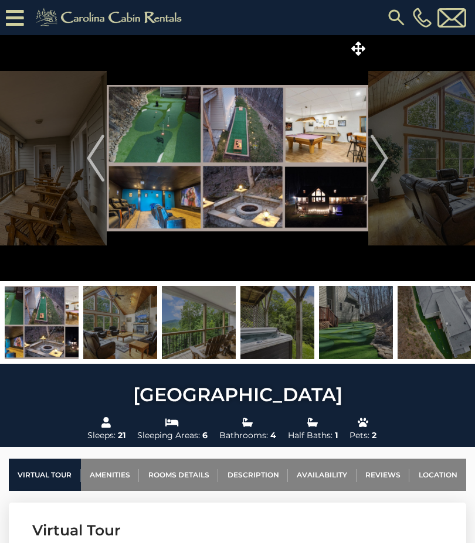
click at [381, 164] on img "Next" at bounding box center [380, 158] width 18 height 47
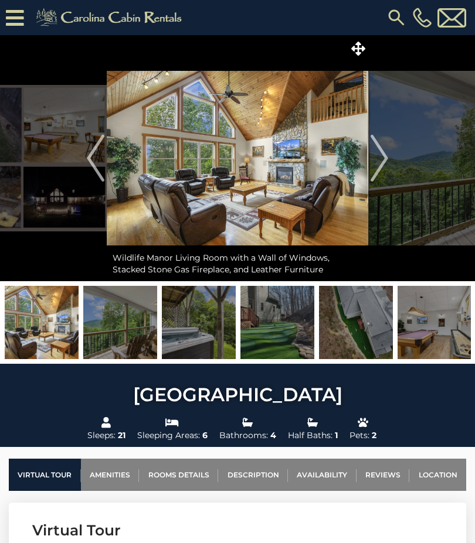
click at [367, 56] on span at bounding box center [358, 48] width 21 height 21
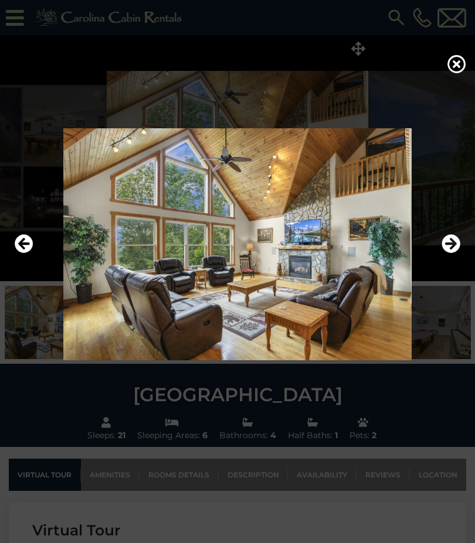
click at [456, 253] on icon "Next" at bounding box center [450, 243] width 19 height 19
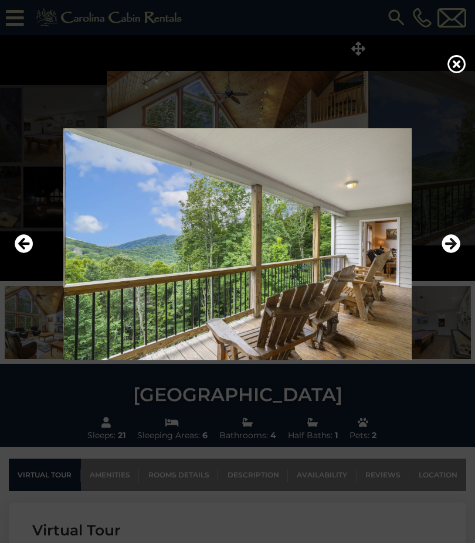
click at [454, 253] on icon "Next" at bounding box center [450, 243] width 19 height 19
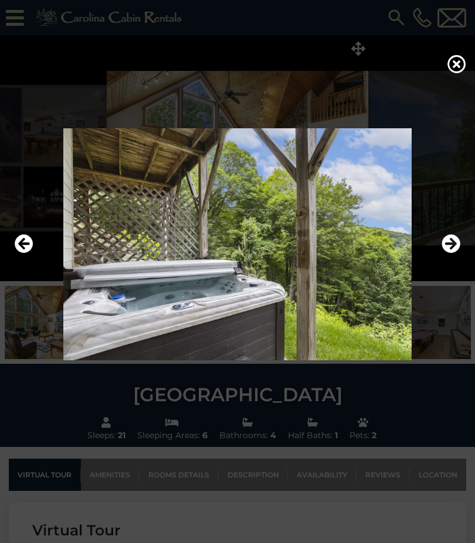
click at [450, 253] on icon "Next" at bounding box center [450, 243] width 19 height 19
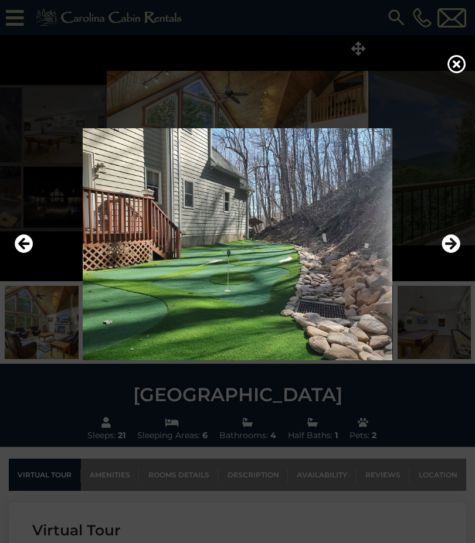
click at [449, 253] on icon "Next" at bounding box center [450, 243] width 19 height 19
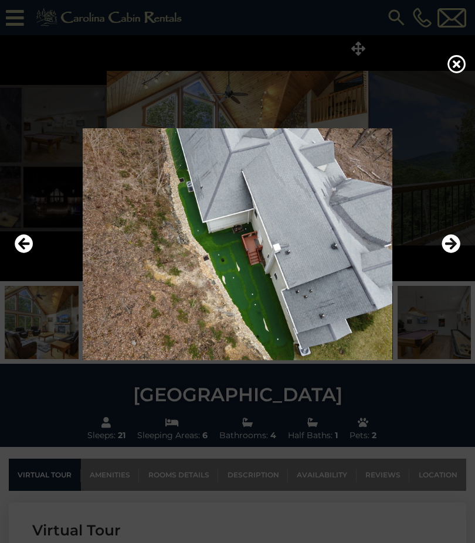
click at [450, 253] on icon "Next" at bounding box center [450, 243] width 19 height 19
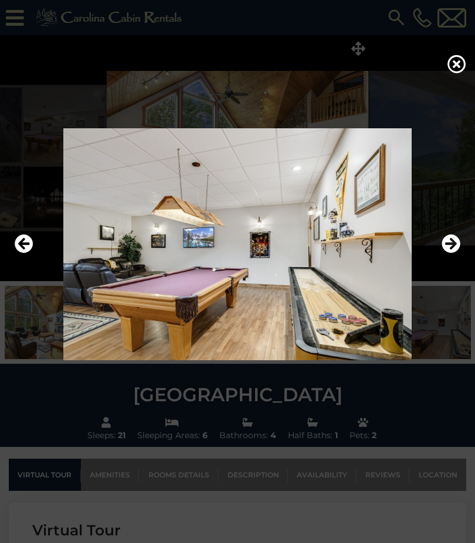
click at [445, 253] on icon "Next" at bounding box center [450, 243] width 19 height 19
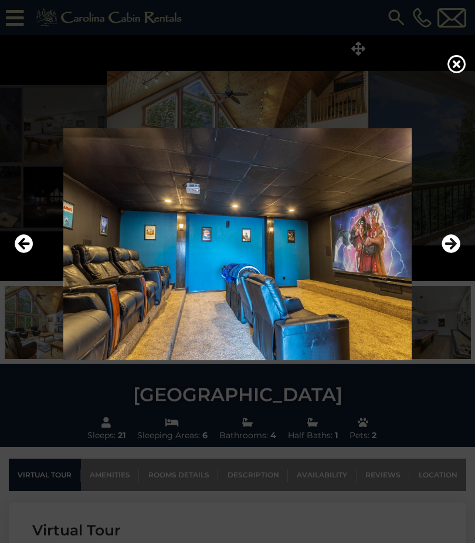
click at [460, 270] on img at bounding box center [237, 244] width 451 height 232
click at [452, 253] on icon "Next" at bounding box center [450, 243] width 19 height 19
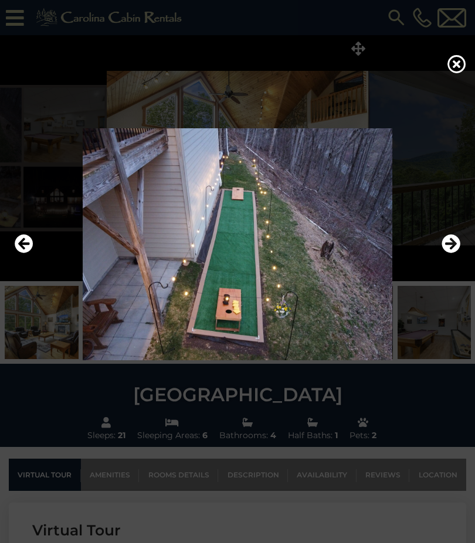
click at [454, 253] on icon "Next" at bounding box center [450, 243] width 19 height 19
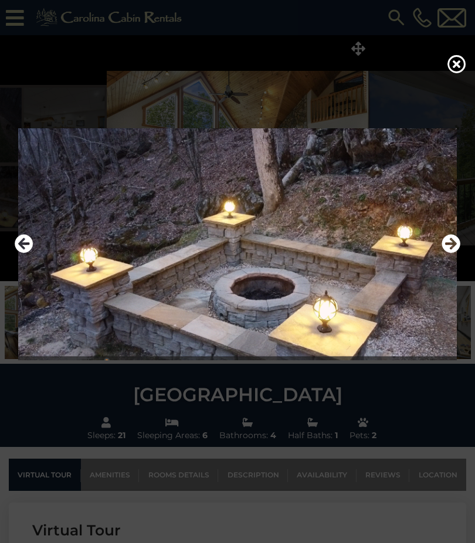
click at [453, 253] on icon "Next" at bounding box center [450, 243] width 19 height 19
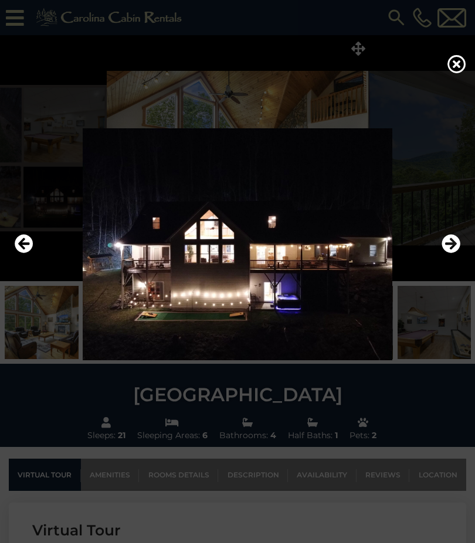
click at [453, 253] on icon "Next" at bounding box center [450, 243] width 19 height 19
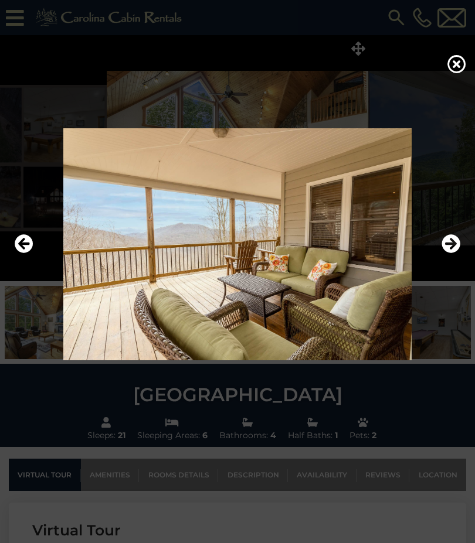
click at [452, 253] on icon "Next" at bounding box center [450, 243] width 19 height 19
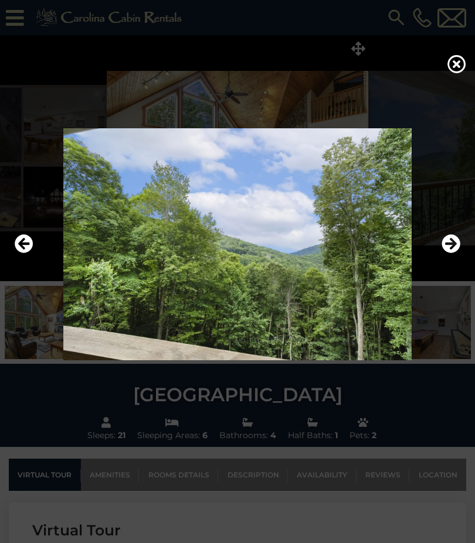
click at [451, 253] on icon "Next" at bounding box center [450, 243] width 19 height 19
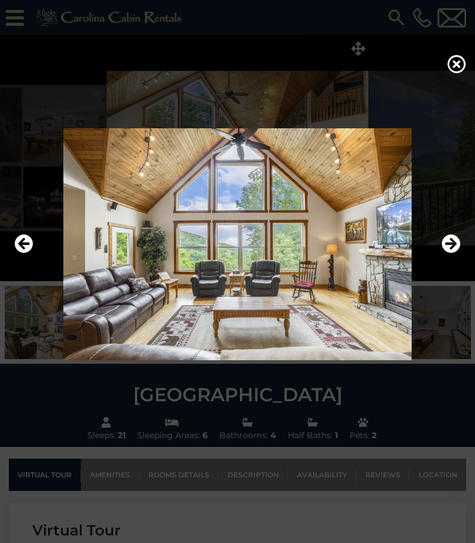
click at [451, 253] on icon "Next" at bounding box center [450, 243] width 19 height 19
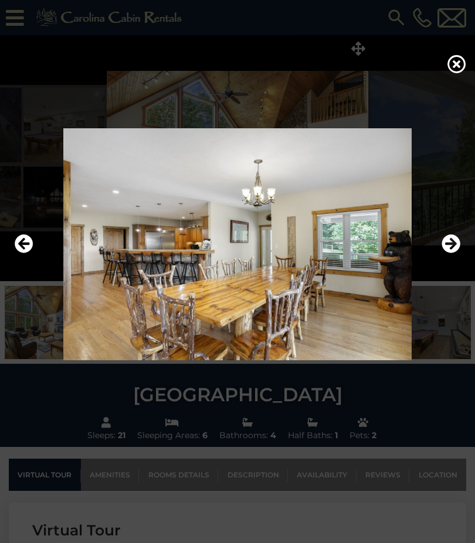
click at [453, 253] on icon "Next" at bounding box center [450, 243] width 19 height 19
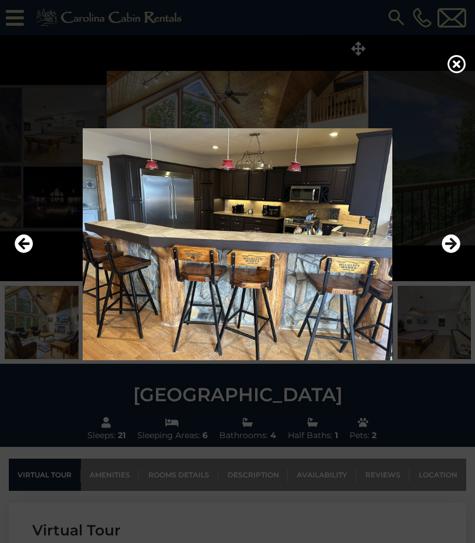
click at [457, 253] on icon "Next" at bounding box center [450, 243] width 19 height 19
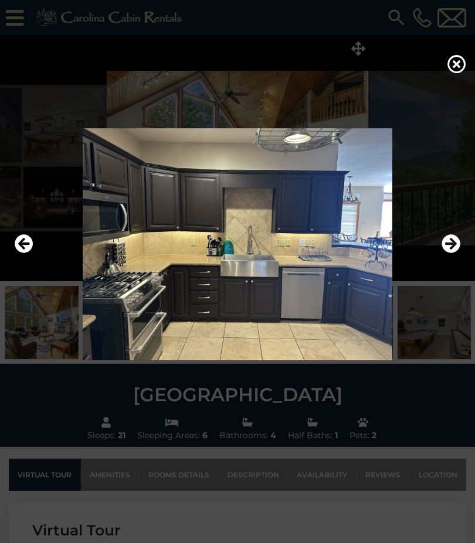
click at [452, 253] on icon "Next" at bounding box center [450, 243] width 19 height 19
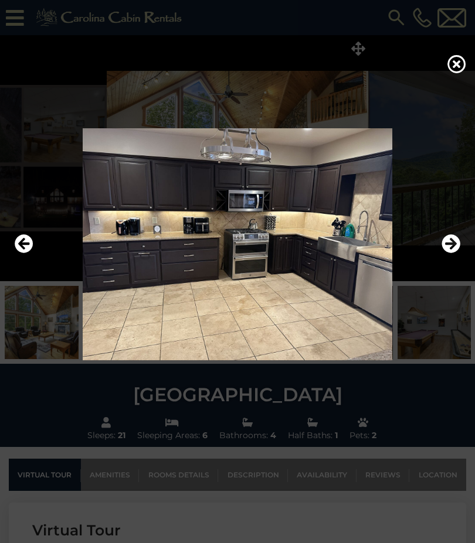
click at [453, 253] on icon "Next" at bounding box center [450, 243] width 19 height 19
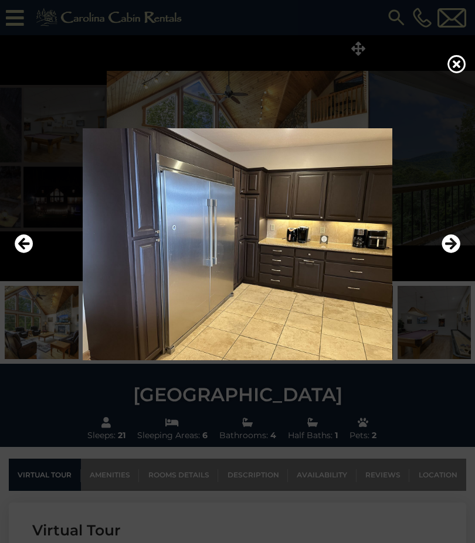
click at [451, 253] on icon "Next" at bounding box center [450, 243] width 19 height 19
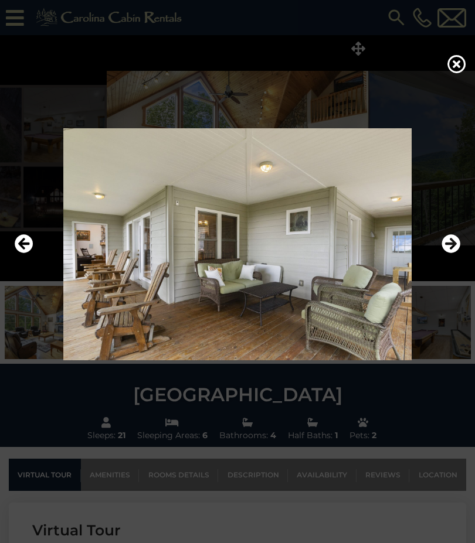
click at [449, 253] on icon "Next" at bounding box center [450, 243] width 19 height 19
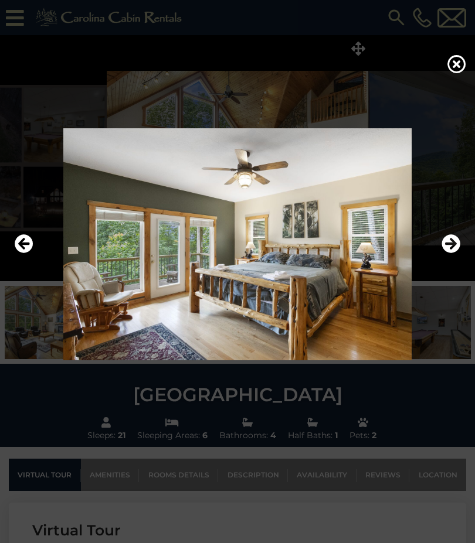
click at [457, 253] on icon "Next" at bounding box center [450, 243] width 19 height 19
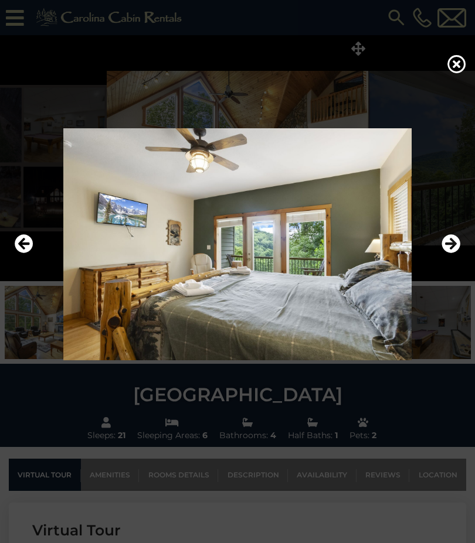
click at [452, 253] on icon "Next" at bounding box center [450, 243] width 19 height 19
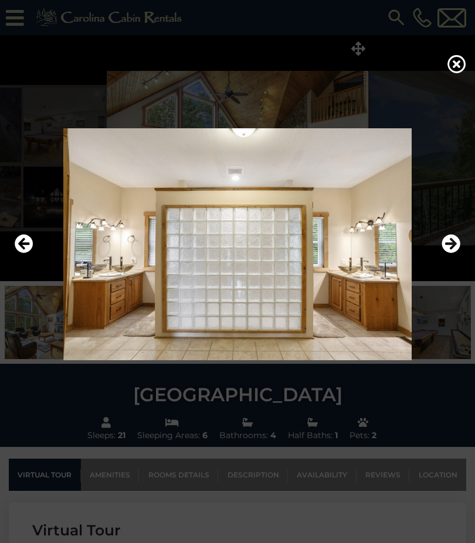
click at [451, 253] on icon "Next" at bounding box center [450, 243] width 19 height 19
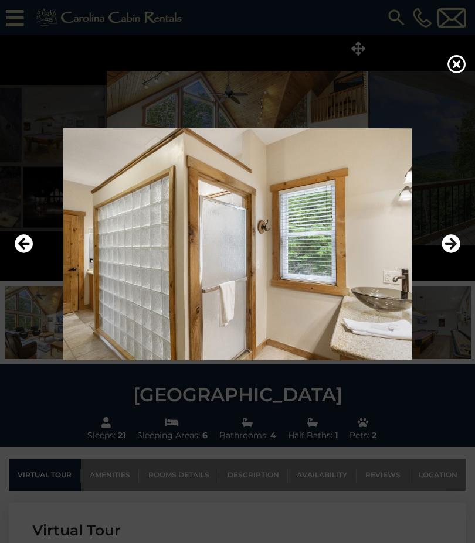
click at [453, 253] on icon "Next" at bounding box center [450, 243] width 19 height 19
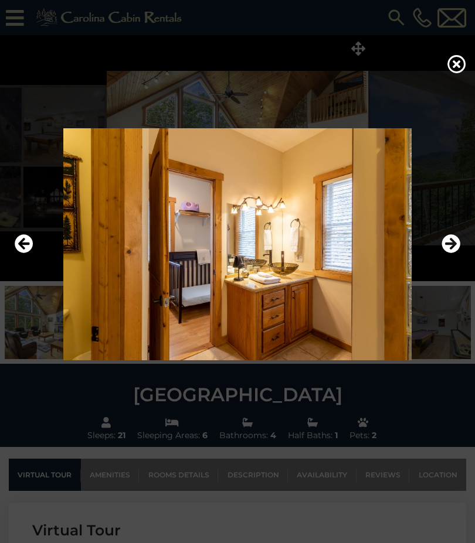
click at [455, 253] on icon "Next" at bounding box center [450, 243] width 19 height 19
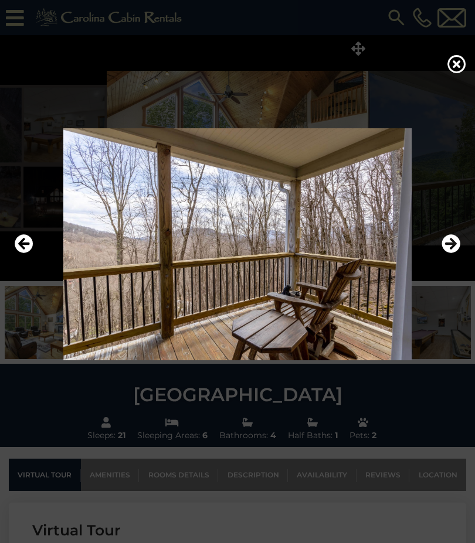
click at [448, 253] on icon "Next" at bounding box center [450, 243] width 19 height 19
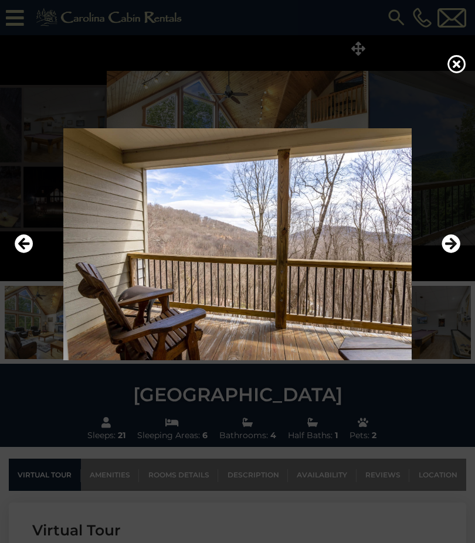
click at [456, 253] on icon "Next" at bounding box center [450, 243] width 19 height 19
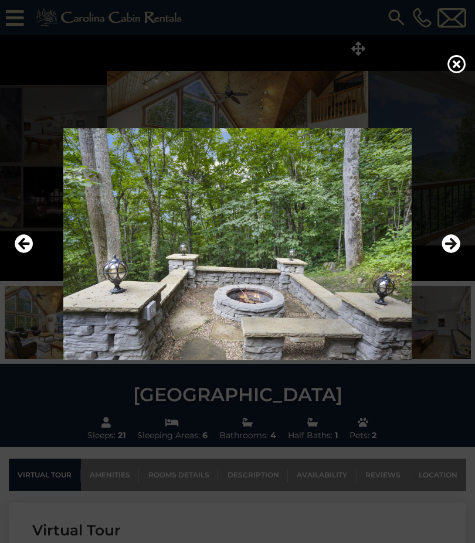
click at [449, 253] on icon "Next" at bounding box center [450, 243] width 19 height 19
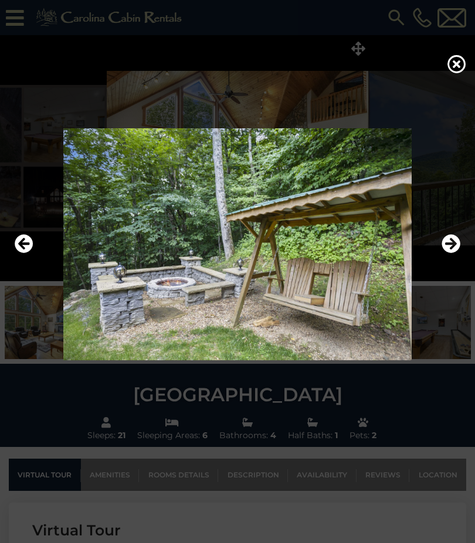
click at [447, 253] on icon "Next" at bounding box center [450, 243] width 19 height 19
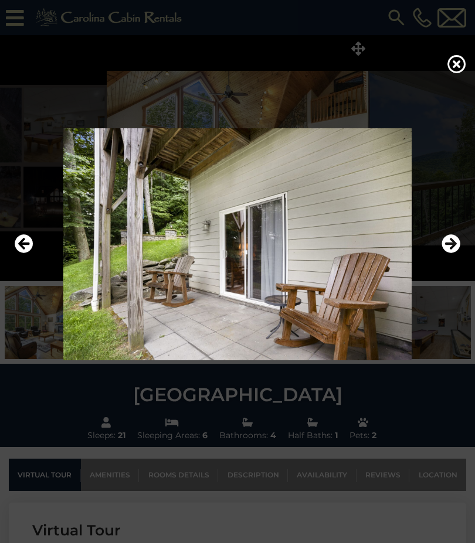
click at [450, 253] on icon "Next" at bounding box center [450, 243] width 19 height 19
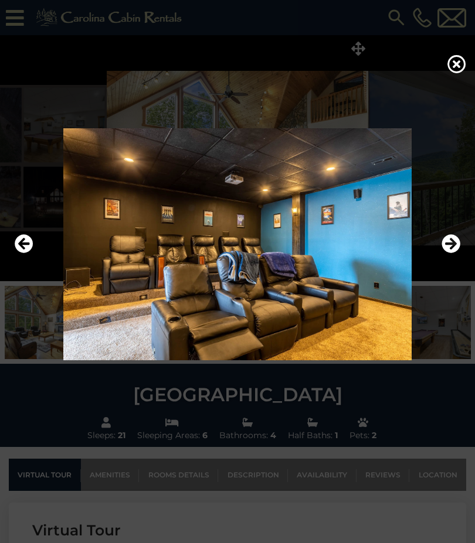
click at [458, 253] on icon "Next" at bounding box center [450, 243] width 19 height 19
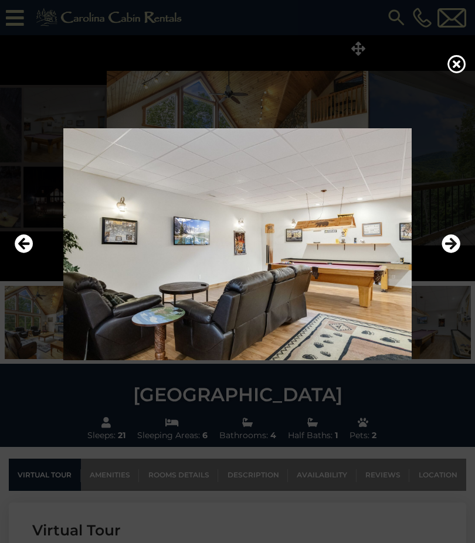
click at [459, 253] on icon "Next" at bounding box center [450, 243] width 19 height 19
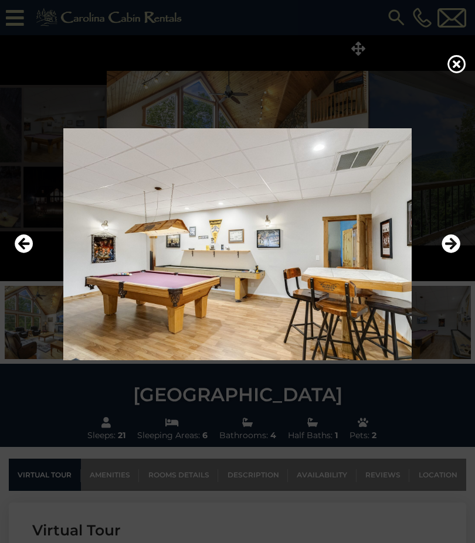
click at [456, 253] on icon "Next" at bounding box center [450, 243] width 19 height 19
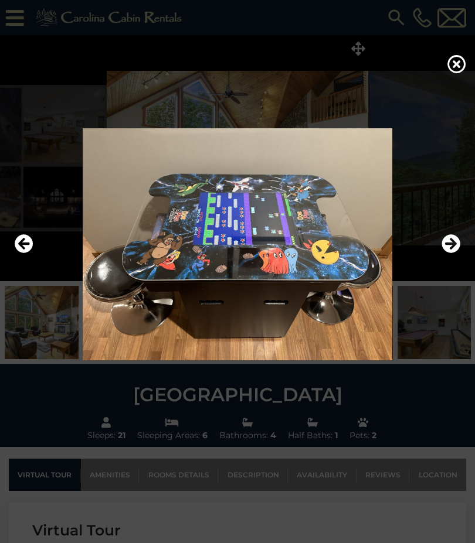
click at [456, 253] on icon "Next" at bounding box center [450, 243] width 19 height 19
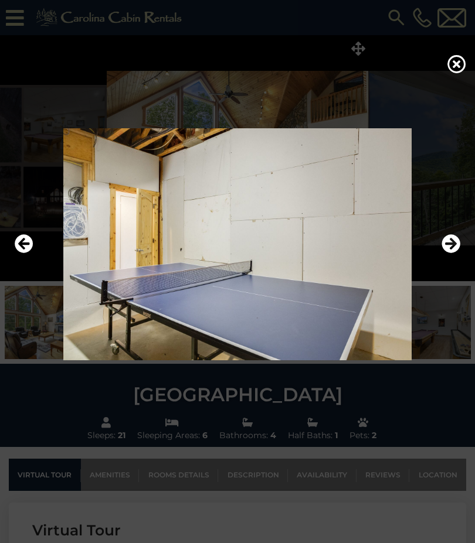
click at [455, 253] on icon "Next" at bounding box center [450, 243] width 19 height 19
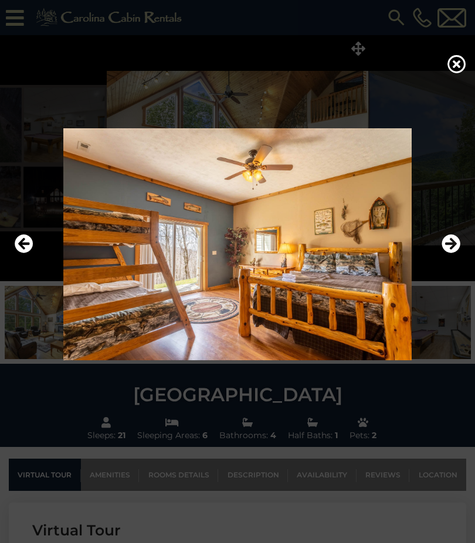
click at [457, 253] on icon "Next" at bounding box center [450, 243] width 19 height 19
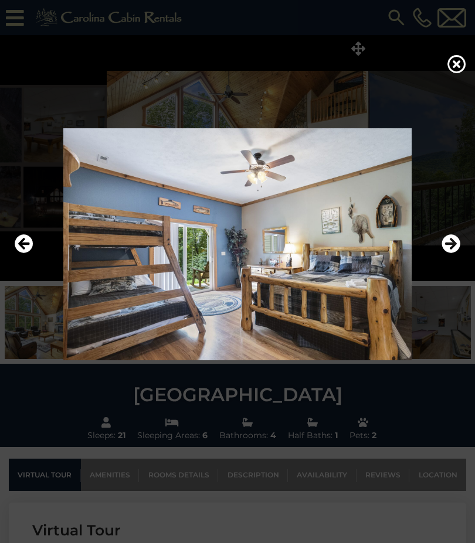
click at [456, 258] on button "Next" at bounding box center [450, 244] width 19 height 27
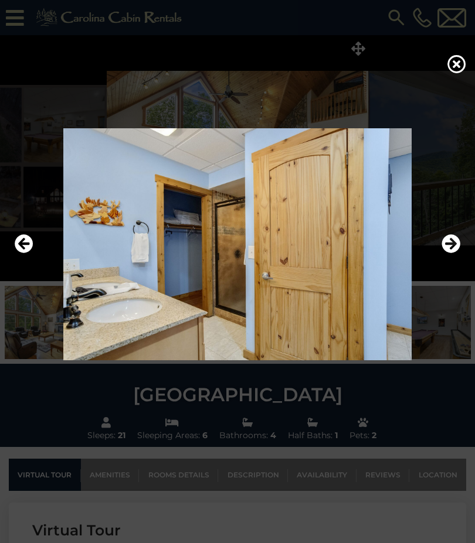
click at [456, 253] on icon "Next" at bounding box center [450, 243] width 19 height 19
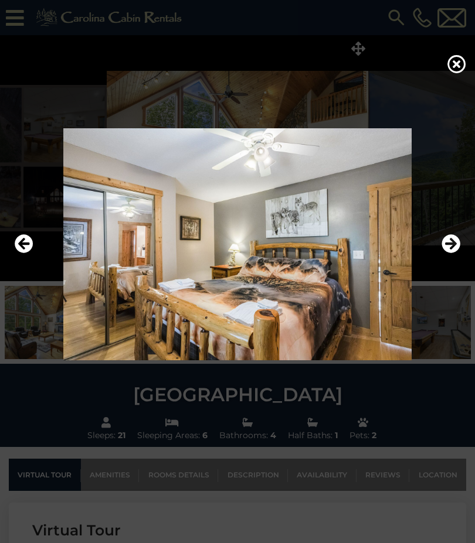
click at [457, 253] on icon "Next" at bounding box center [450, 243] width 19 height 19
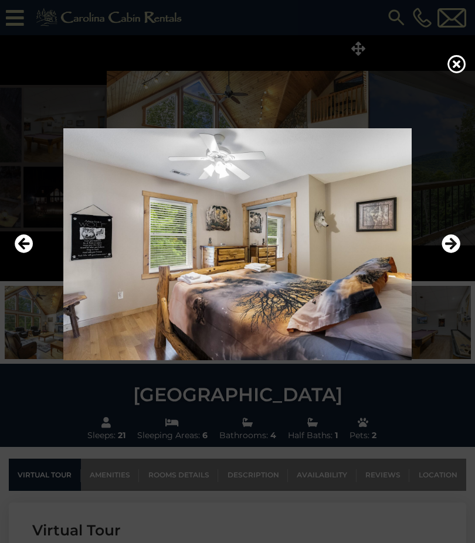
click at [456, 253] on icon "Next" at bounding box center [450, 243] width 19 height 19
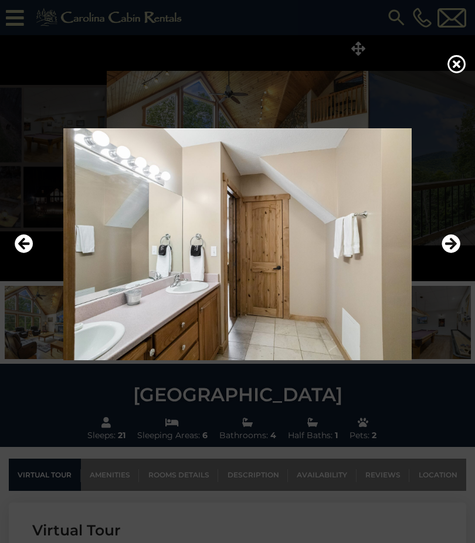
click at [456, 253] on icon "Next" at bounding box center [450, 243] width 19 height 19
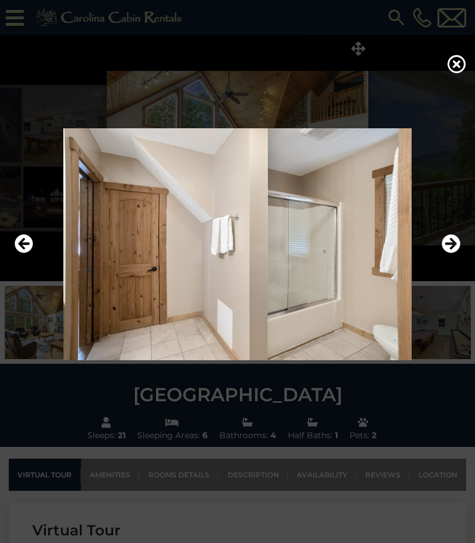
click at [459, 253] on icon "Next" at bounding box center [450, 243] width 19 height 19
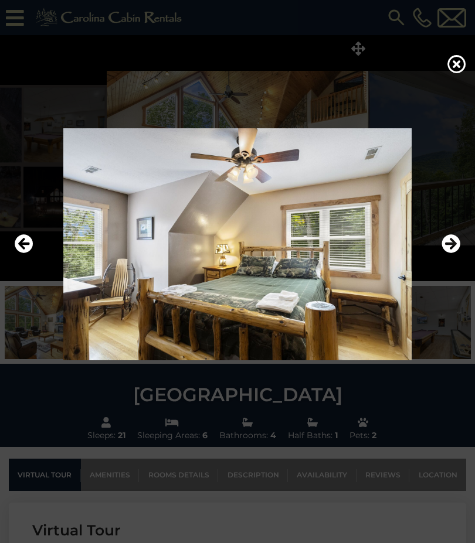
click at [455, 253] on icon "Next" at bounding box center [450, 243] width 19 height 19
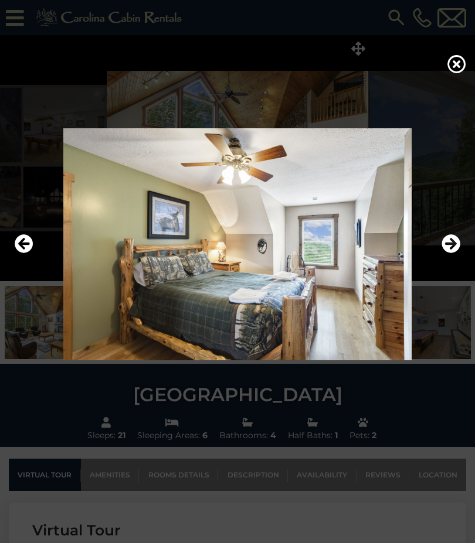
click at [454, 253] on icon "Next" at bounding box center [450, 243] width 19 height 19
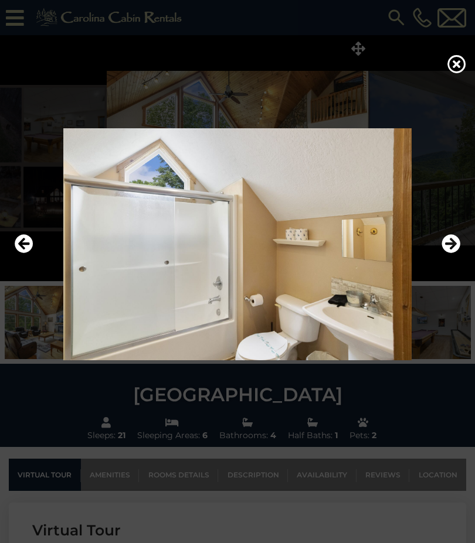
click at [461, 270] on img at bounding box center [237, 244] width 451 height 232
click at [453, 253] on icon "Next" at bounding box center [450, 243] width 19 height 19
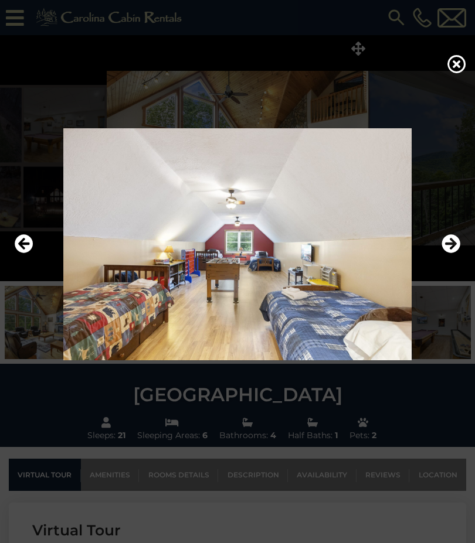
click at [446, 253] on icon "Next" at bounding box center [450, 243] width 19 height 19
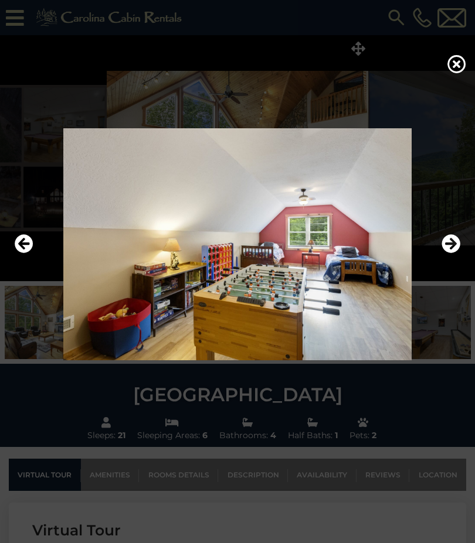
click at [457, 253] on icon "Next" at bounding box center [450, 243] width 19 height 19
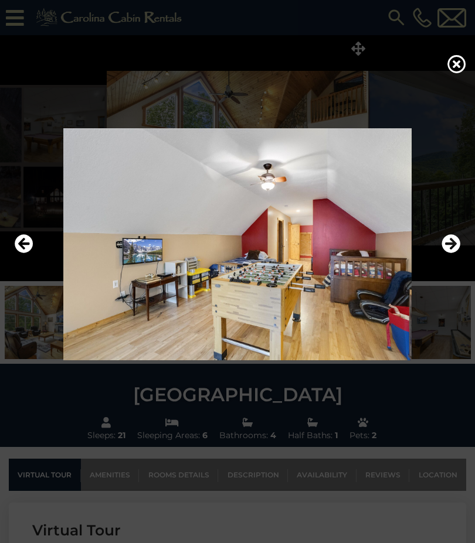
click at [446, 253] on icon "Next" at bounding box center [450, 243] width 19 height 19
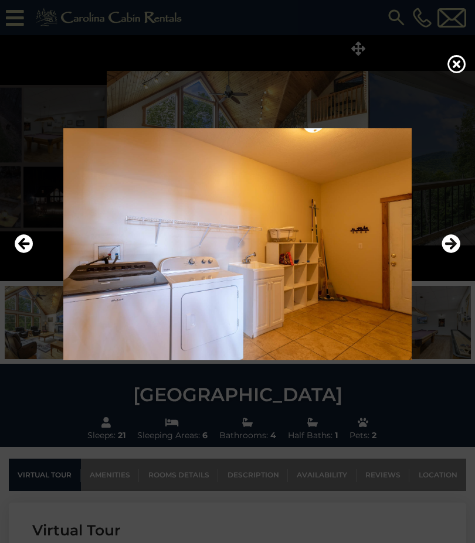
click at [452, 253] on icon "Next" at bounding box center [450, 243] width 19 height 19
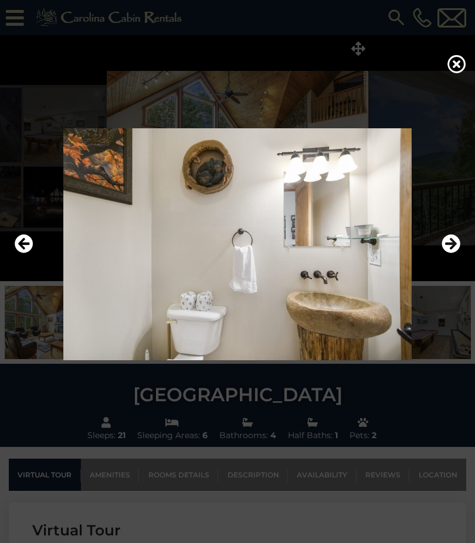
click at [452, 253] on icon "Next" at bounding box center [450, 243] width 19 height 19
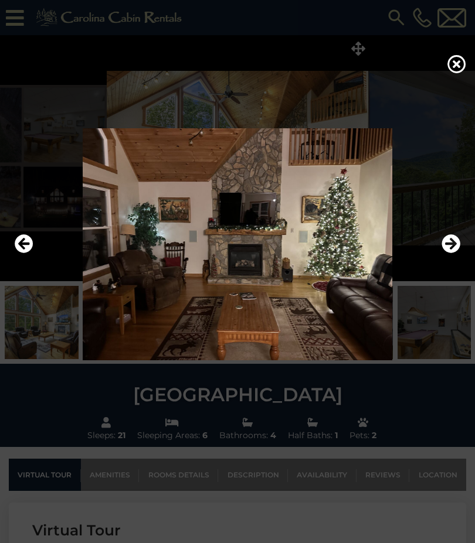
click at [453, 253] on icon "Next" at bounding box center [450, 243] width 19 height 19
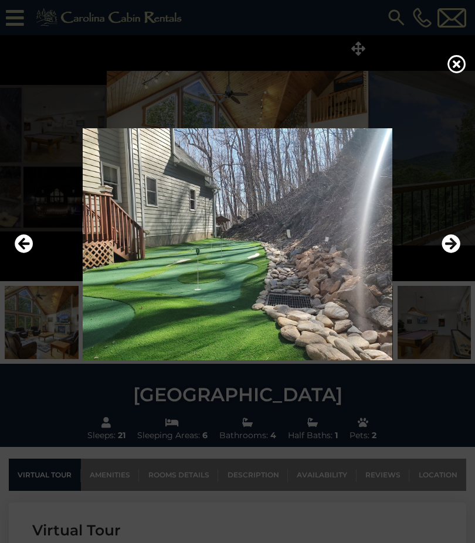
click at [454, 253] on icon "Next" at bounding box center [450, 243] width 19 height 19
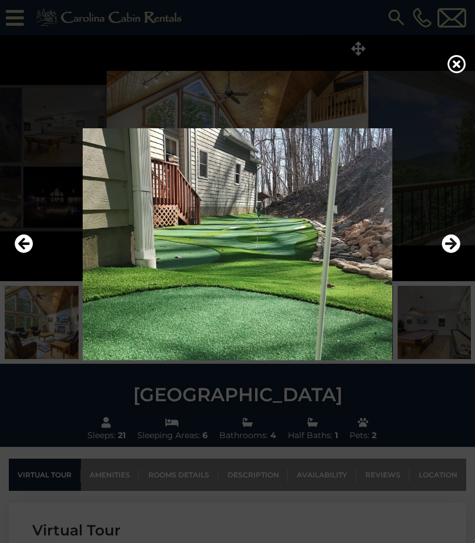
click at [461, 256] on img at bounding box center [237, 244] width 451 height 232
click at [453, 253] on icon "Next" at bounding box center [450, 243] width 19 height 19
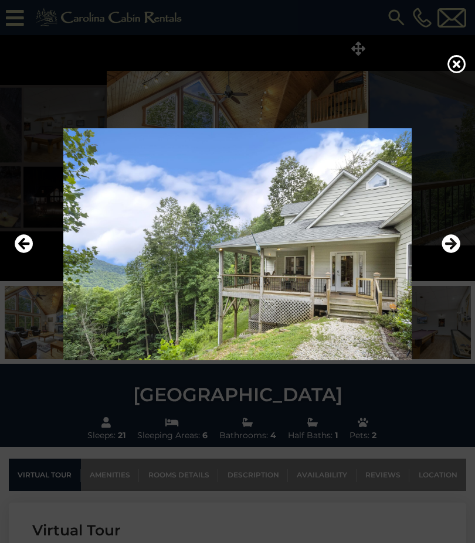
click at [448, 253] on icon "Next" at bounding box center [450, 243] width 19 height 19
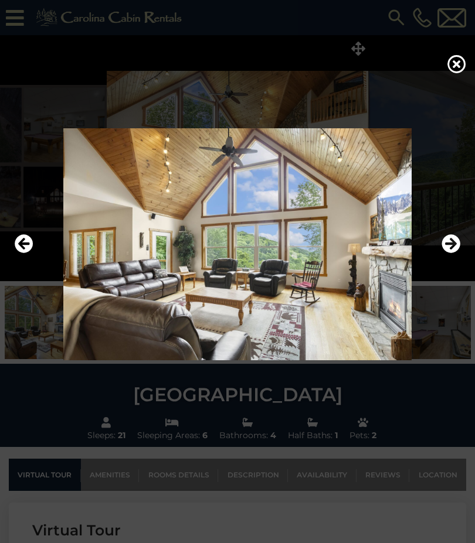
click at [455, 253] on icon "Next" at bounding box center [450, 243] width 19 height 19
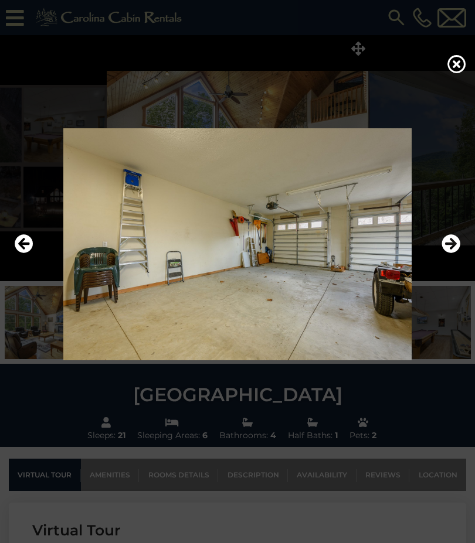
click at [29, 258] on button "Previous" at bounding box center [24, 244] width 19 height 27
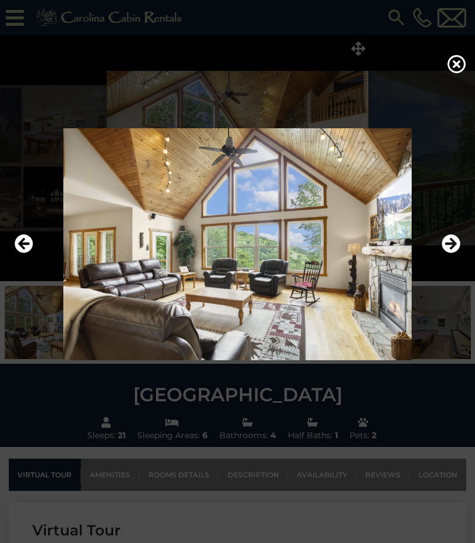
click at [30, 253] on icon "Previous" at bounding box center [24, 243] width 19 height 19
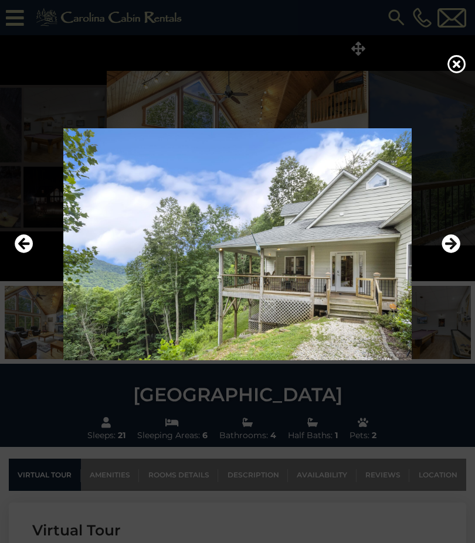
click at [26, 253] on icon "Previous" at bounding box center [24, 243] width 19 height 19
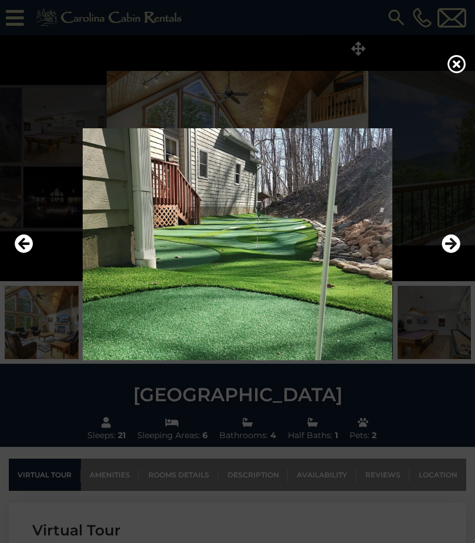
click at [29, 253] on icon "Previous" at bounding box center [24, 243] width 19 height 19
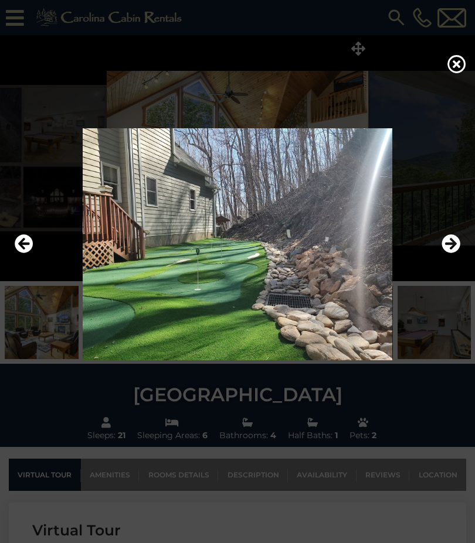
click at [457, 73] on icon at bounding box center [456, 64] width 19 height 19
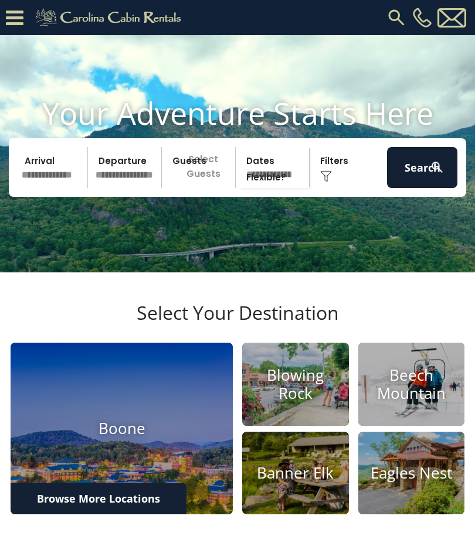
scroll to position [13, 0]
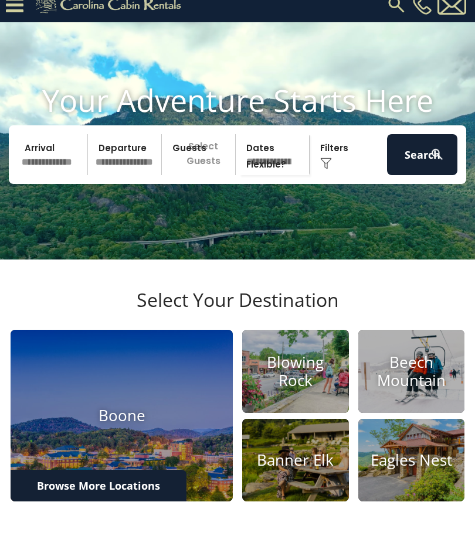
click at [331, 166] on div "Click to Choose" at bounding box center [348, 154] width 70 height 41
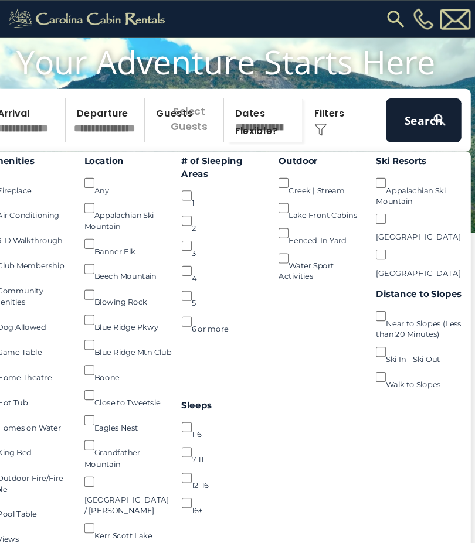
scroll to position [8, 0]
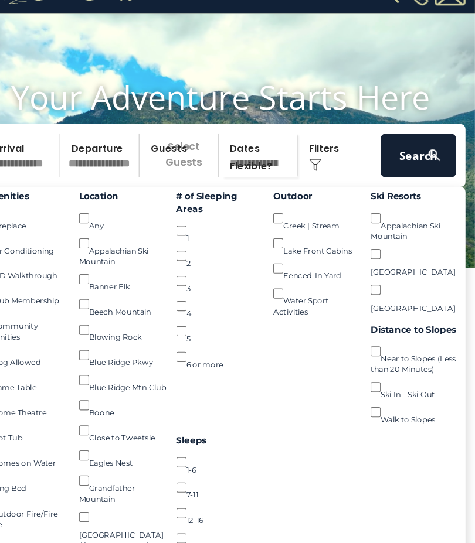
click at [387, 165] on button "Search" at bounding box center [422, 160] width 70 height 41
